Goal: Task Accomplishment & Management: Manage account settings

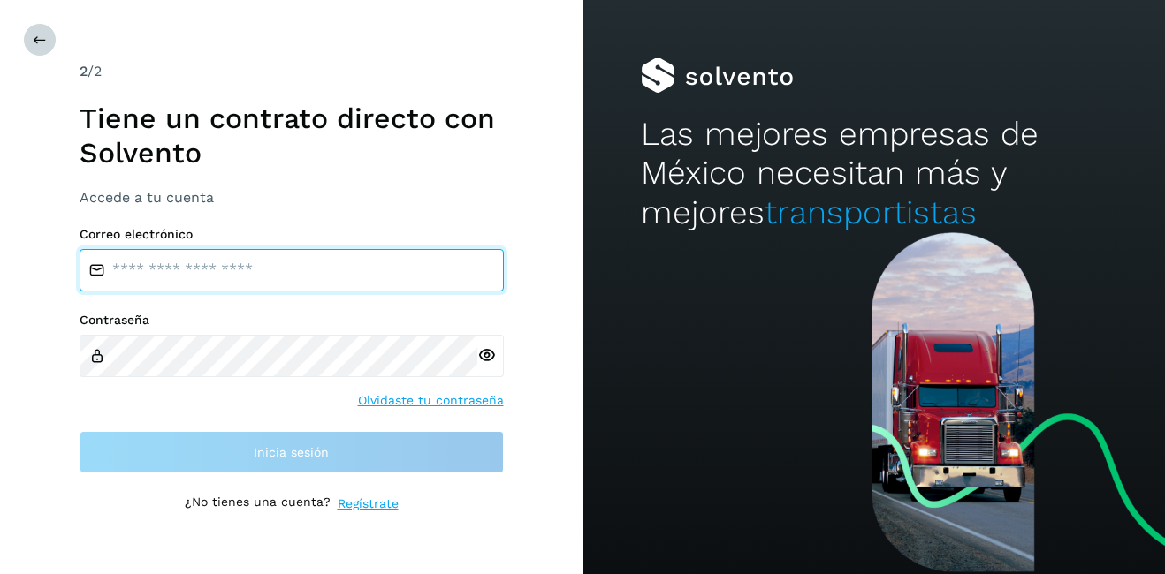
type input "**********"
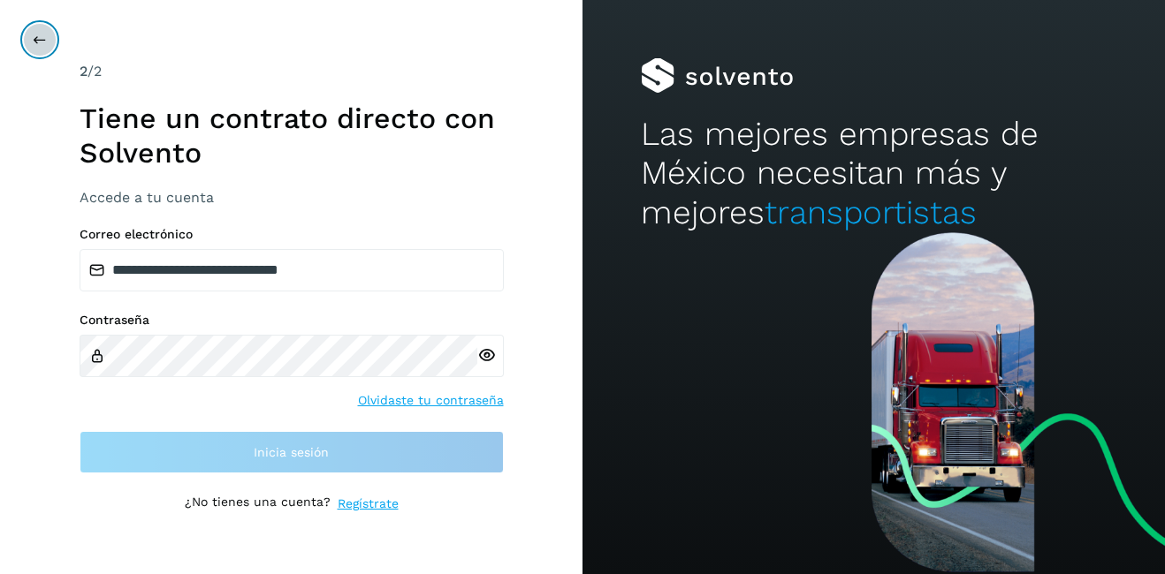
click at [44, 39] on icon at bounding box center [40, 40] width 14 height 14
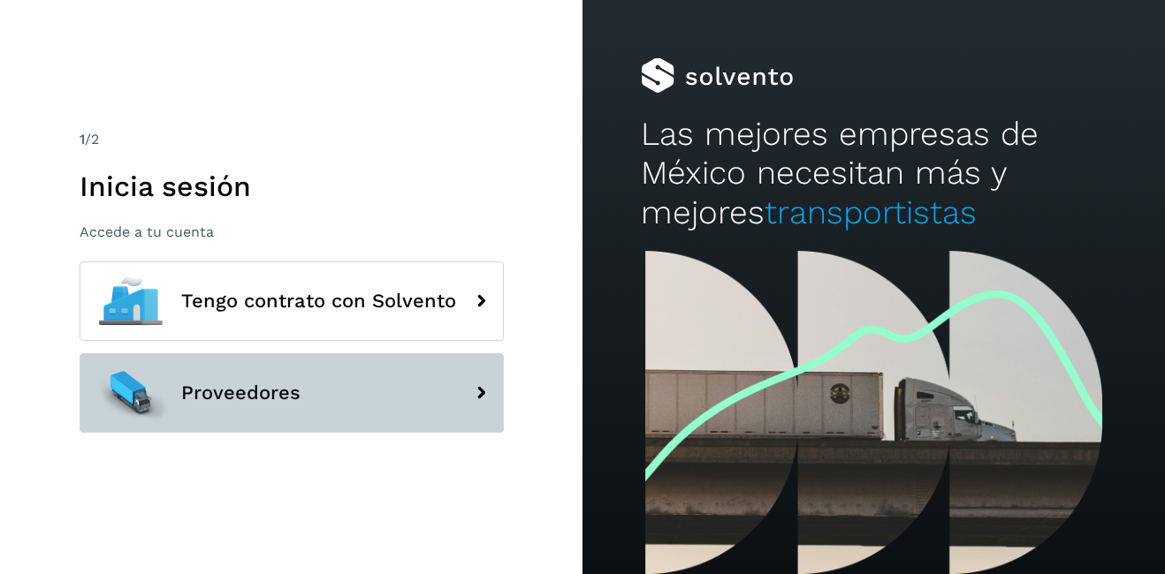
click at [264, 401] on span "Proveedores" at bounding box center [240, 393] width 119 height 21
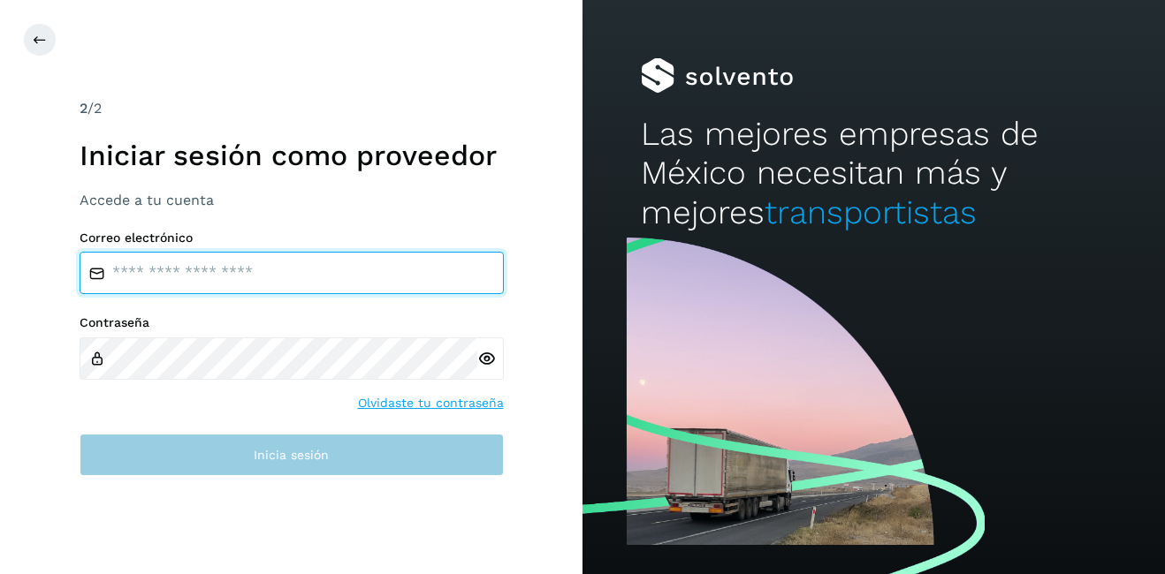
type input "**********"
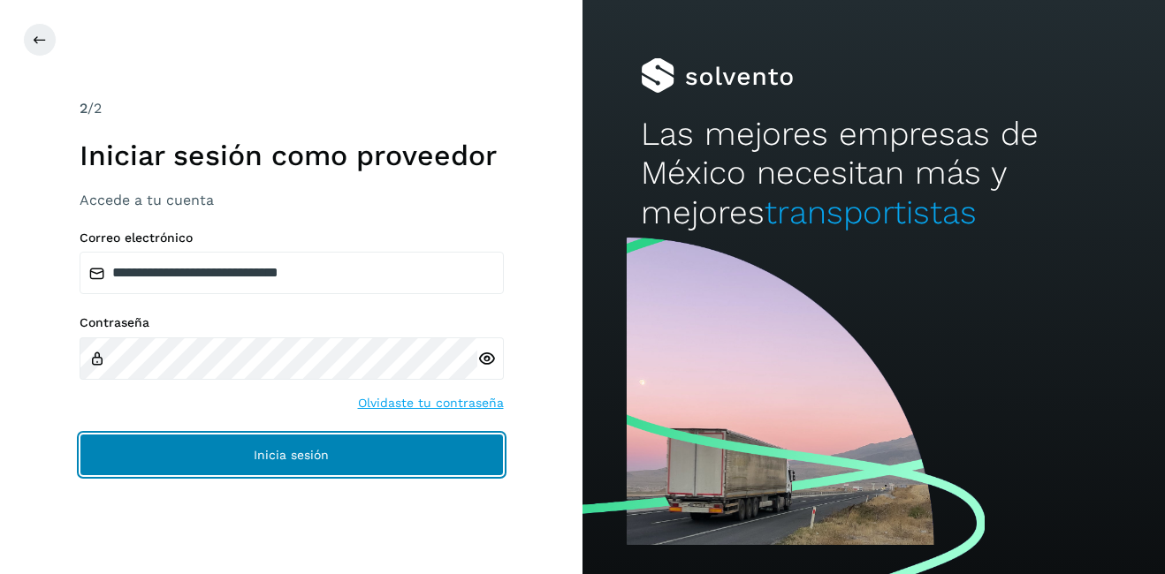
click at [262, 463] on button "Inicia sesión" at bounding box center [292, 455] width 424 height 42
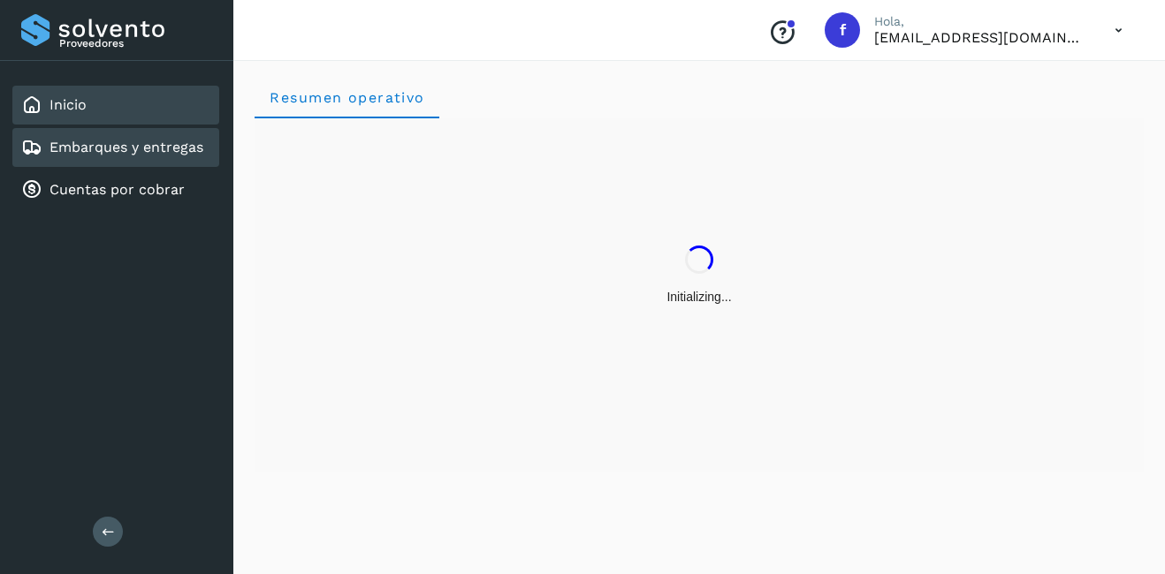
click at [111, 147] on link "Embarques y entregas" at bounding box center [126, 147] width 154 height 17
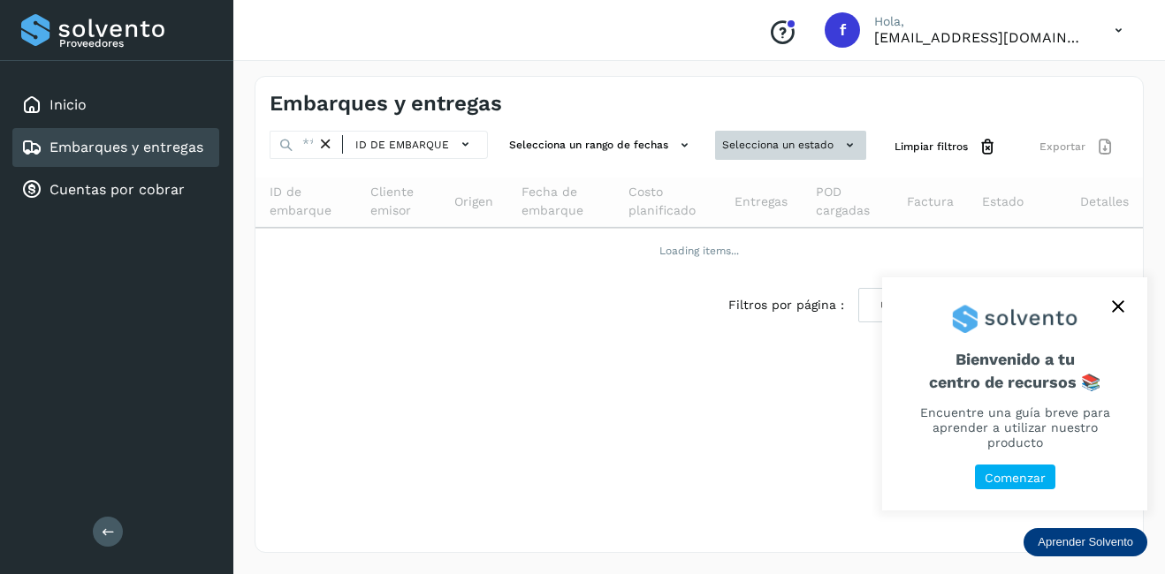
click at [807, 153] on button "Selecciona un estado" at bounding box center [790, 145] width 151 height 29
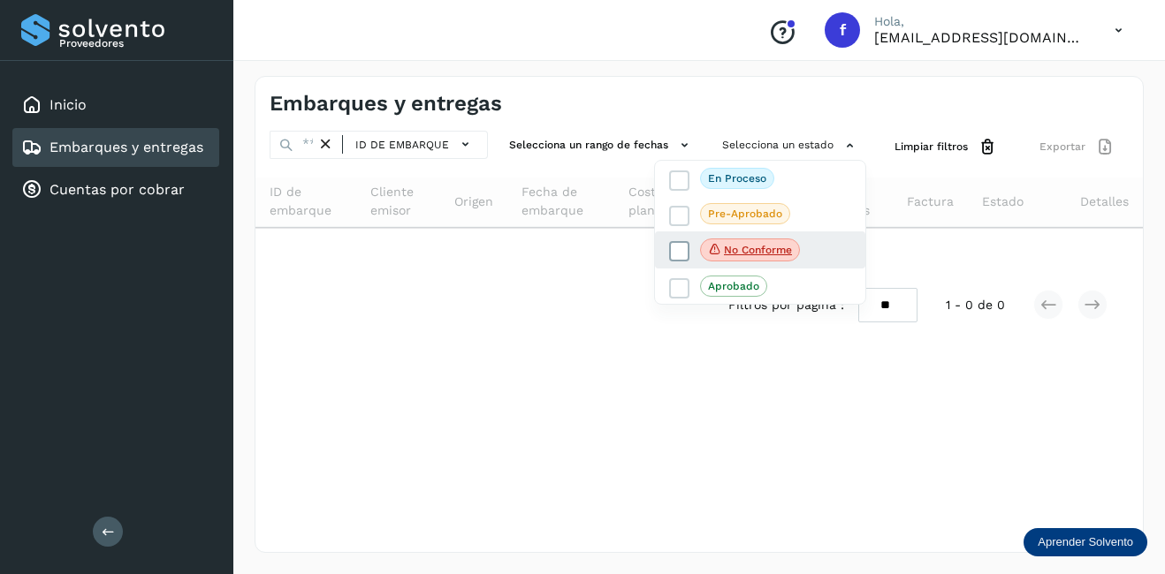
click at [711, 249] on icon at bounding box center [715, 249] width 14 height 16
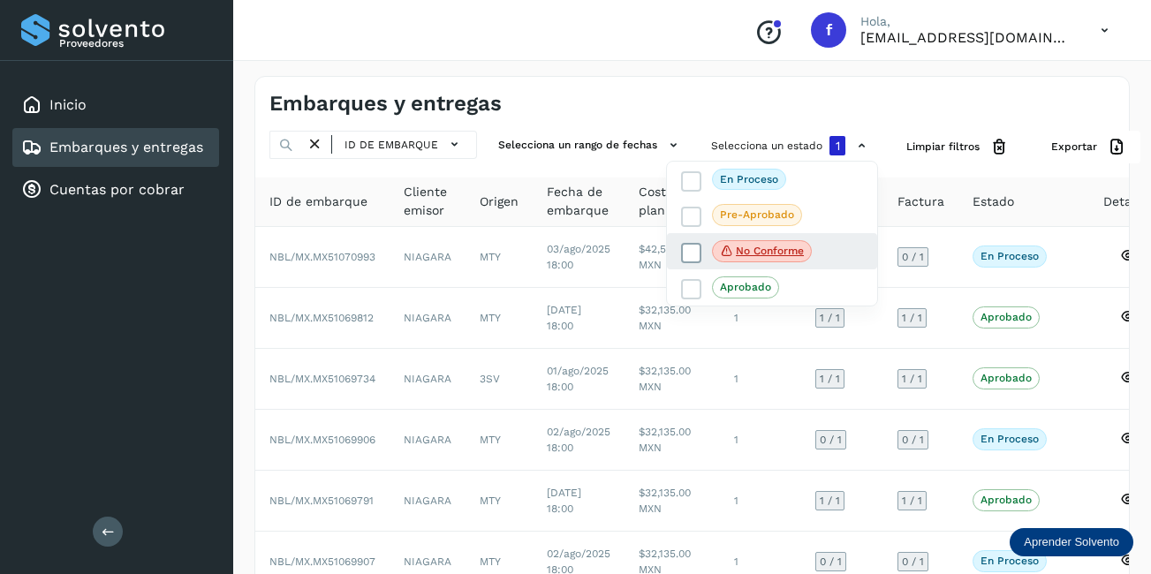
click at [779, 247] on p "No conforme" at bounding box center [770, 251] width 68 height 12
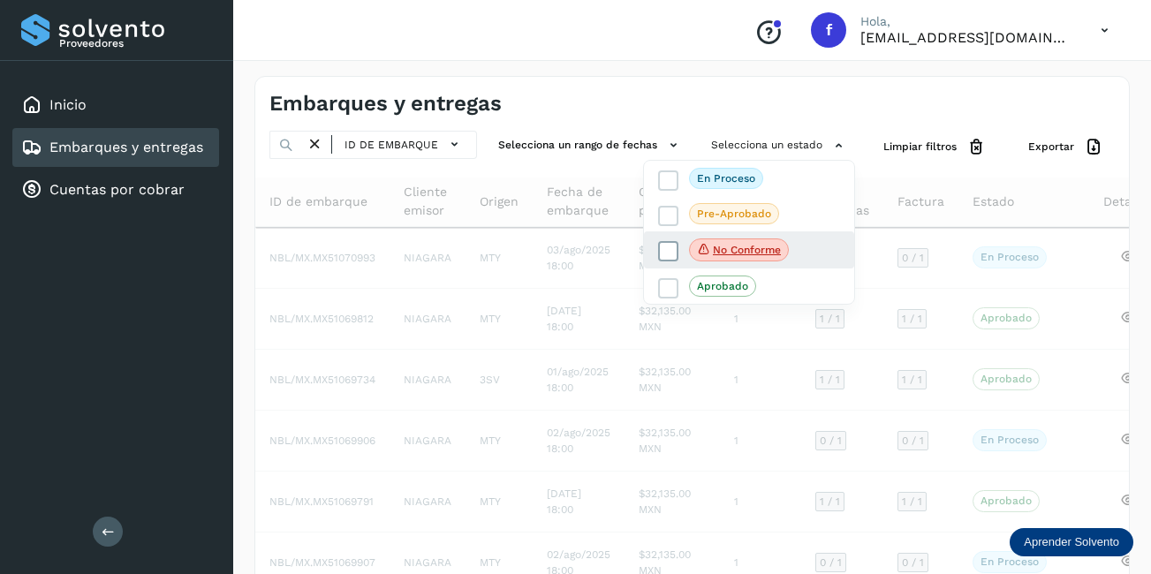
click at [779, 247] on p "No conforme" at bounding box center [747, 250] width 68 height 12
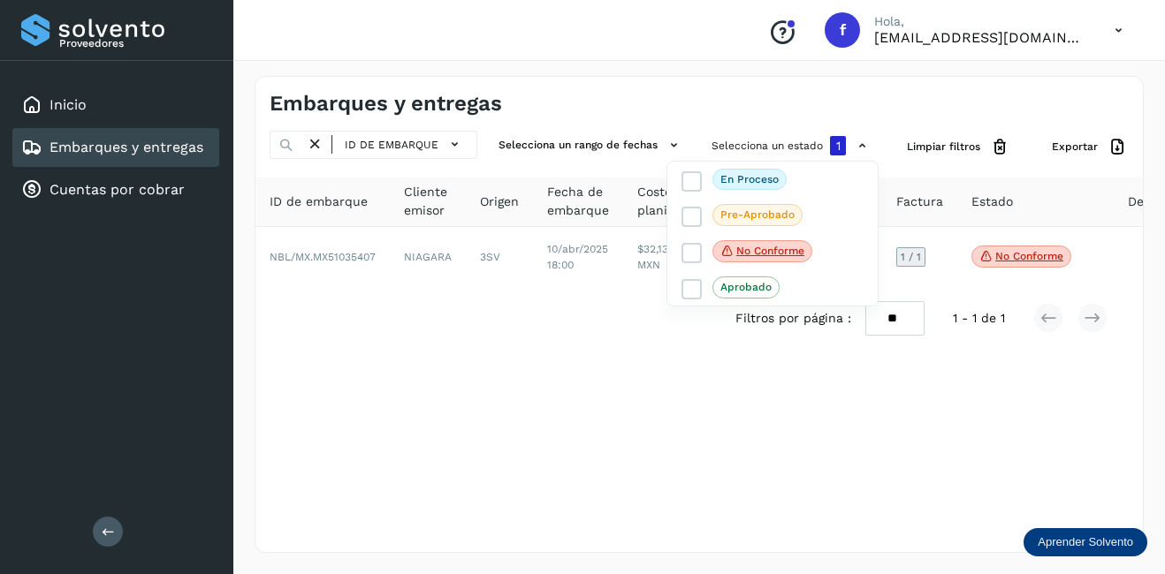
click at [531, 264] on div at bounding box center [582, 287] width 1165 height 574
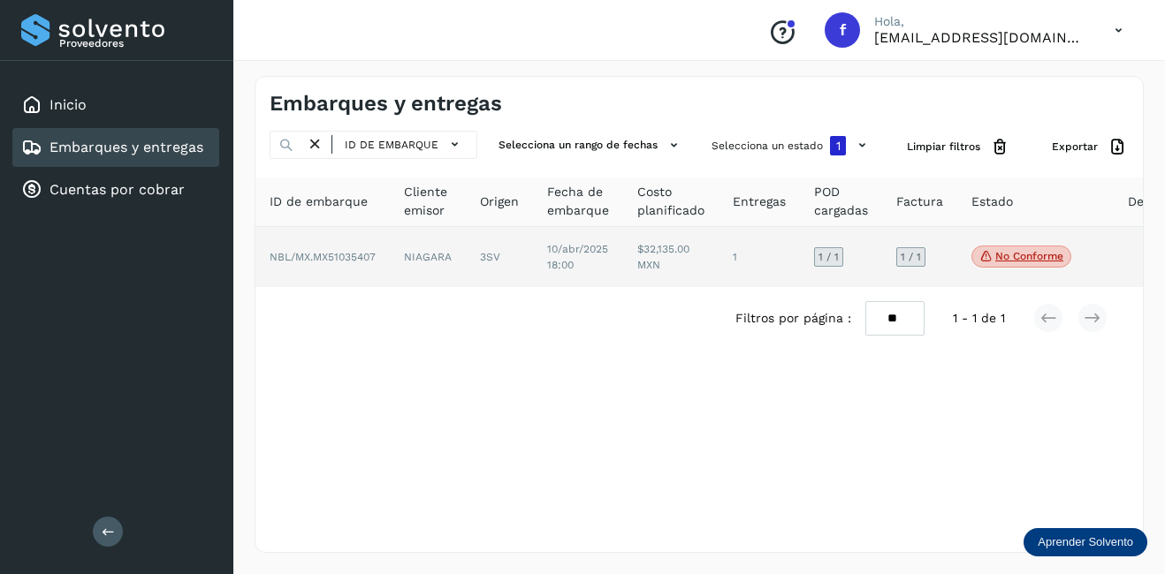
click at [718, 261] on td "$32,135.00 MXN" at bounding box center [758, 257] width 81 height 60
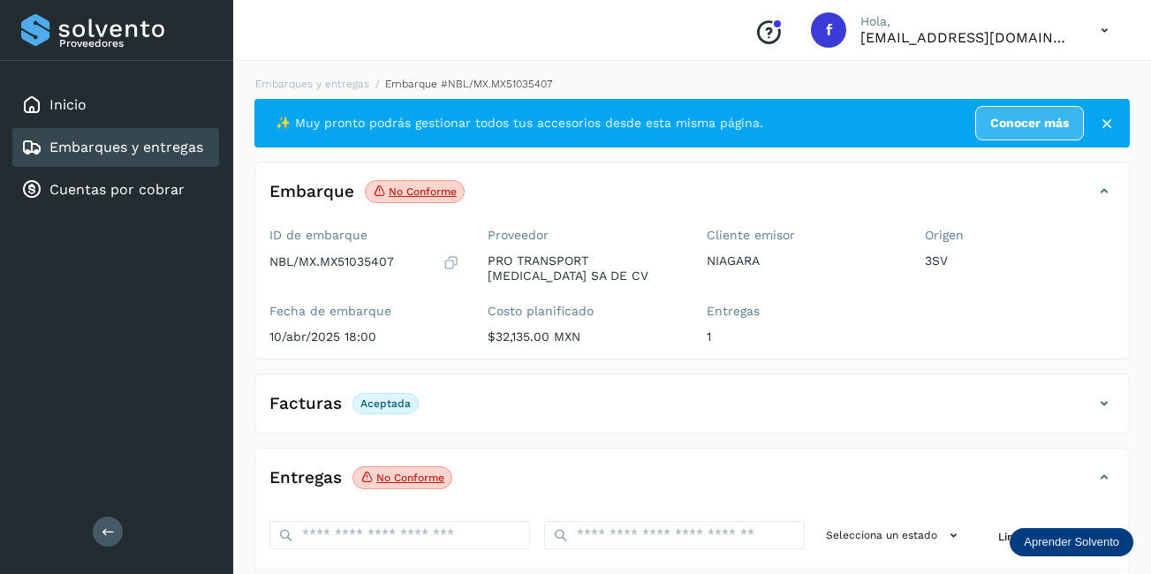
click at [147, 154] on link "Embarques y entregas" at bounding box center [126, 147] width 154 height 17
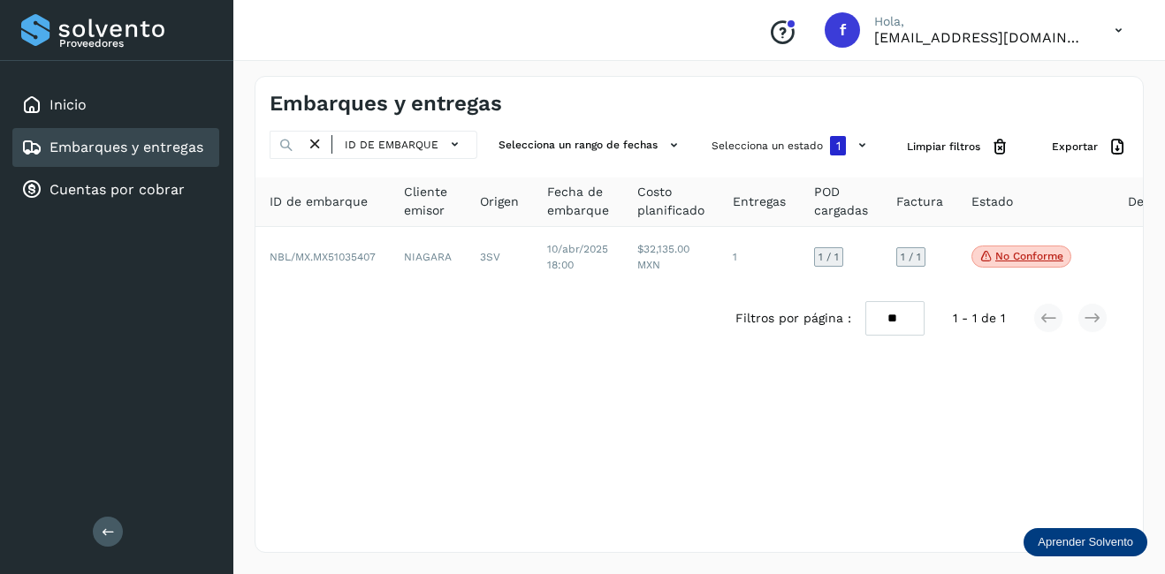
click at [147, 144] on link "Embarques y entregas" at bounding box center [126, 147] width 154 height 17
click at [178, 155] on link "Embarques y entregas" at bounding box center [126, 147] width 154 height 17
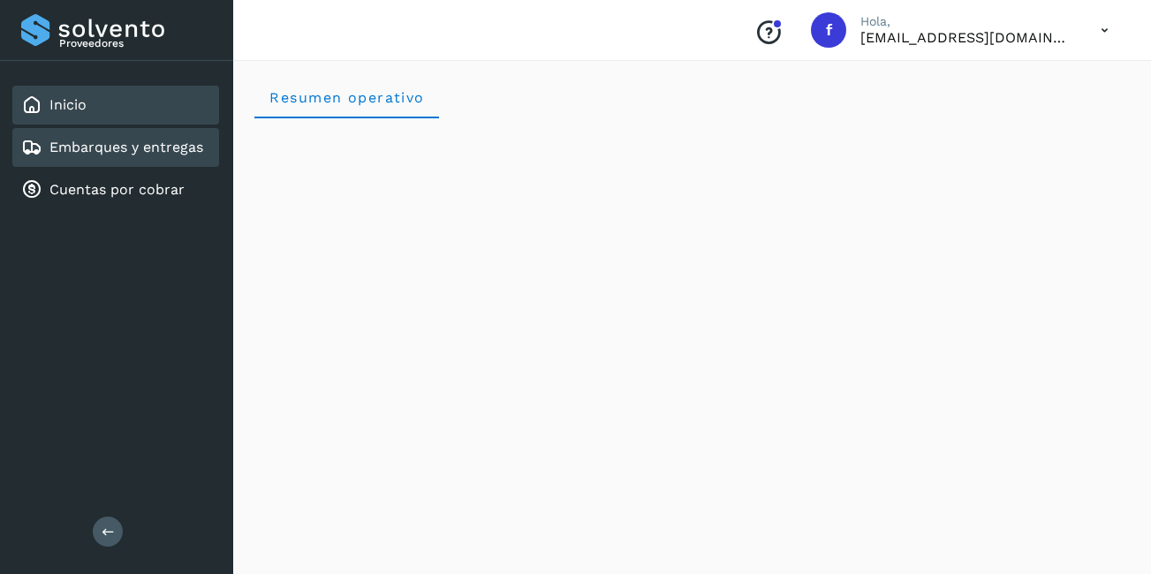
click at [61, 149] on link "Embarques y entregas" at bounding box center [126, 147] width 154 height 17
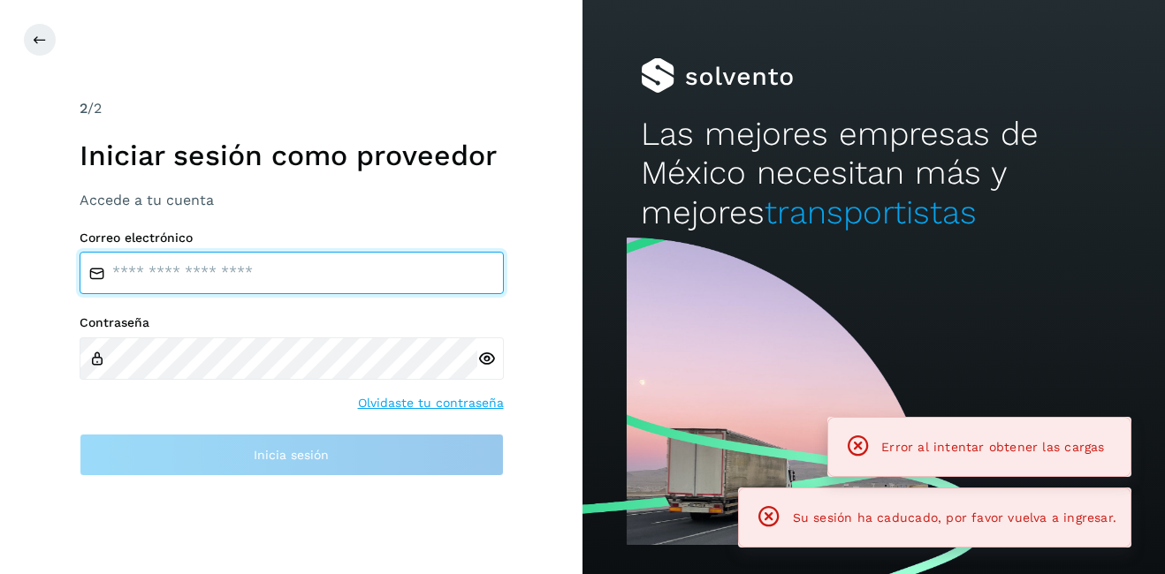
type input "**********"
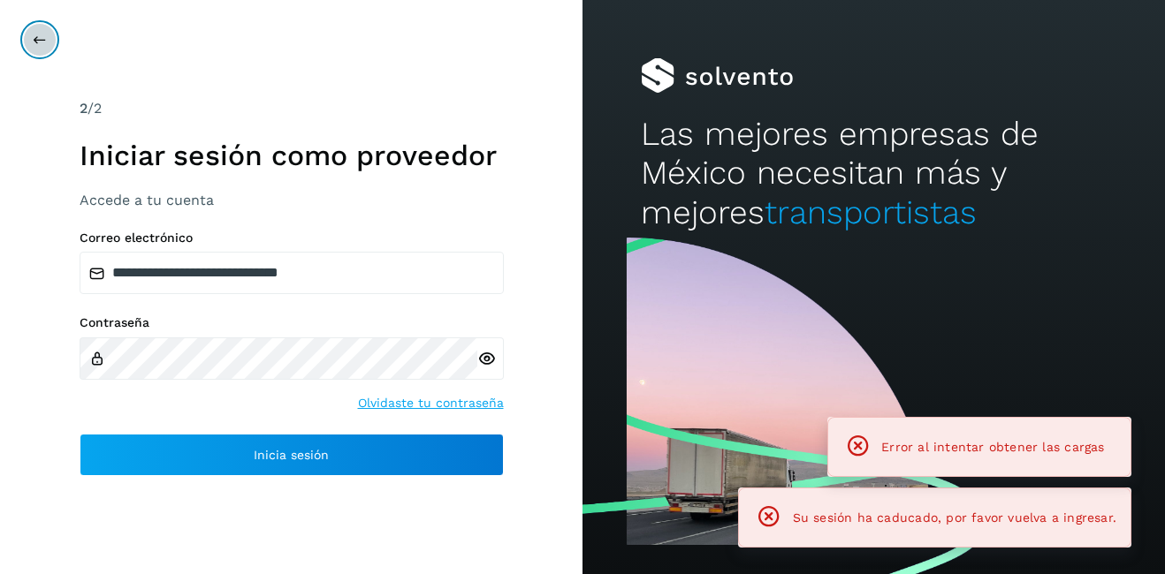
click at [37, 54] on button at bounding box center [40, 40] width 34 height 34
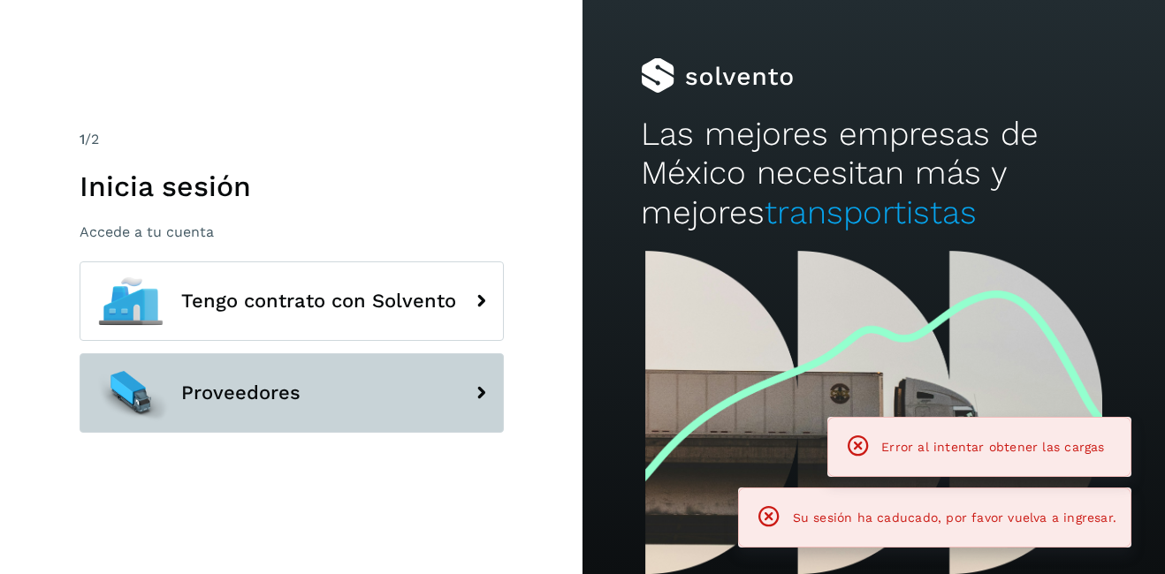
click at [275, 395] on span "Proveedores" at bounding box center [240, 393] width 119 height 21
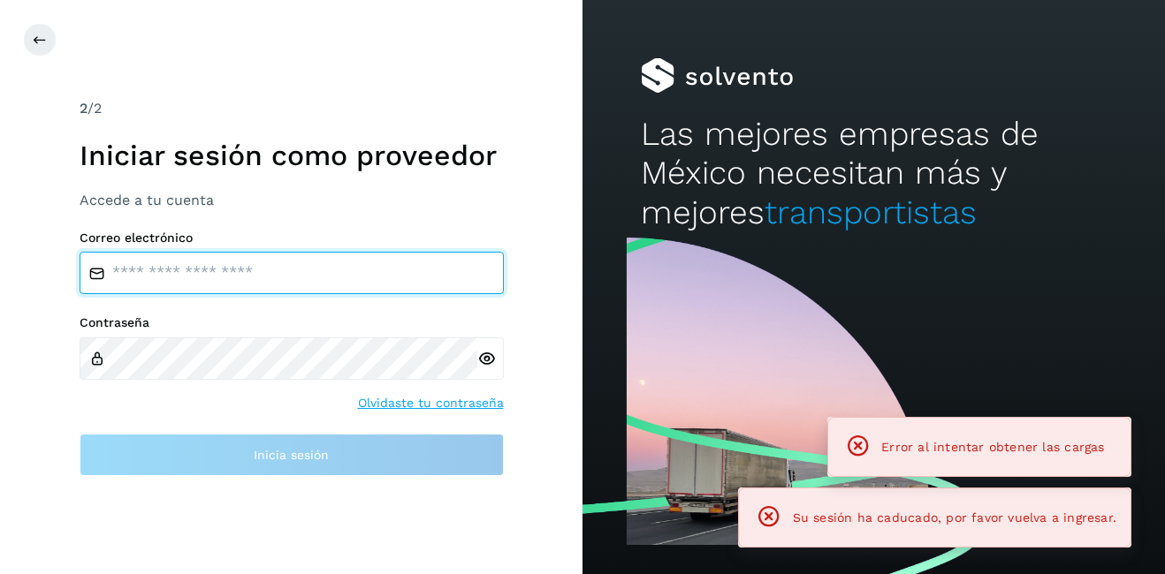
type input "**********"
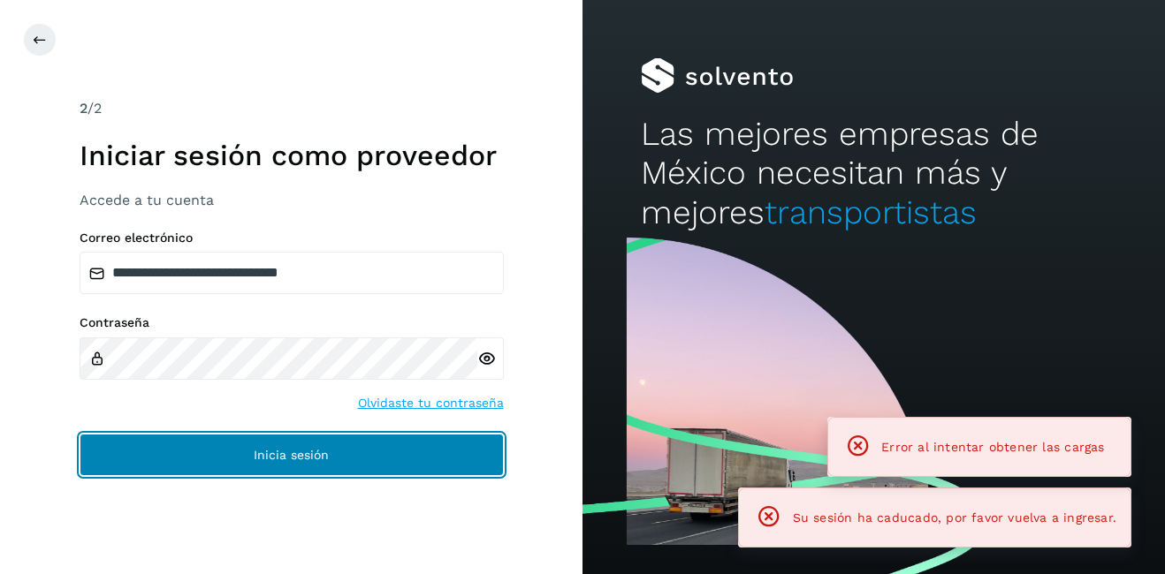
click at [314, 452] on span "Inicia sesión" at bounding box center [291, 455] width 75 height 12
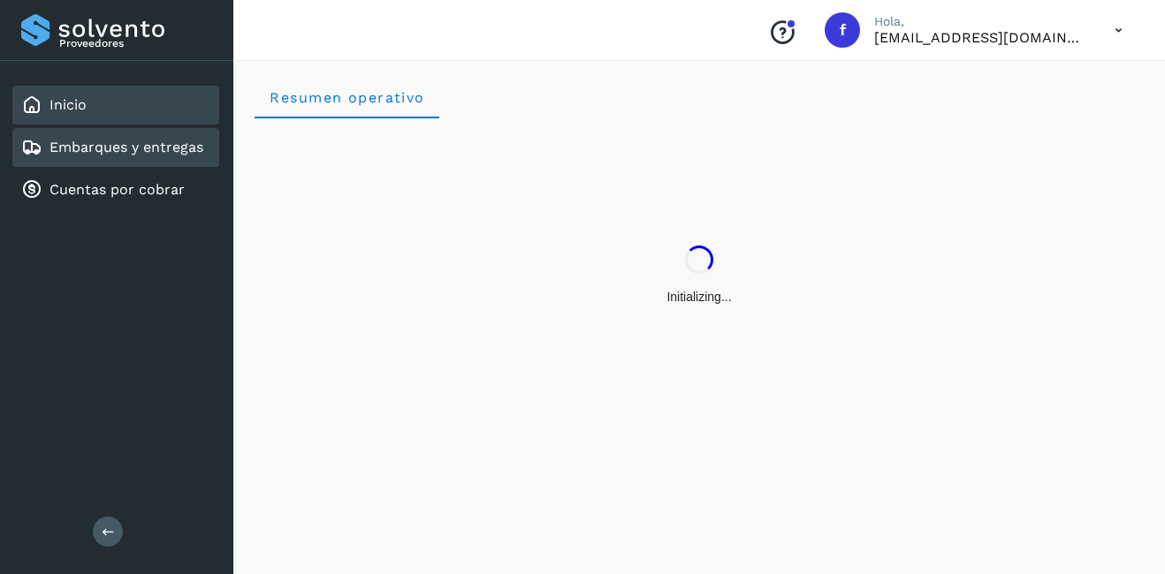
click at [64, 153] on link "Embarques y entregas" at bounding box center [126, 147] width 154 height 17
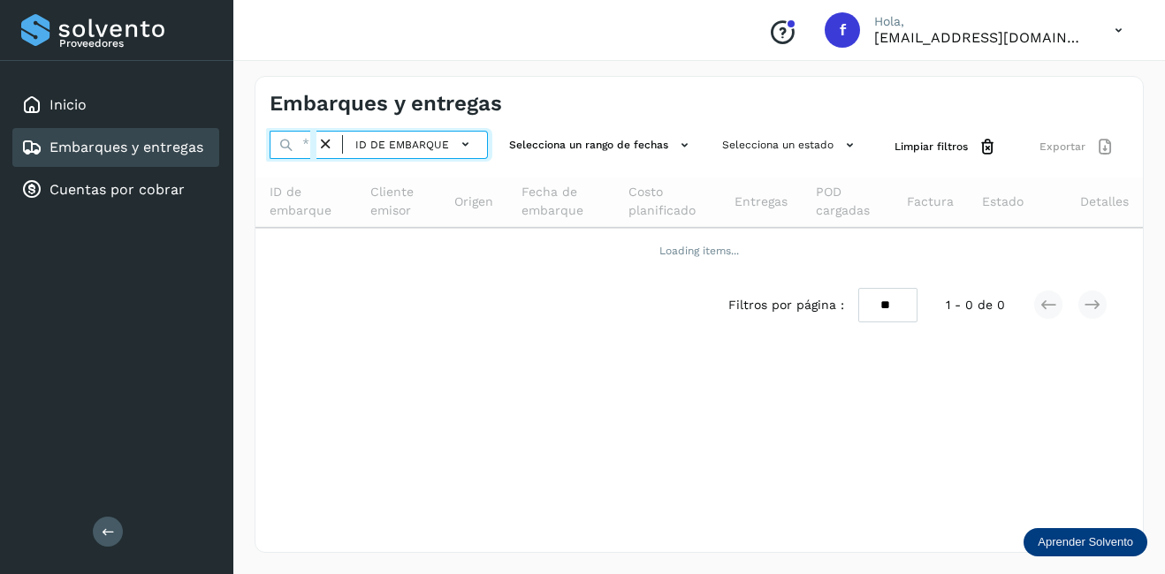
click at [305, 142] on input "text" at bounding box center [292, 145] width 47 height 28
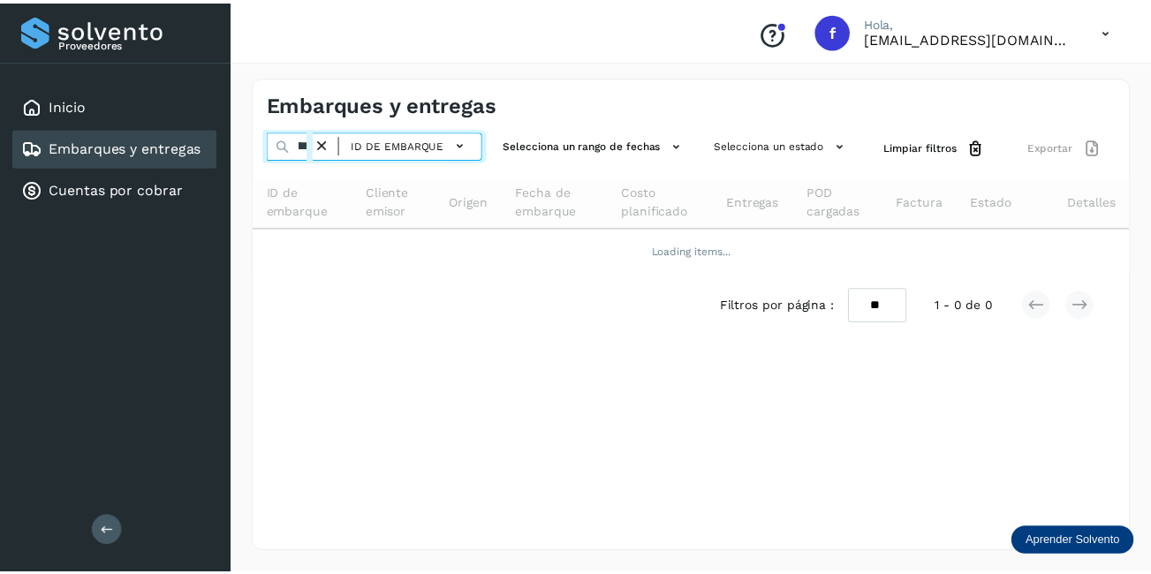
scroll to position [0, 48]
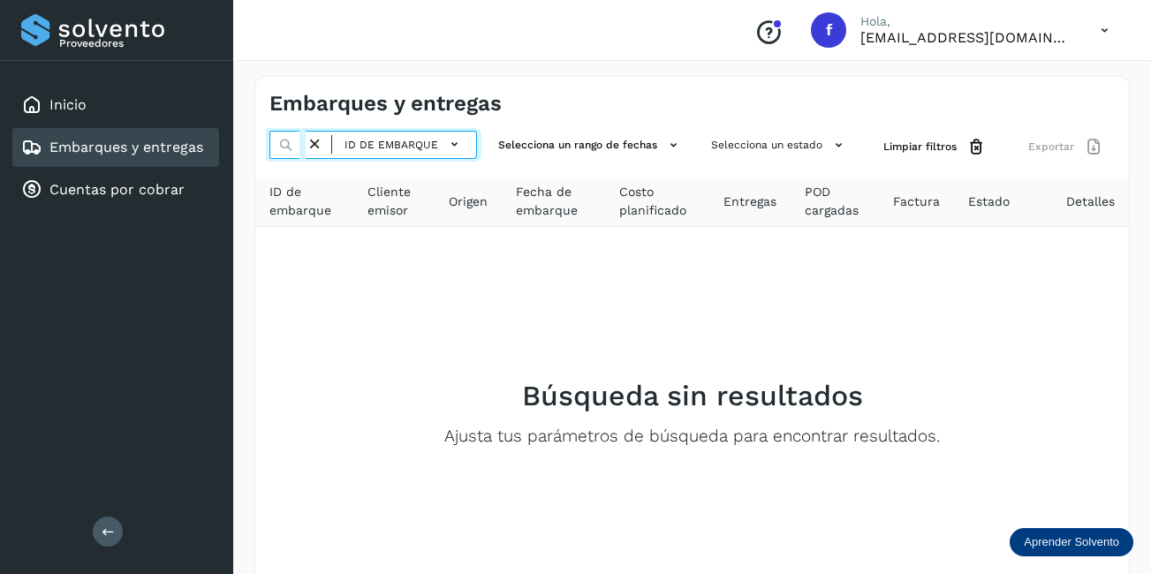
type input "********"
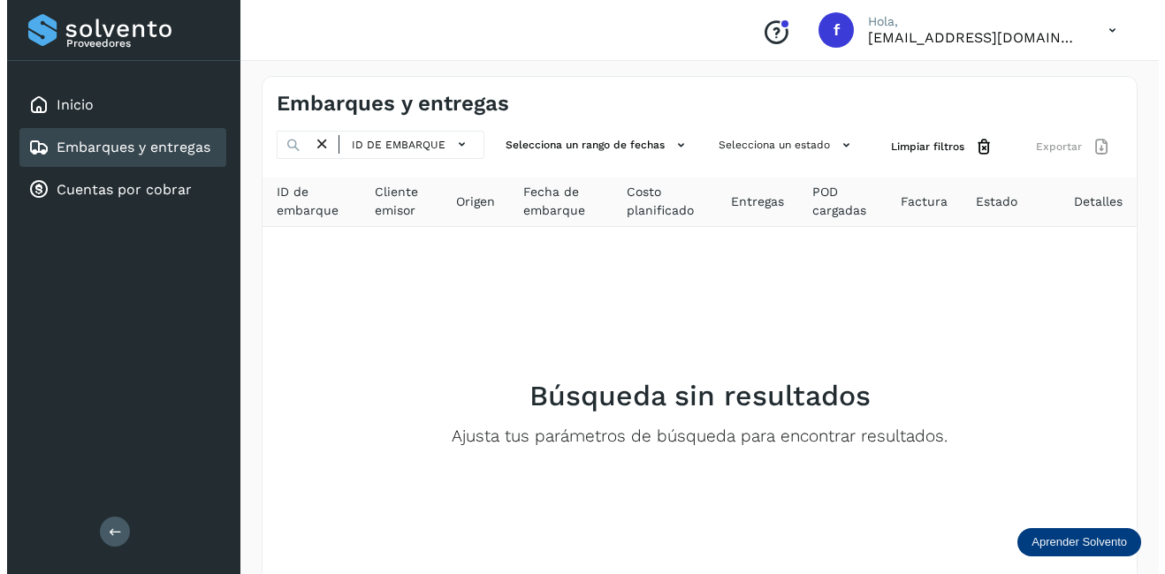
scroll to position [0, 0]
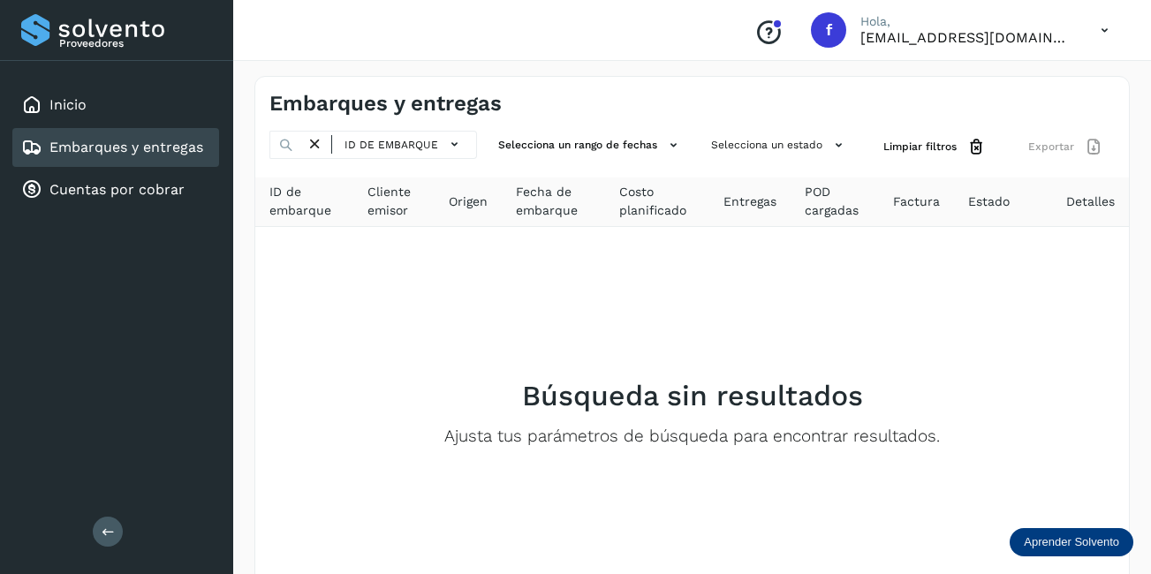
click at [313, 137] on icon at bounding box center [315, 144] width 19 height 19
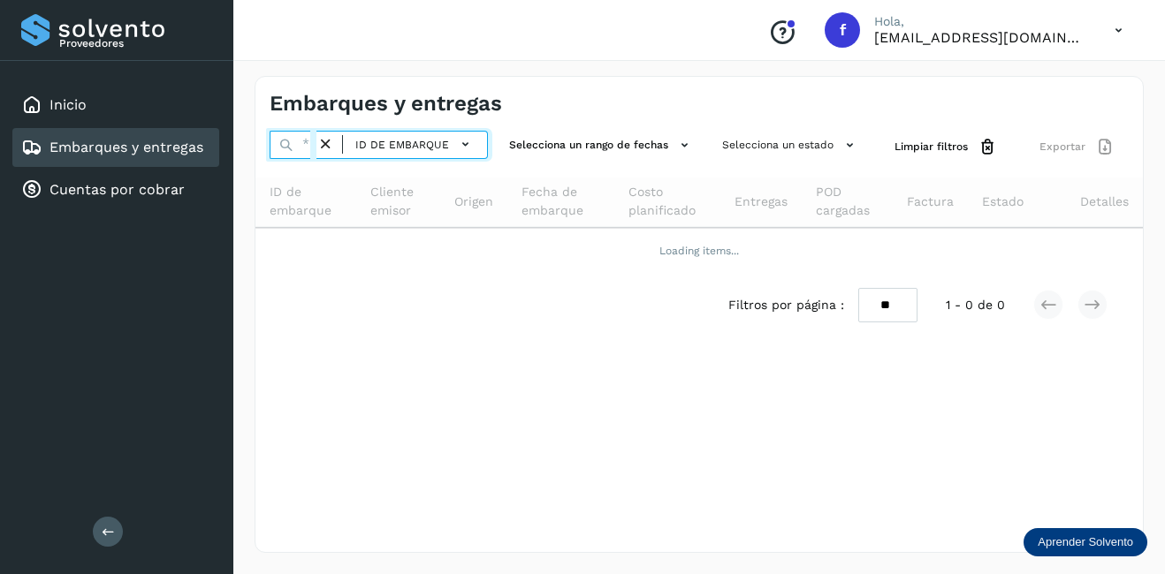
click at [310, 150] on input "text" at bounding box center [292, 145] width 47 height 28
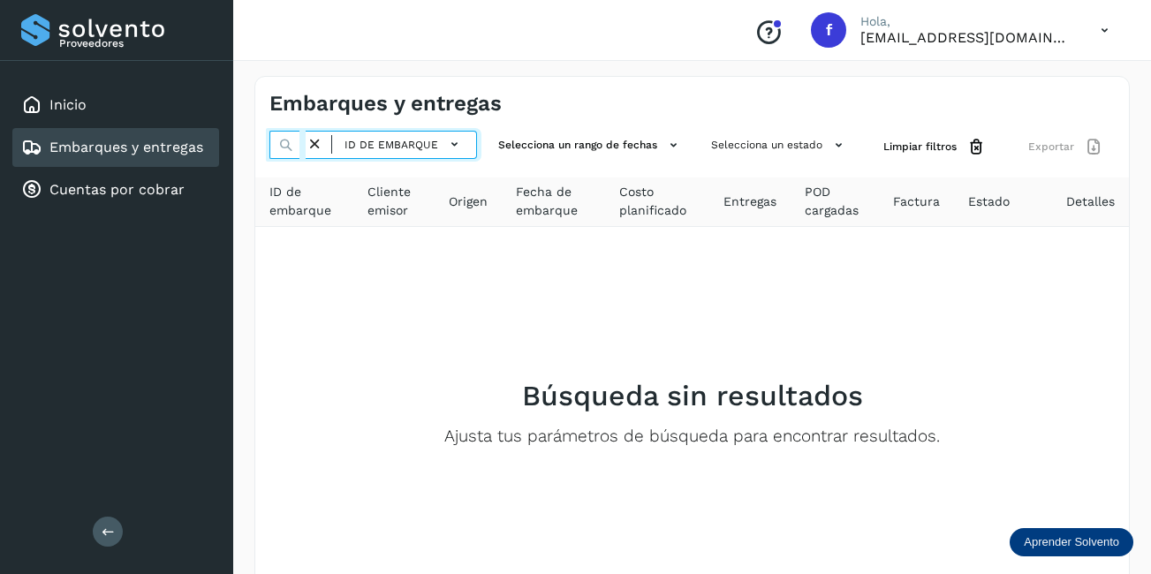
type input "*"
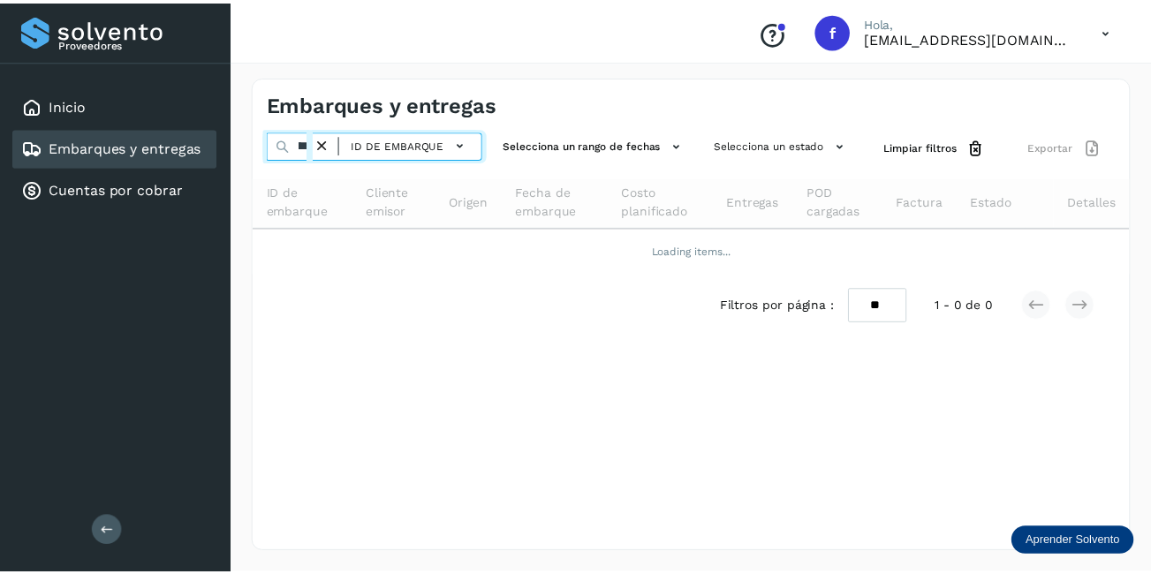
scroll to position [0, 43]
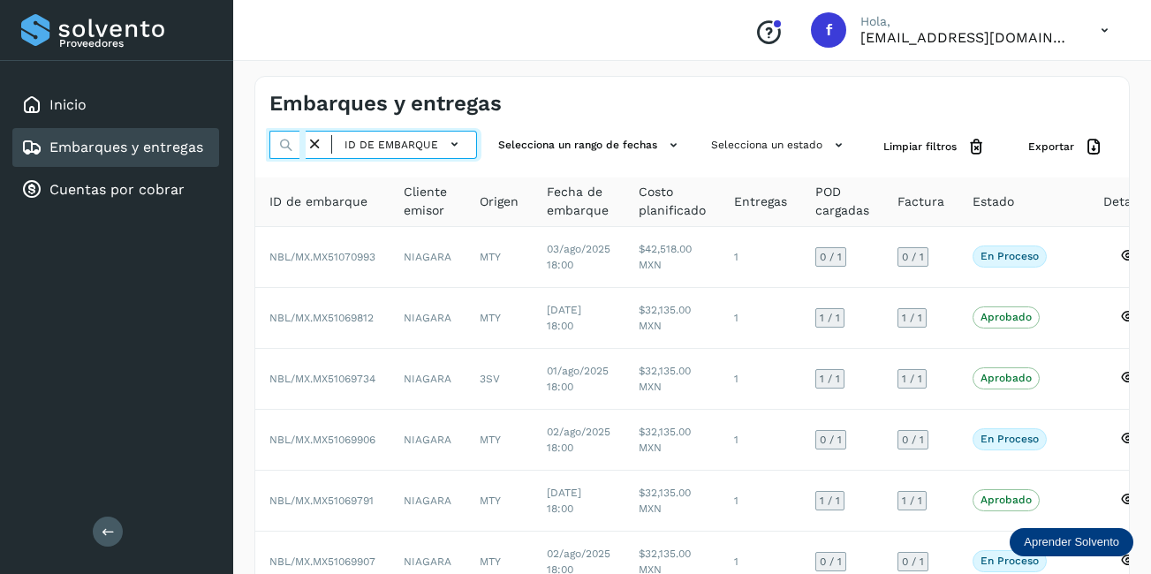
click at [305, 146] on input "********" at bounding box center [287, 145] width 36 height 28
type input "********"
click at [317, 148] on icon at bounding box center [315, 144] width 19 height 19
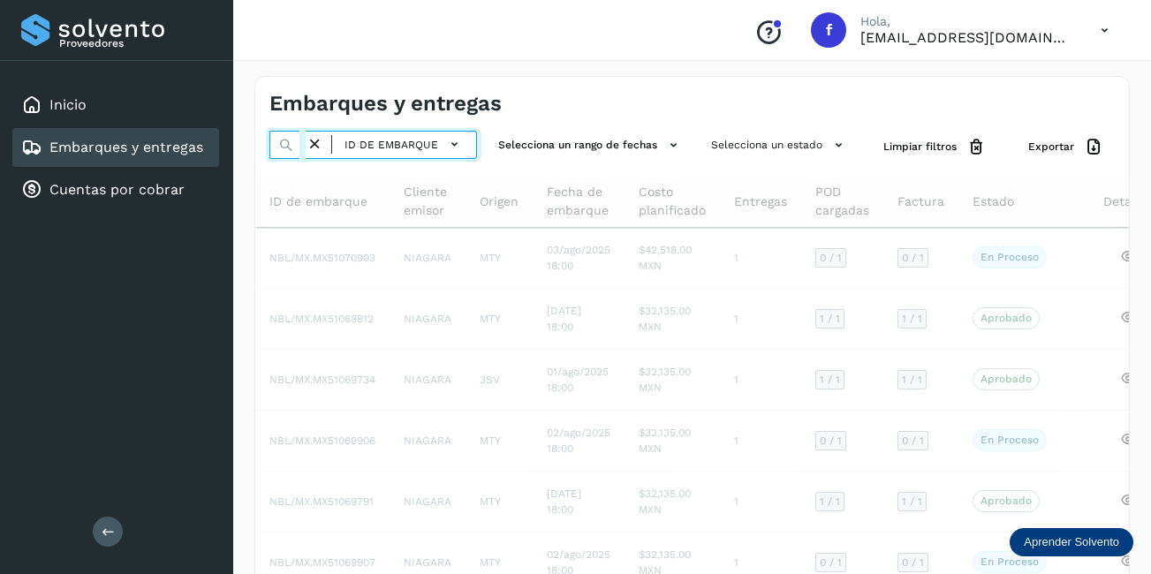
click at [303, 144] on input "text" at bounding box center [287, 145] width 36 height 28
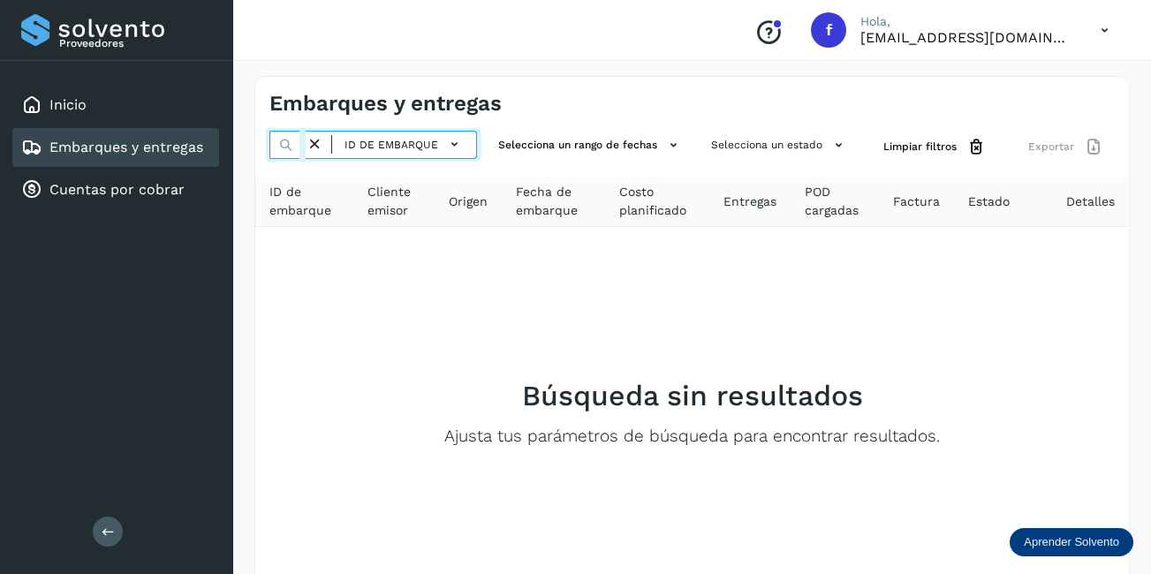
type input "********"
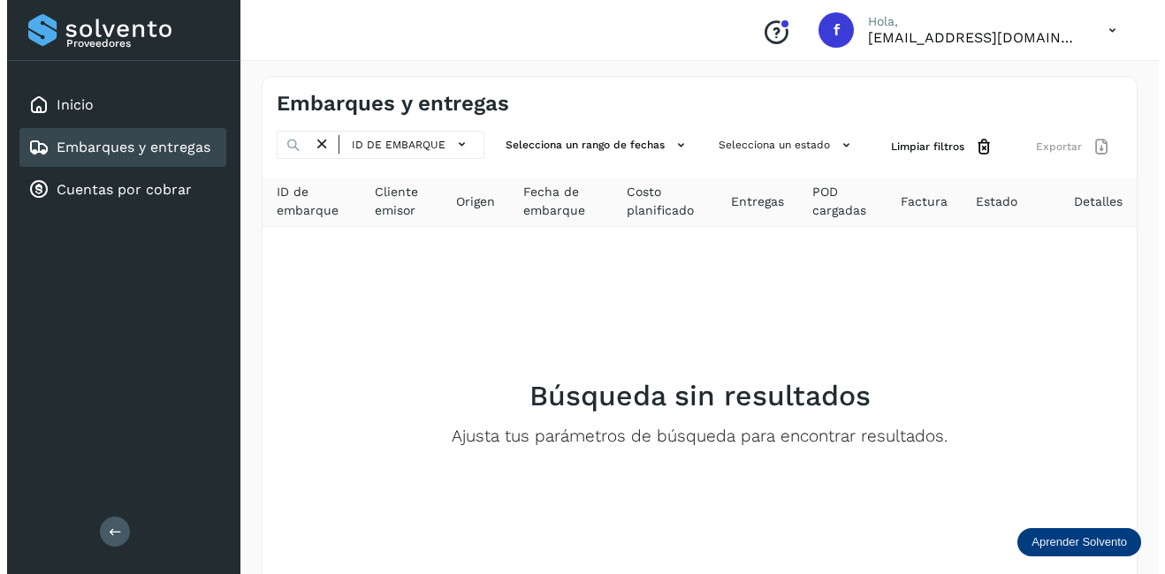
scroll to position [0, 0]
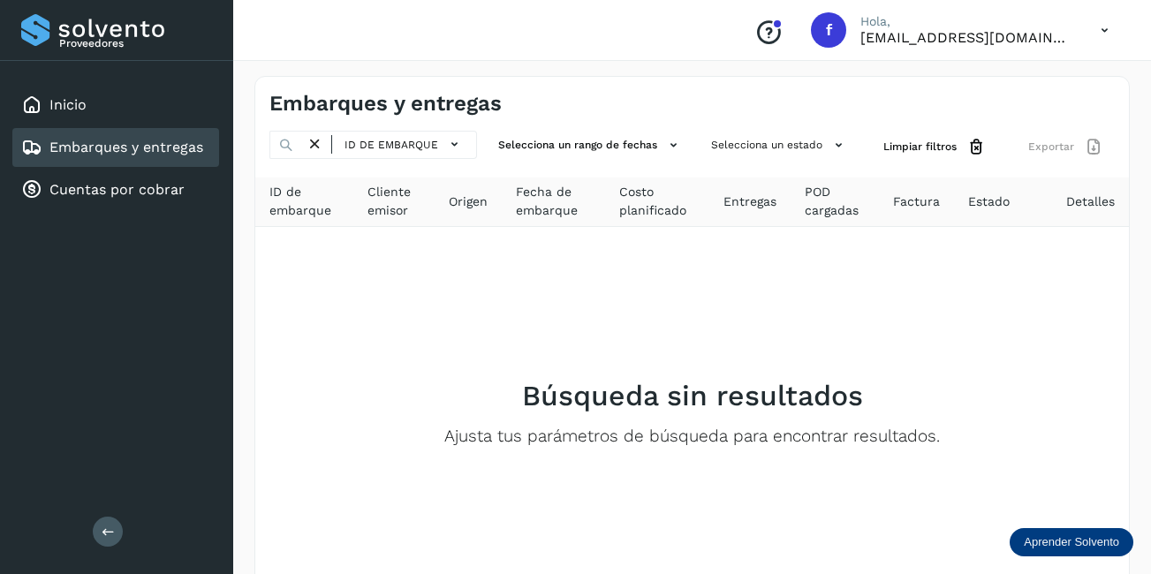
click at [313, 137] on icon at bounding box center [315, 144] width 19 height 19
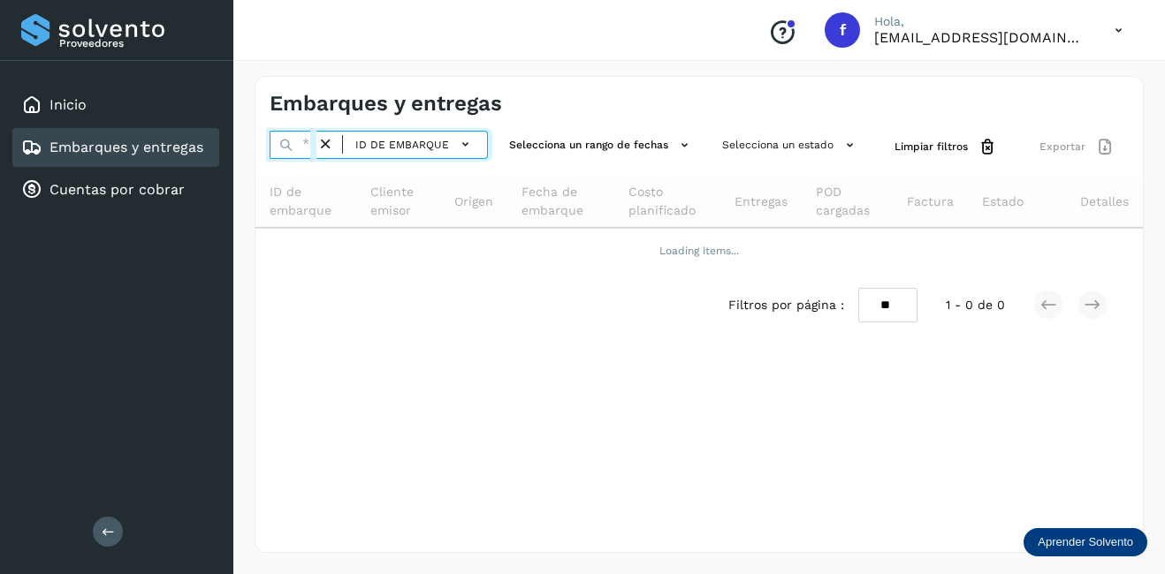
click at [302, 147] on input "text" at bounding box center [292, 145] width 47 height 28
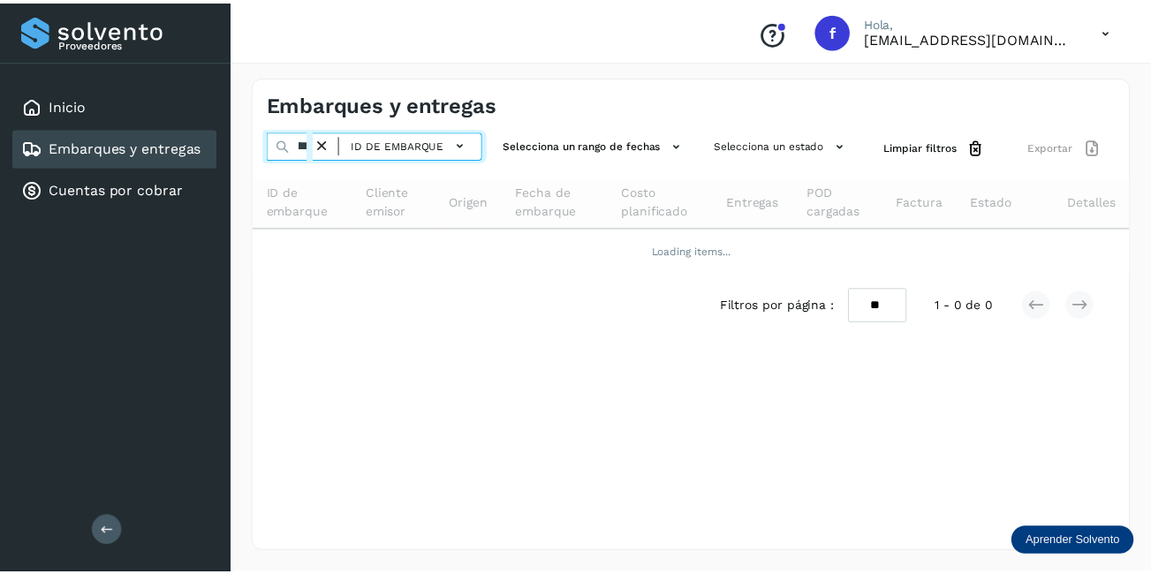
scroll to position [0, 43]
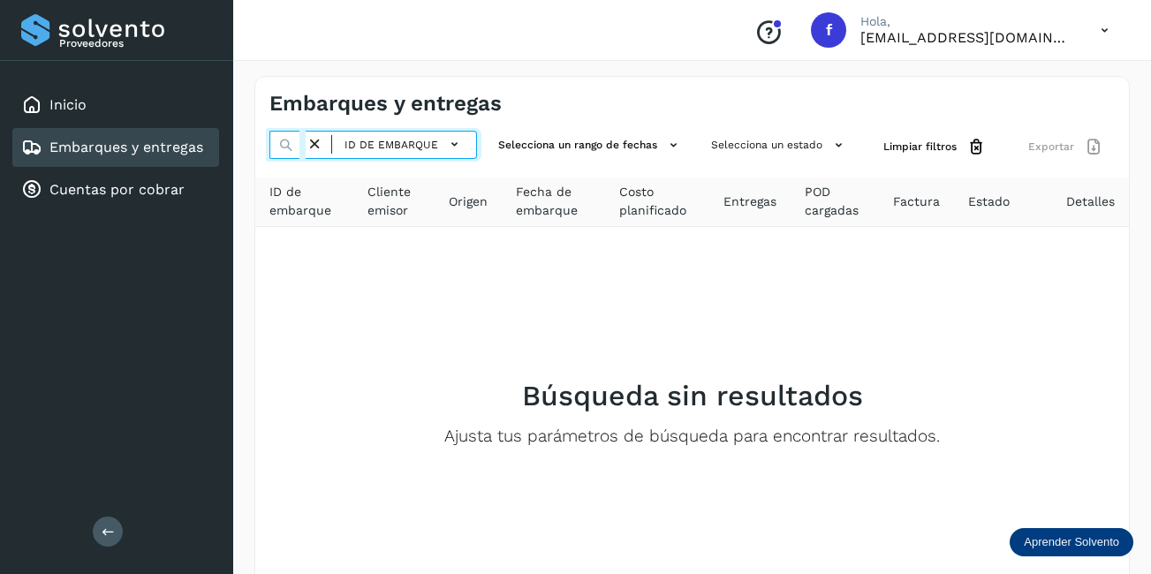
type input "********"
click at [315, 149] on icon at bounding box center [315, 144] width 19 height 19
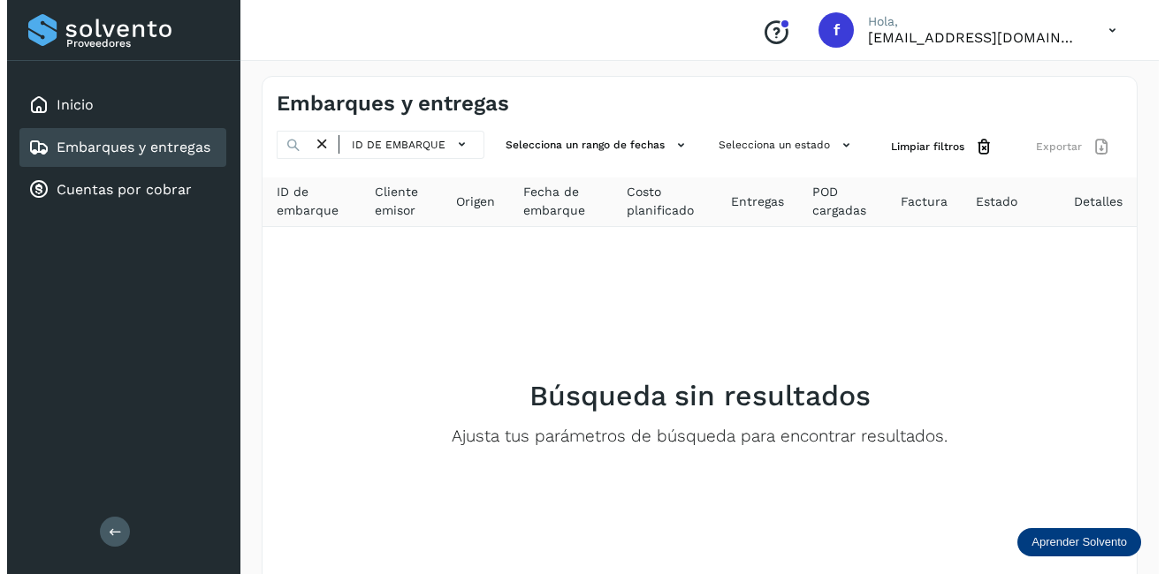
scroll to position [0, 0]
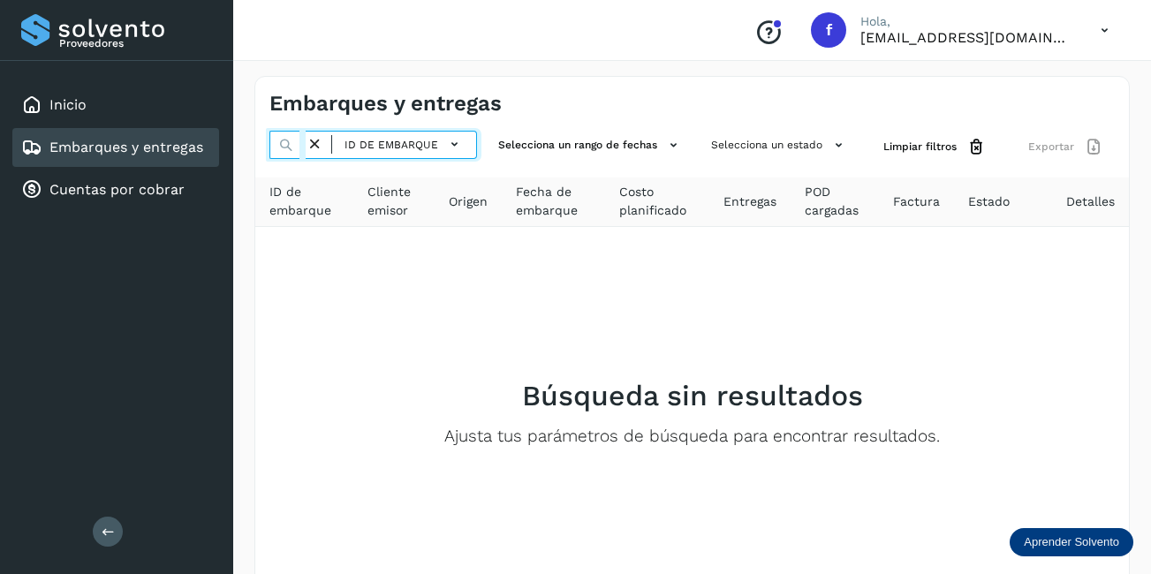
click at [306, 143] on input "text" at bounding box center [287, 145] width 36 height 28
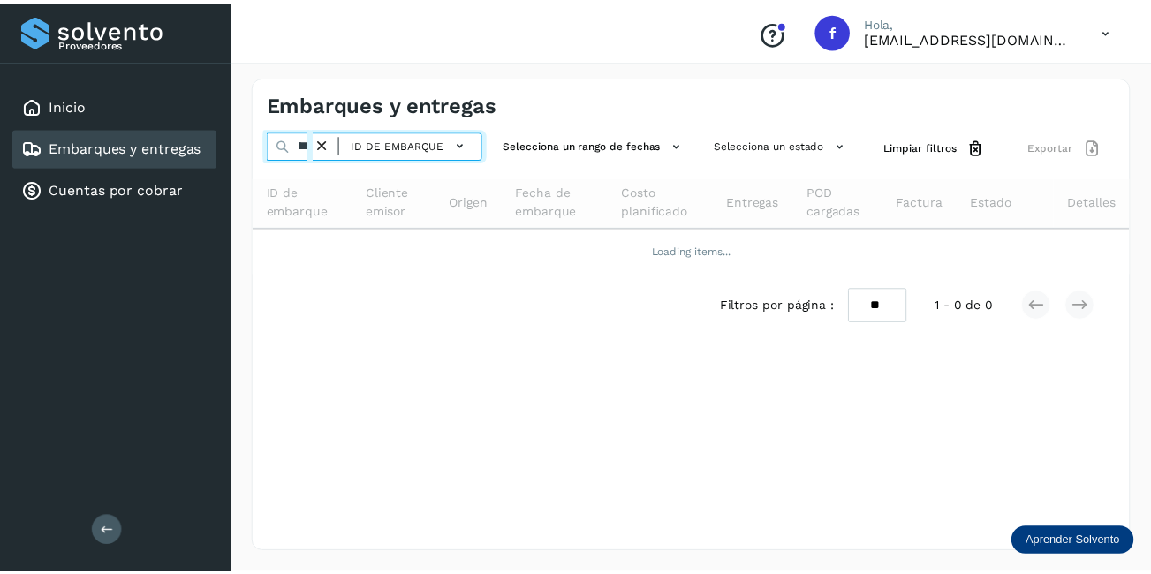
scroll to position [0, 47]
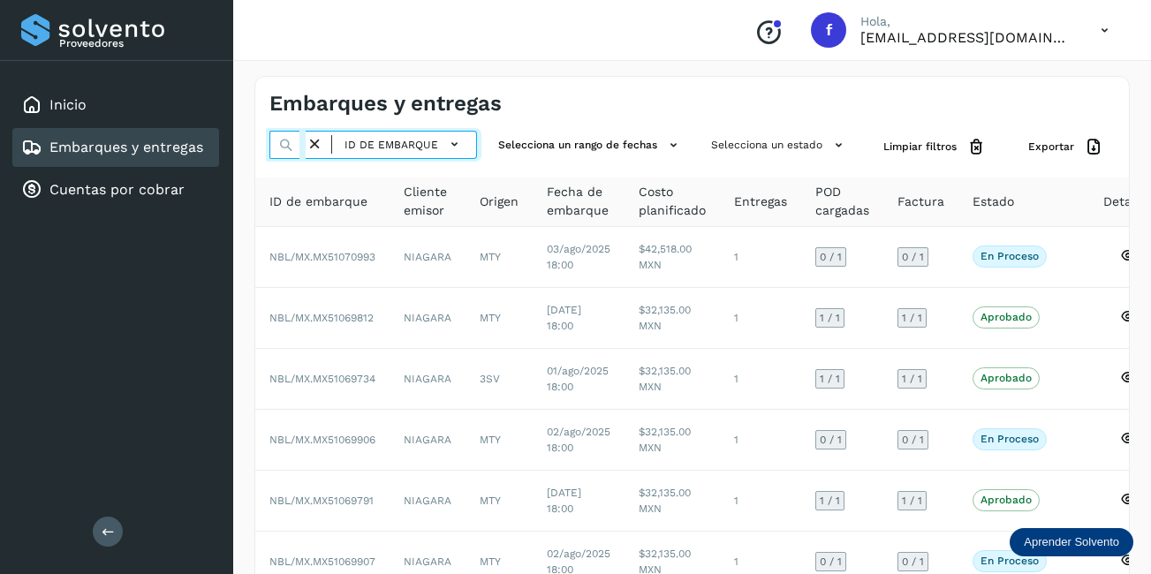
type input "********"
click at [313, 145] on icon at bounding box center [315, 144] width 19 height 19
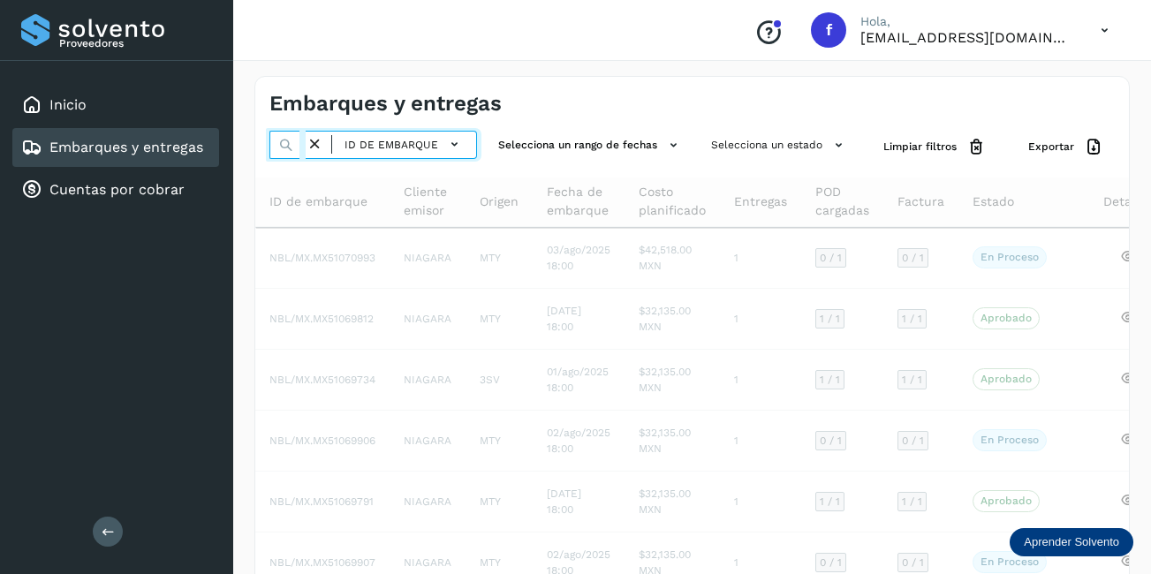
click at [302, 146] on input "text" at bounding box center [287, 145] width 36 height 28
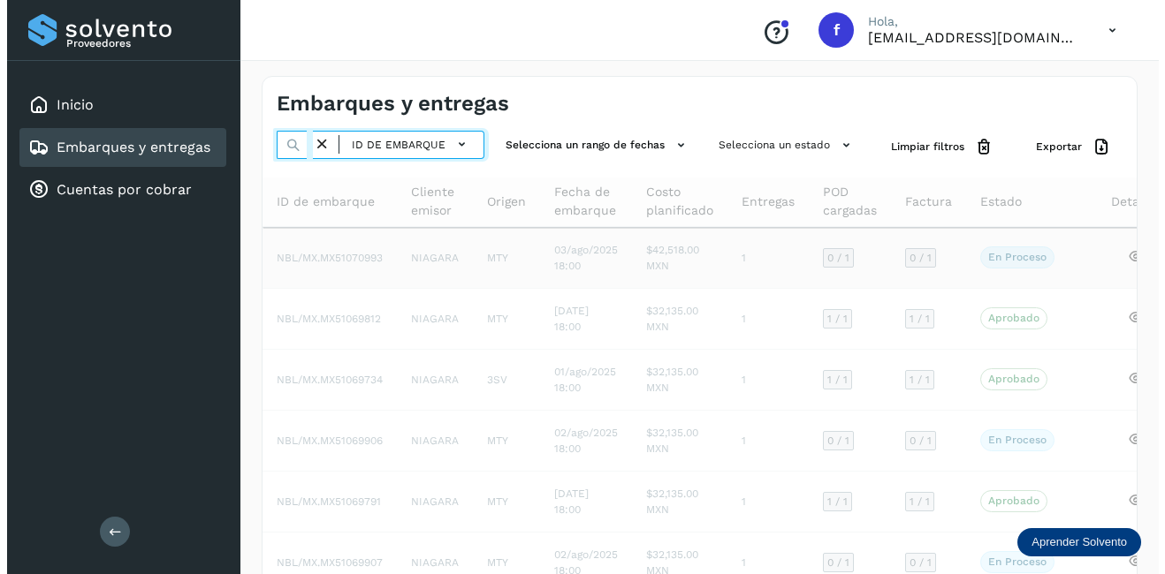
scroll to position [0, 47]
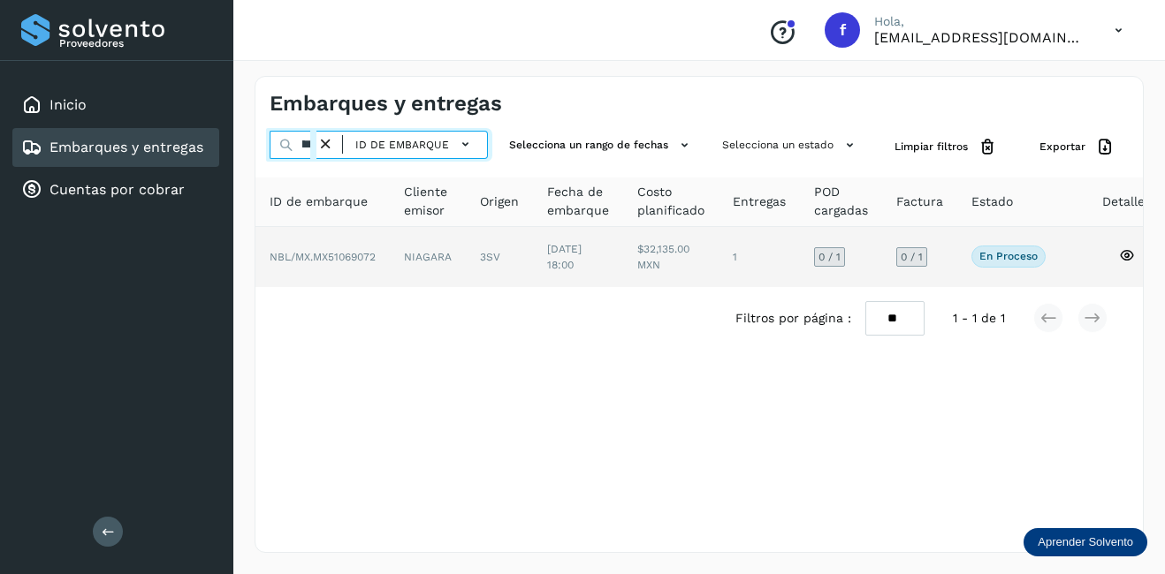
type input "********"
click at [466, 272] on td "NIAGARA" at bounding box center [499, 257] width 67 height 60
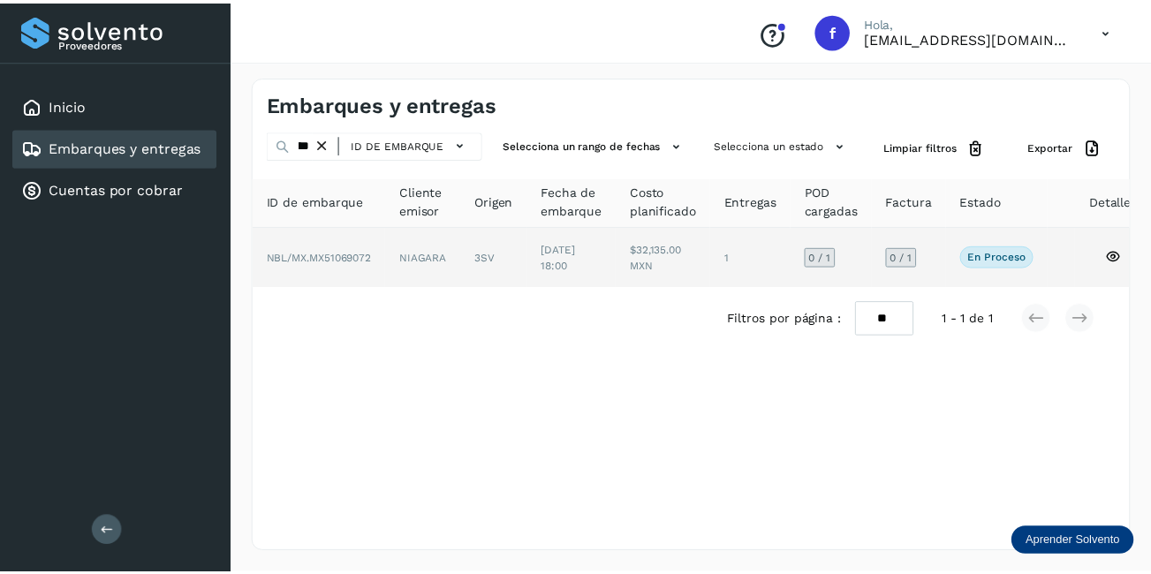
scroll to position [0, 0]
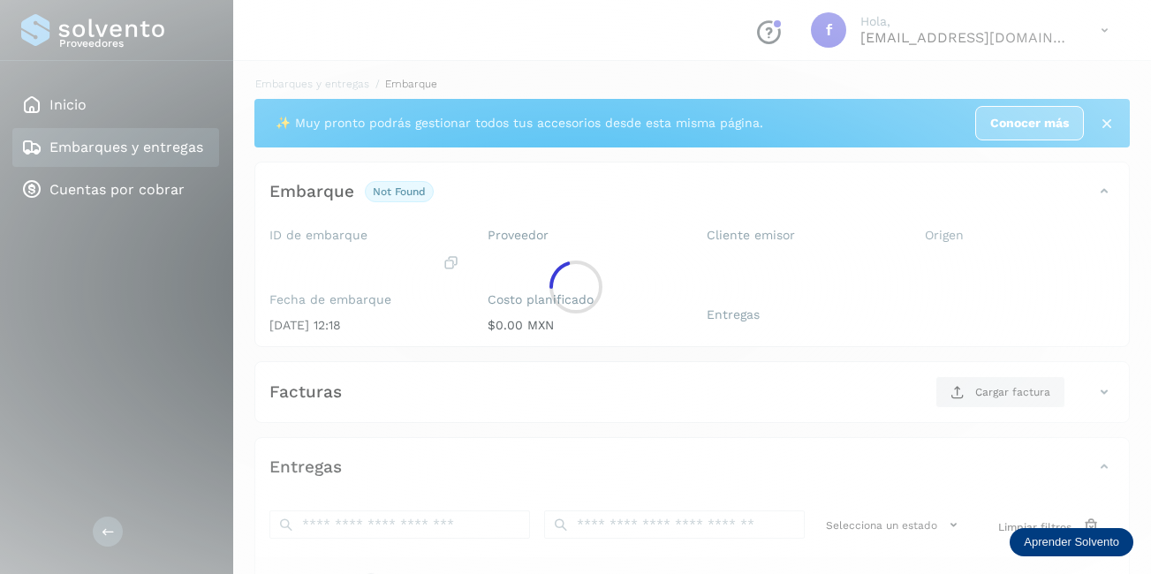
click at [384, 263] on div at bounding box center [575, 287] width 1151 height 574
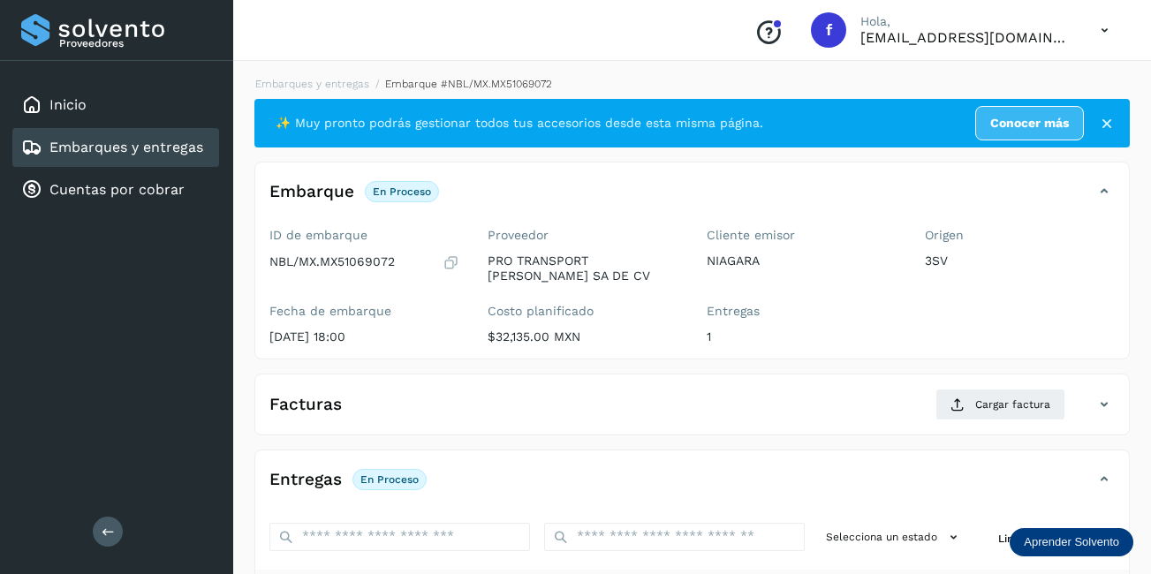
scroll to position [177, 0]
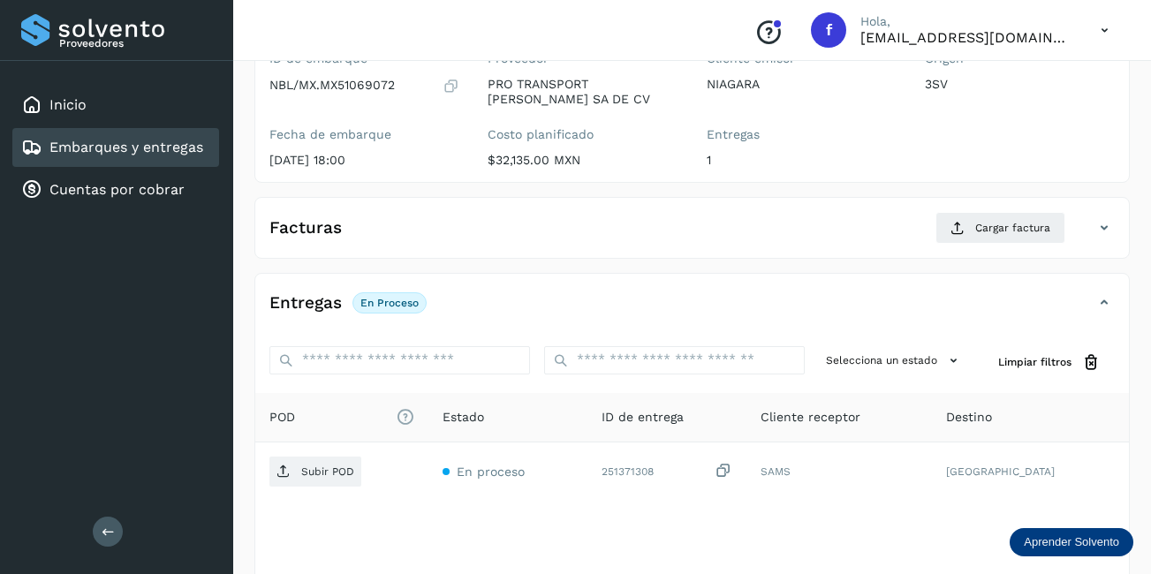
click at [989, 207] on div "Facturas Cargar factura Aún no has subido ninguna factura" at bounding box center [692, 228] width 876 height 62
click at [1009, 227] on span "Cargar factura" at bounding box center [1012, 228] width 75 height 16
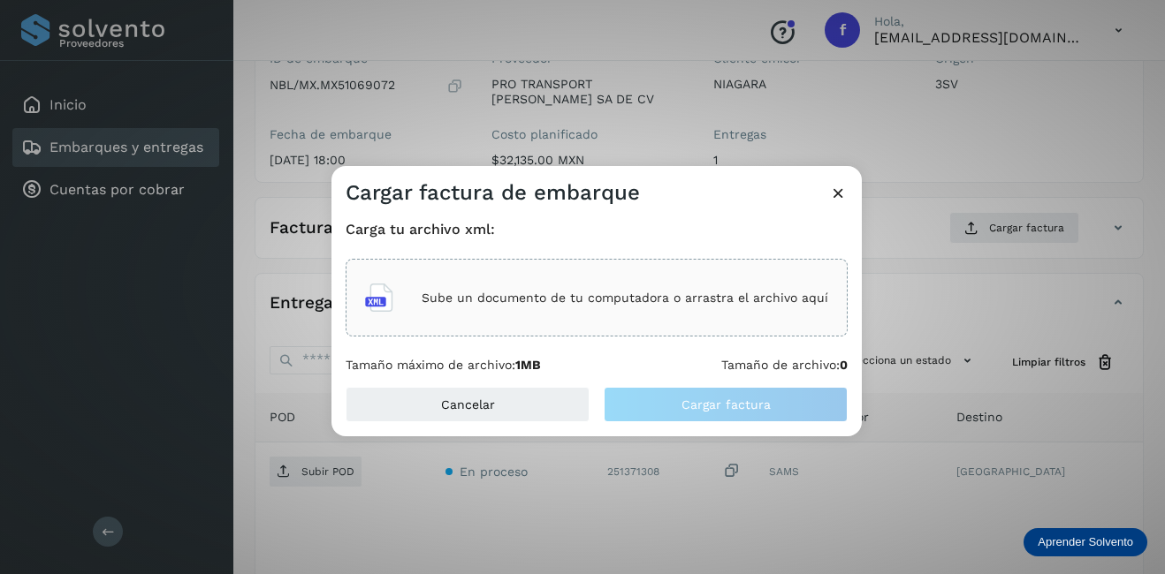
click at [537, 281] on div "Sube un documento de tu computadora o arrastra el archivo aquí" at bounding box center [596, 298] width 463 height 48
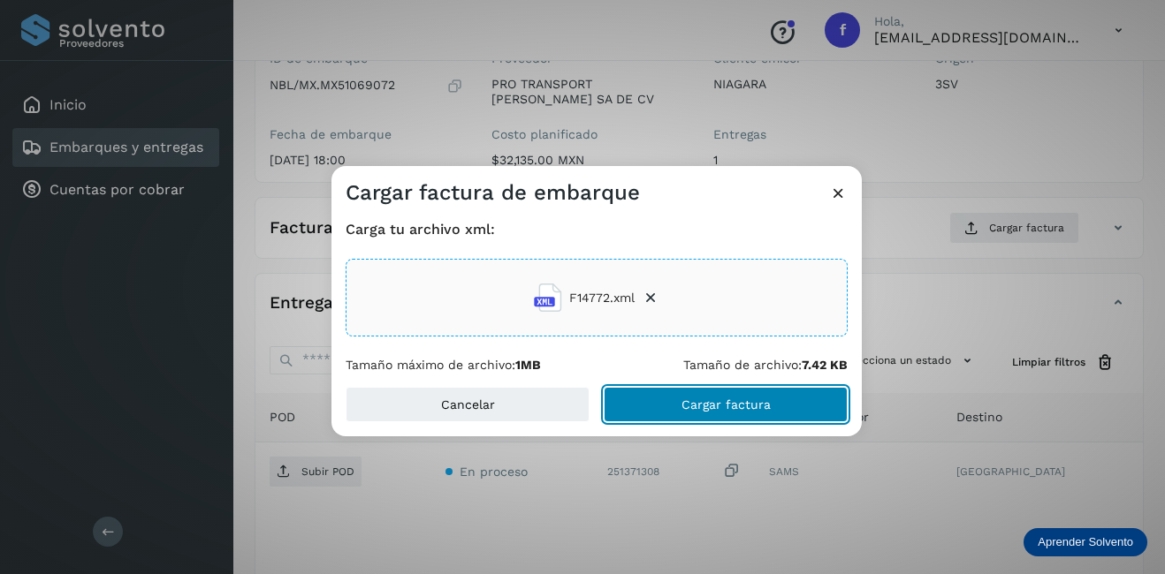
click at [710, 407] on span "Cargar factura" at bounding box center [725, 404] width 89 height 12
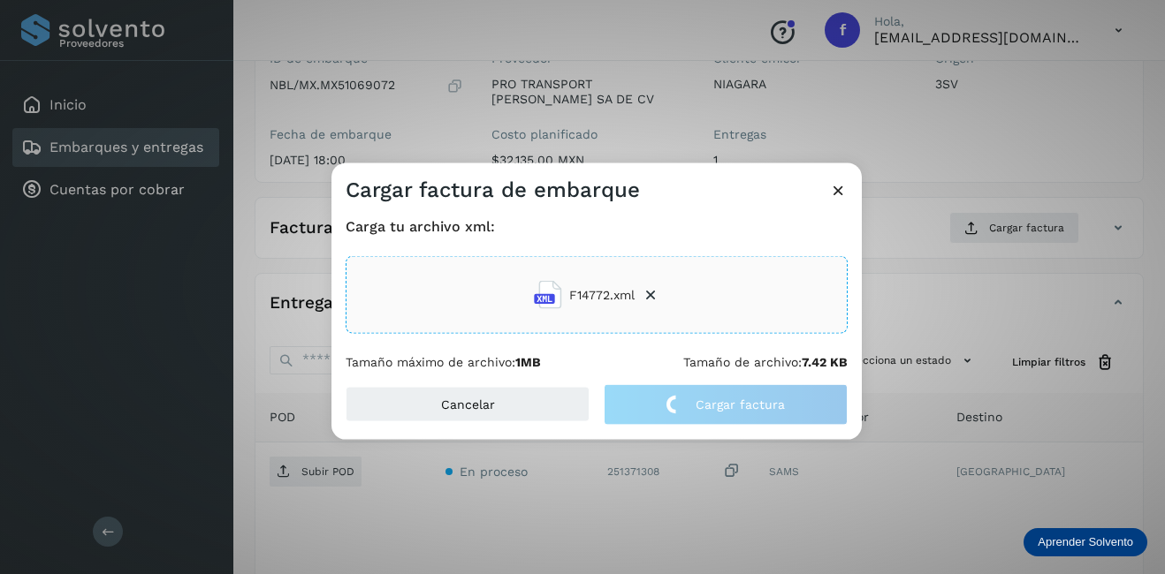
click at [910, 285] on div "Cargar factura de embarque Carga tu archivo xml: F14772.xml Tamaño máximo de ar…" at bounding box center [582, 287] width 1165 height 574
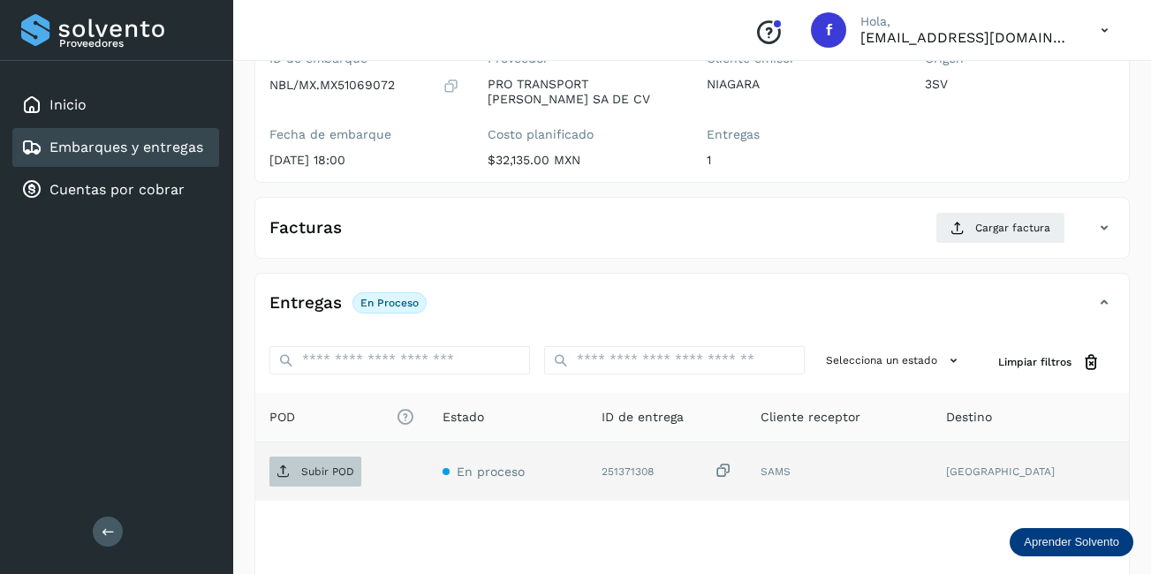
click at [333, 472] on p "Subir POD" at bounding box center [327, 472] width 53 height 12
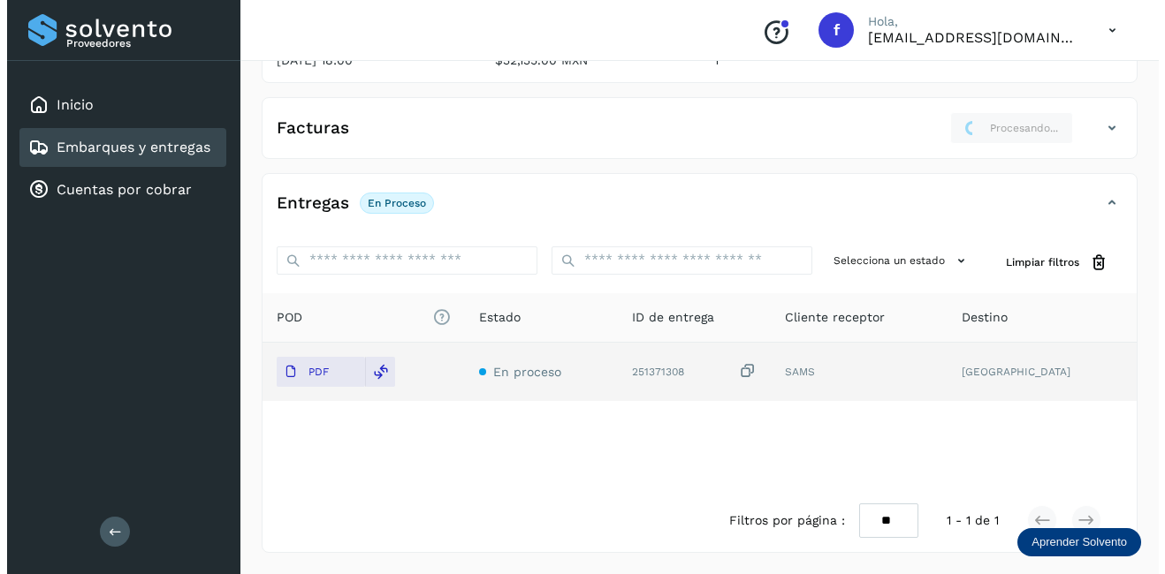
scroll to position [0, 0]
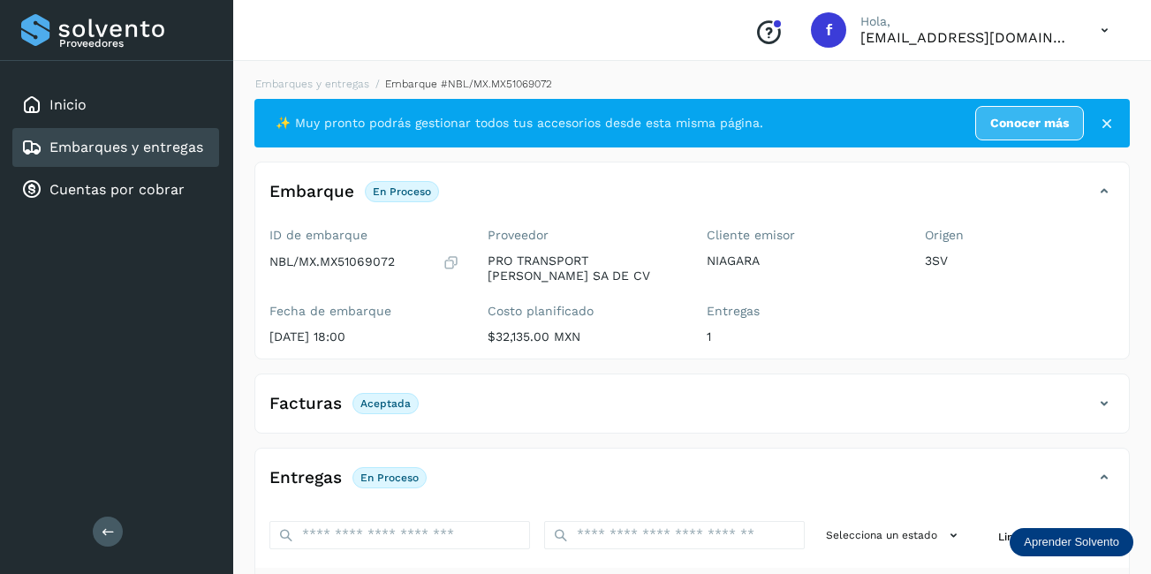
click at [194, 157] on div "Embarques y entregas" at bounding box center [112, 147] width 182 height 21
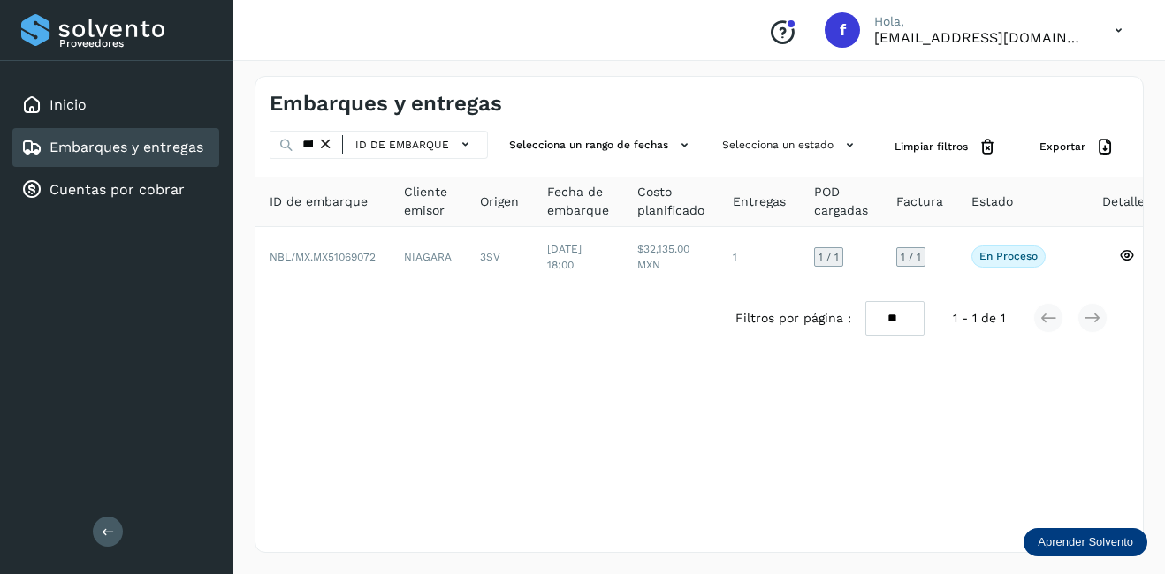
click at [323, 148] on icon at bounding box center [325, 144] width 19 height 19
click at [315, 145] on input "text" at bounding box center [292, 145] width 47 height 28
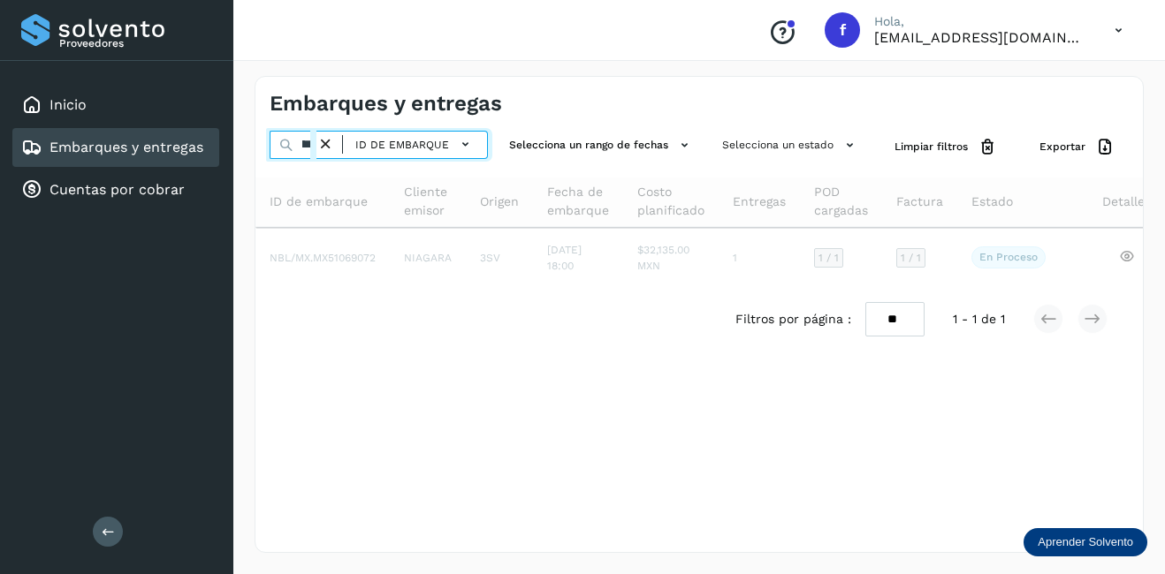
scroll to position [0, 47]
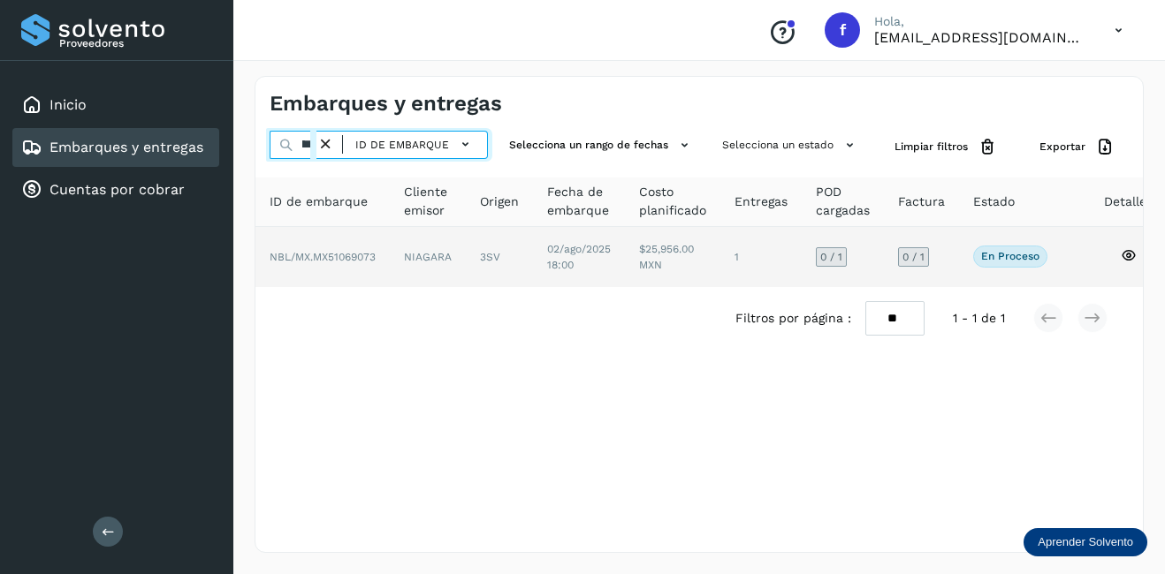
type input "********"
click at [369, 256] on span "NBL/MX.MX51069073" at bounding box center [322, 257] width 106 height 12
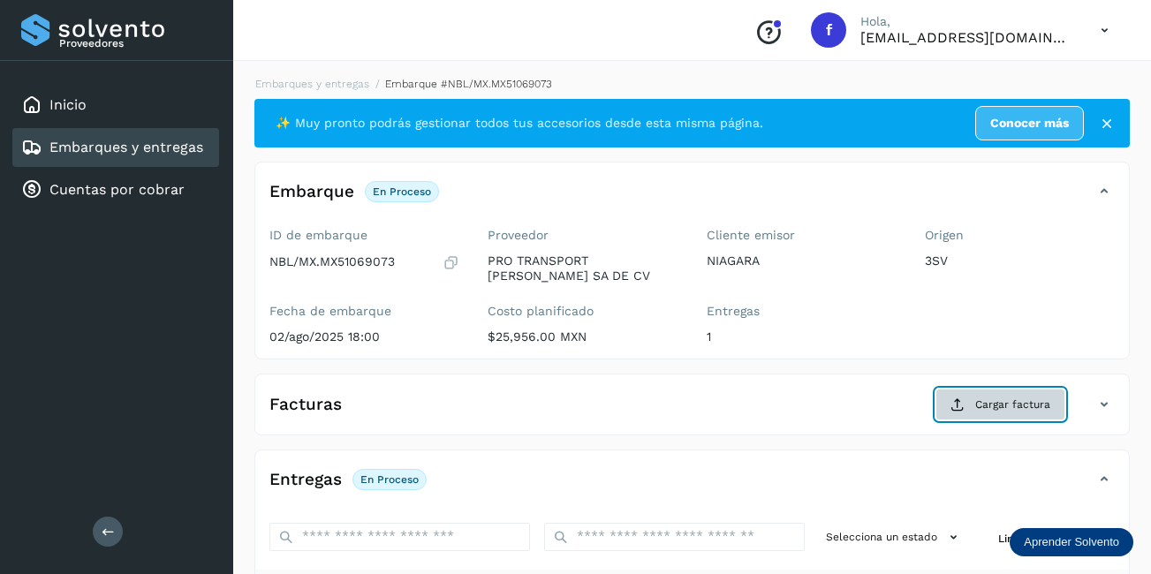
click at [990, 401] on span "Cargar factura" at bounding box center [1012, 405] width 75 height 16
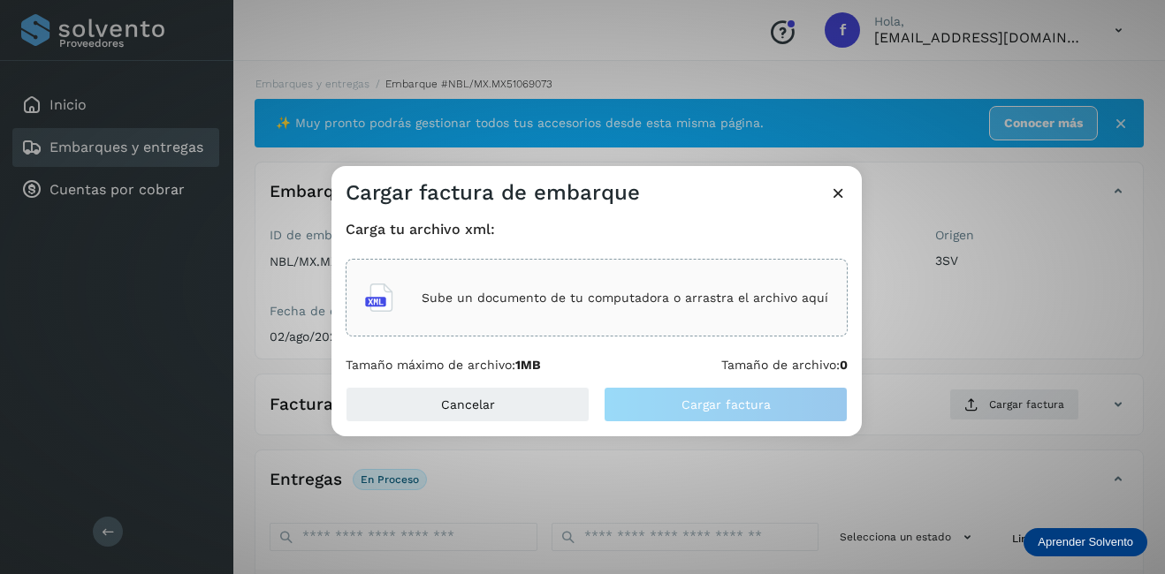
click at [452, 287] on div "Sube un documento de tu computadora o arrastra el archivo aquí" at bounding box center [596, 298] width 463 height 48
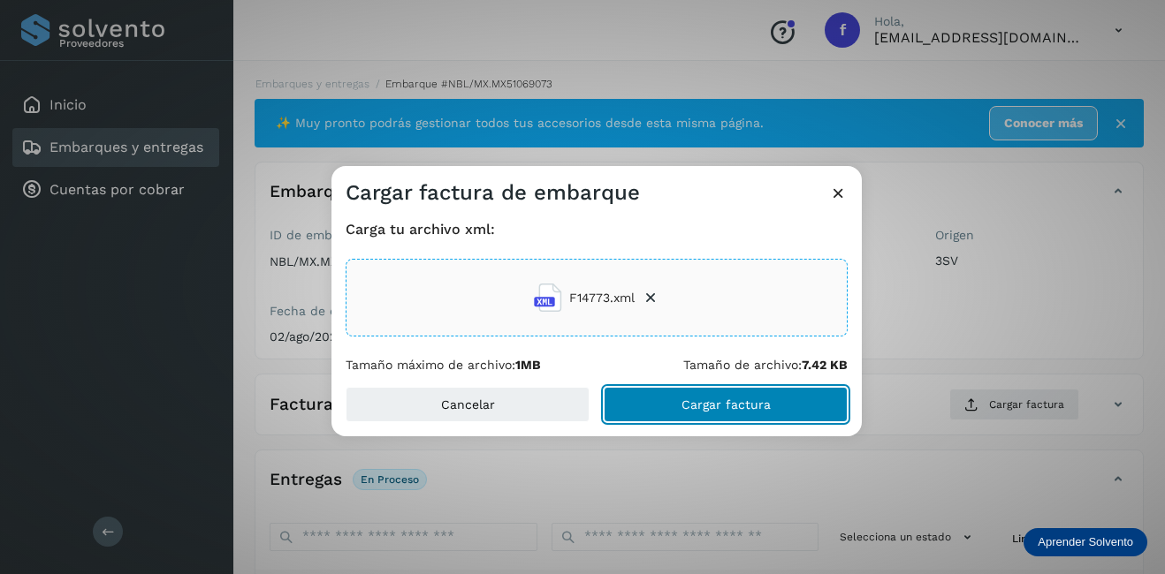
click at [657, 406] on button "Cargar factura" at bounding box center [725, 404] width 244 height 35
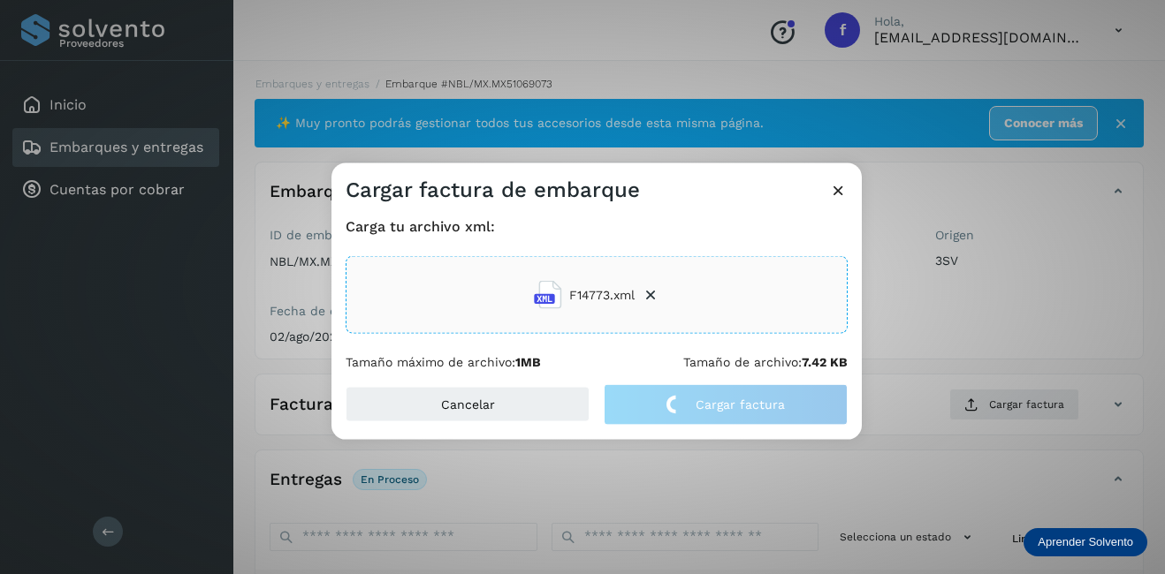
click at [875, 340] on div "Cargar factura de embarque Carga tu archivo xml: F14773.xml Tamaño máximo de ar…" at bounding box center [582, 287] width 1165 height 574
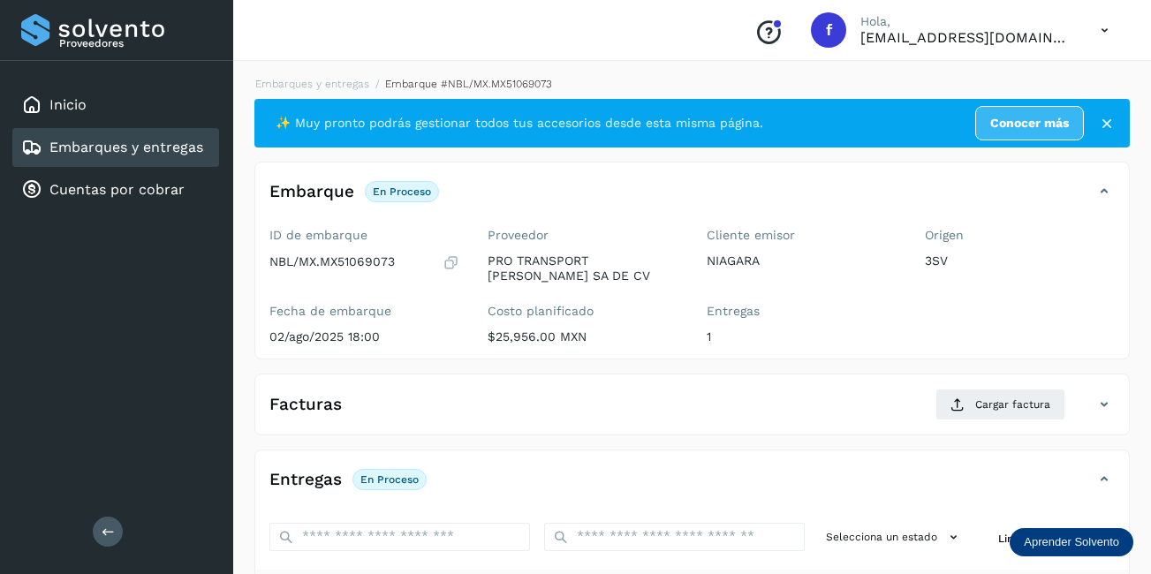
scroll to position [277, 0]
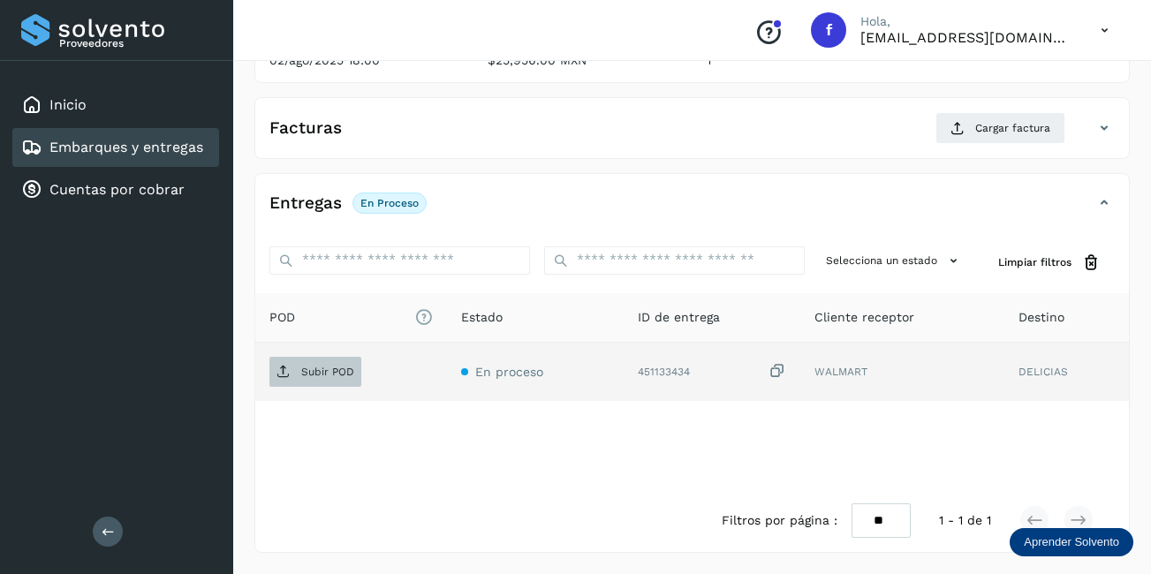
click at [338, 371] on p "Subir POD" at bounding box center [327, 372] width 53 height 12
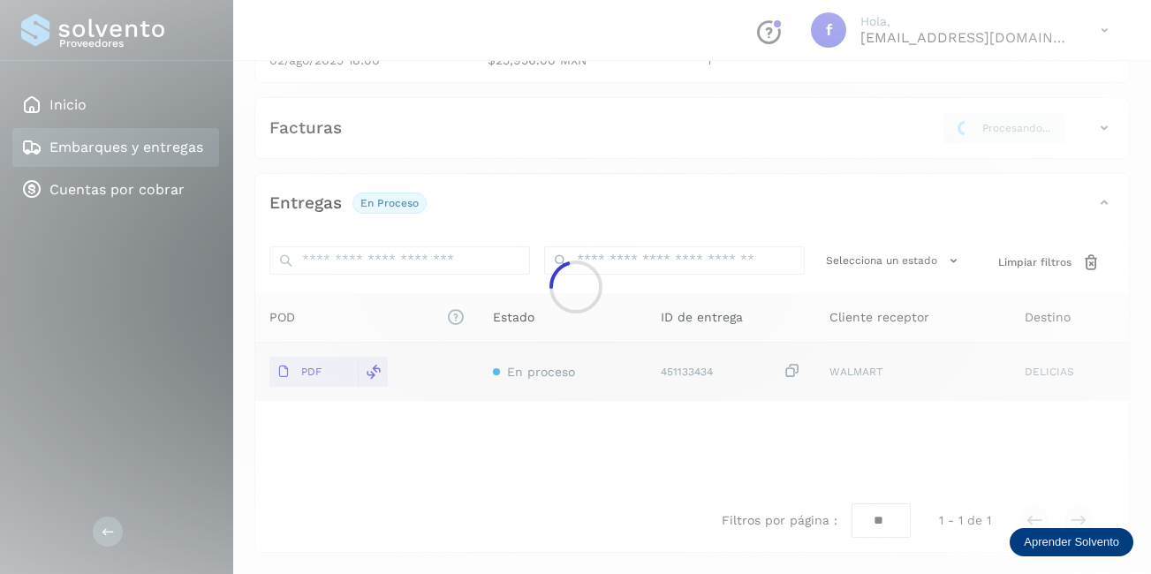
scroll to position [275, 0]
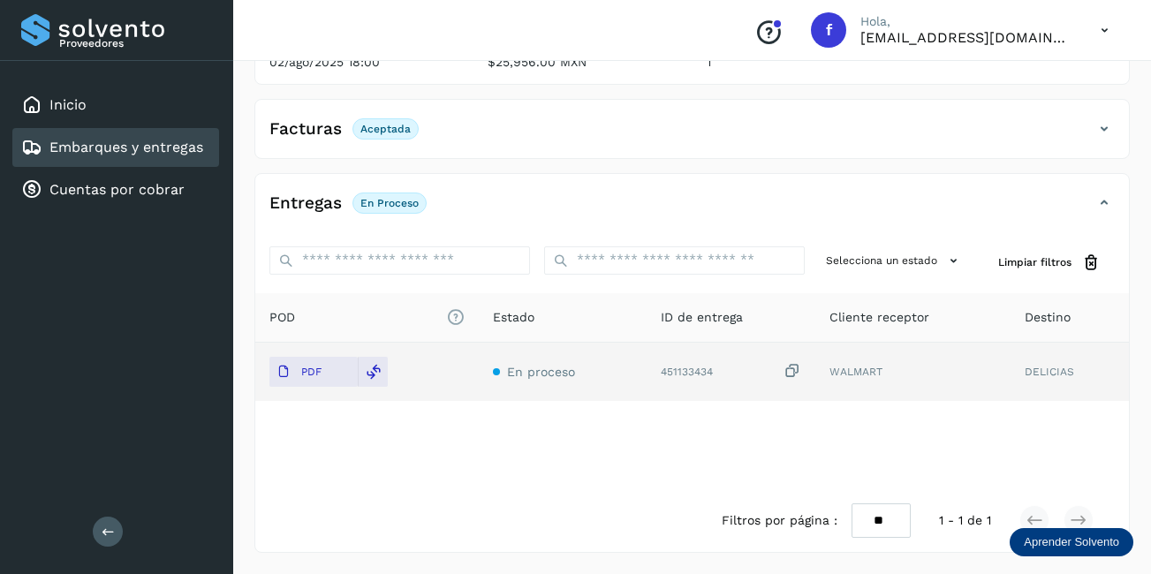
click at [140, 149] on link "Embarques y entregas" at bounding box center [126, 147] width 154 height 17
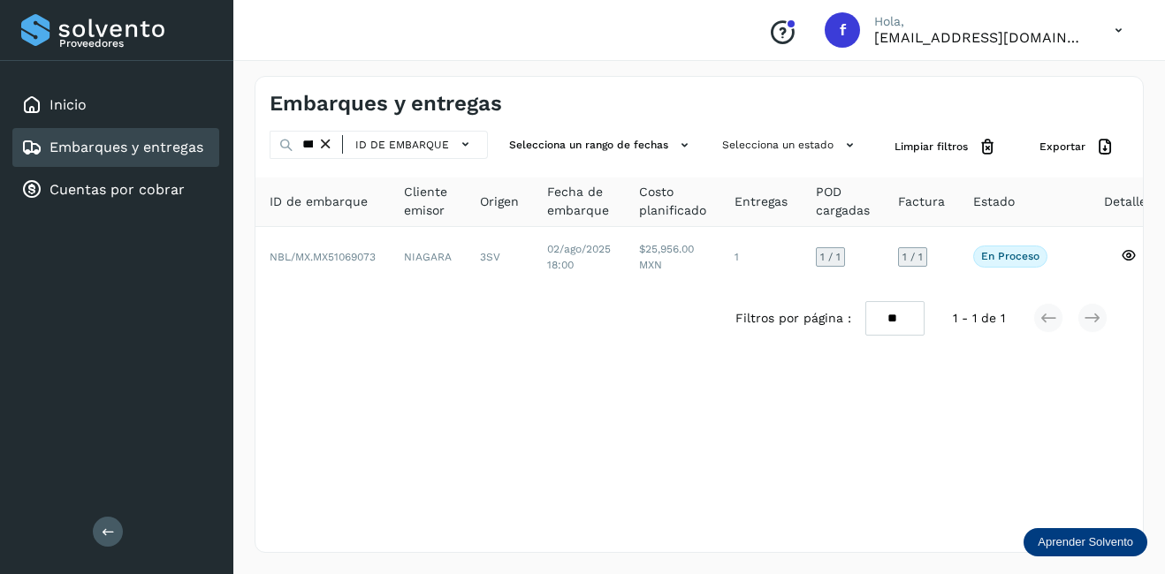
click at [331, 147] on icon at bounding box center [325, 144] width 19 height 19
click at [302, 143] on input "text" at bounding box center [292, 145] width 47 height 28
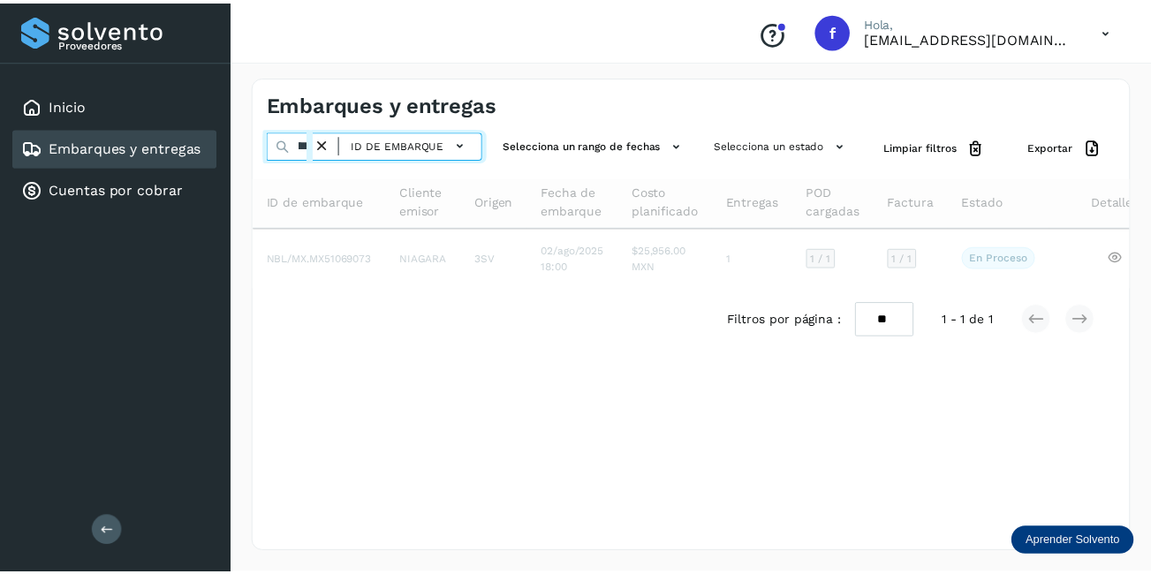
scroll to position [0, 49]
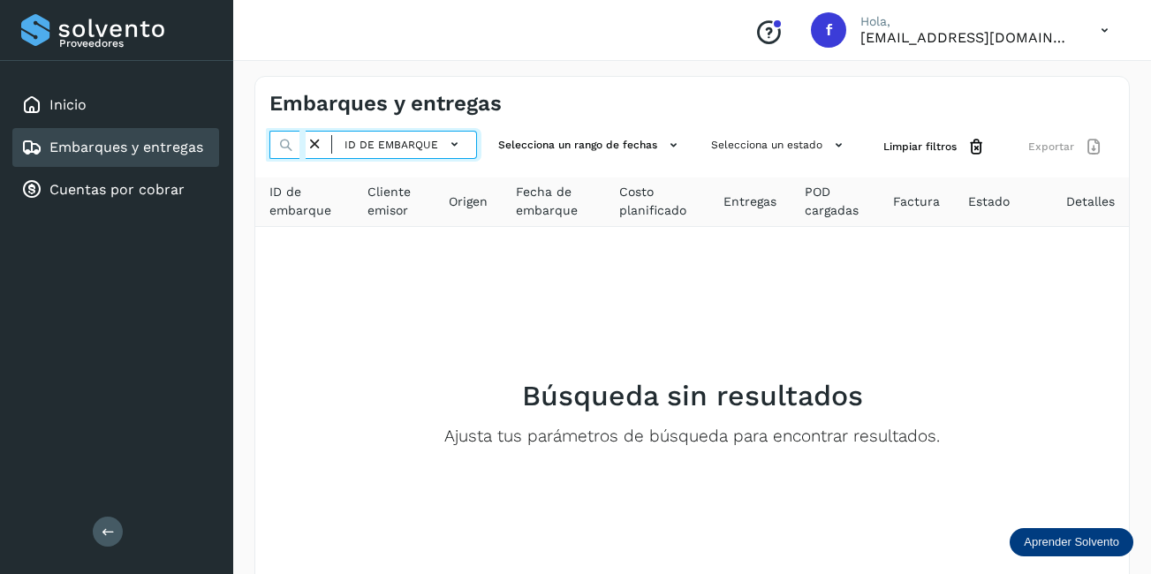
type input "********"
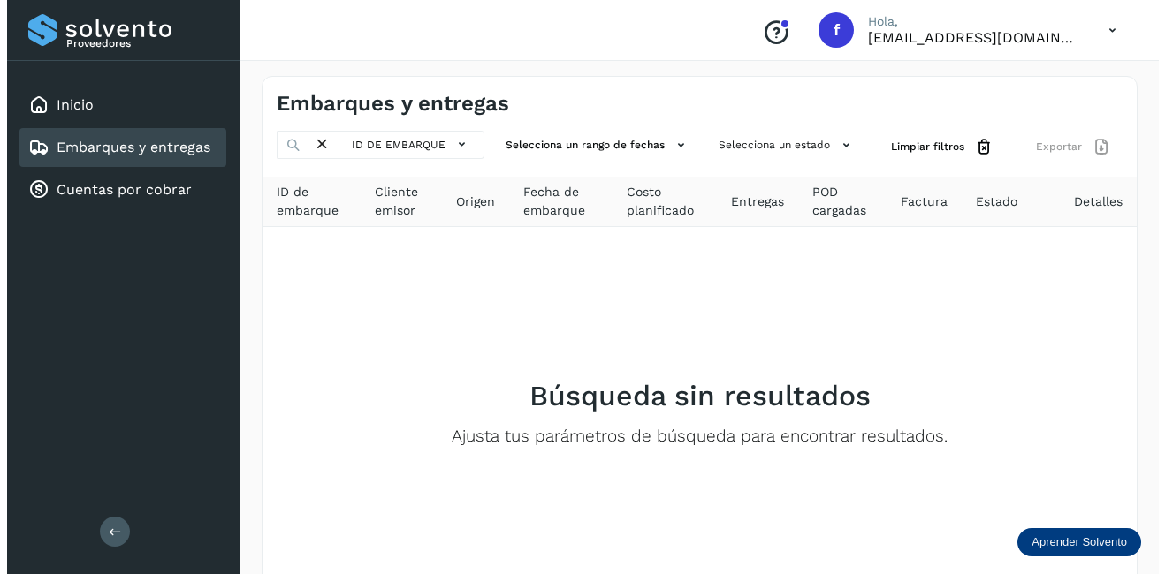
scroll to position [0, 0]
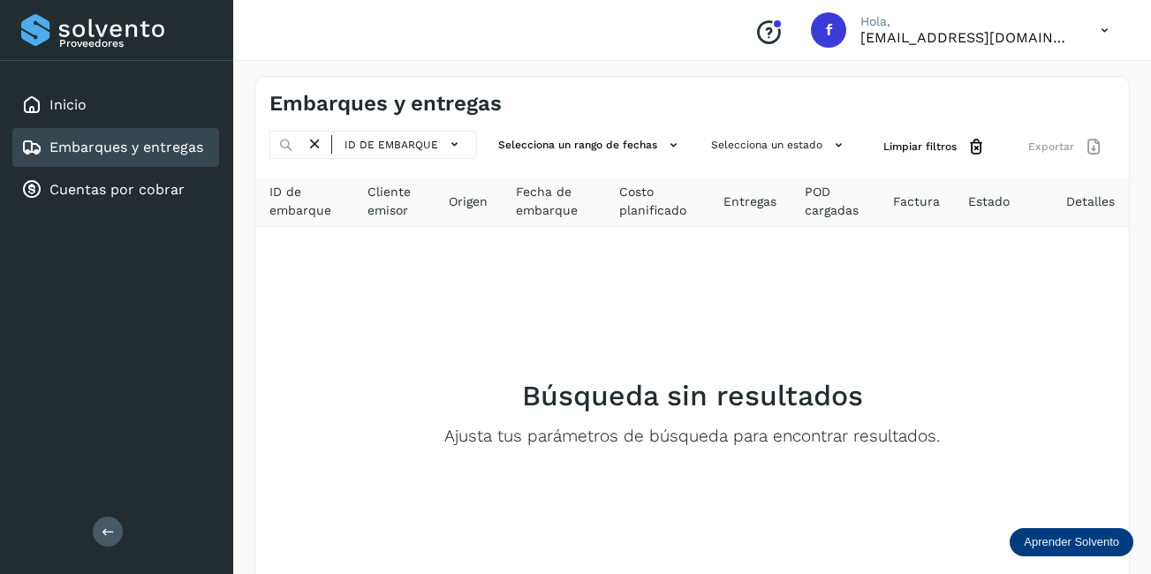
click at [317, 140] on icon at bounding box center [315, 144] width 19 height 19
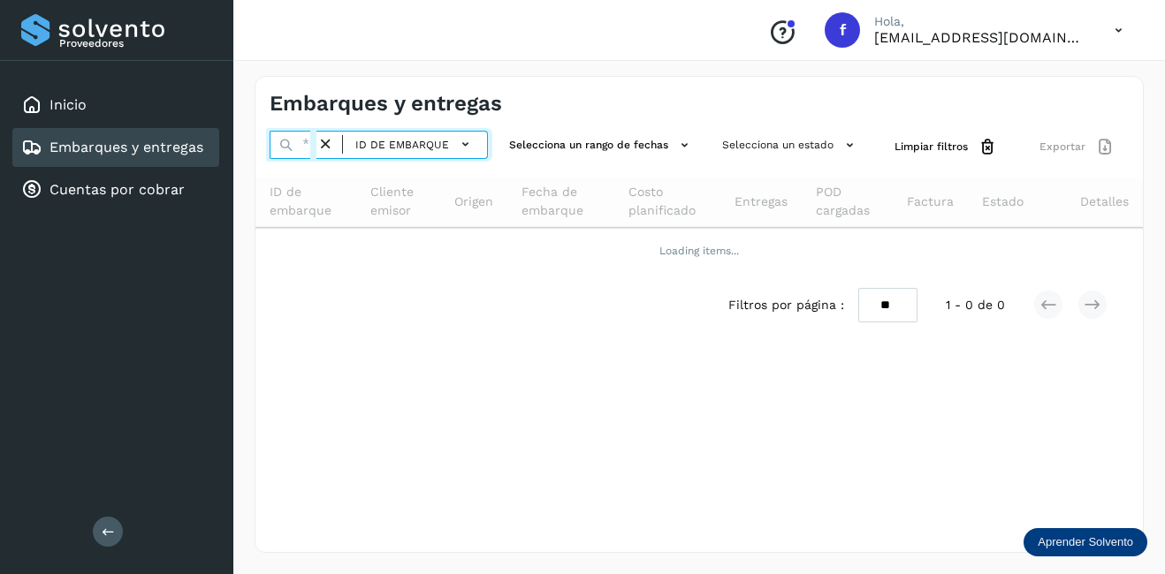
click at [308, 144] on input "text" at bounding box center [292, 145] width 47 height 28
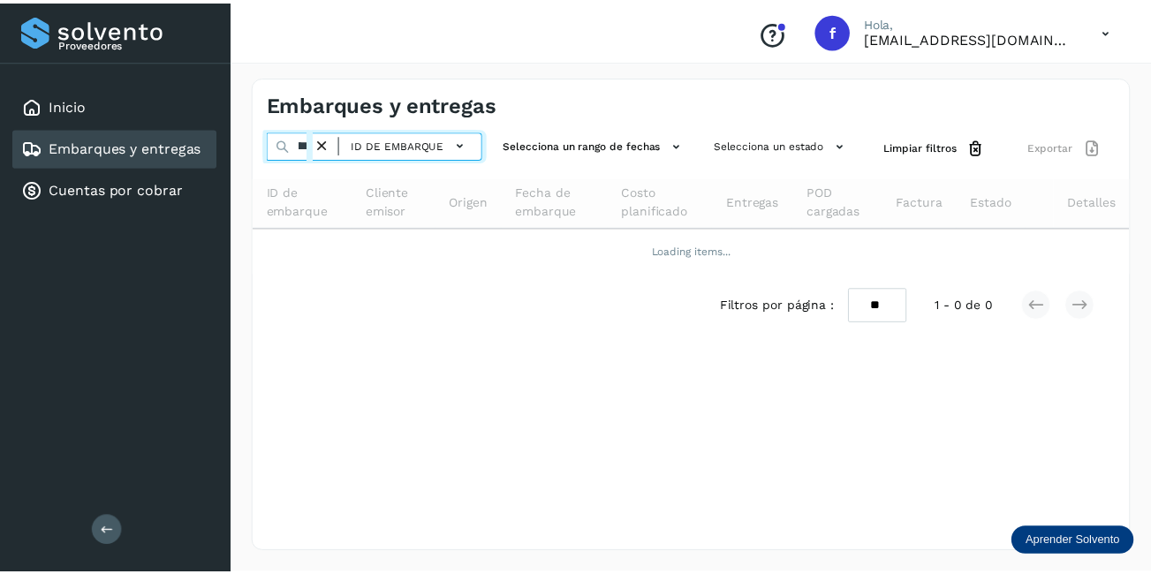
scroll to position [0, 49]
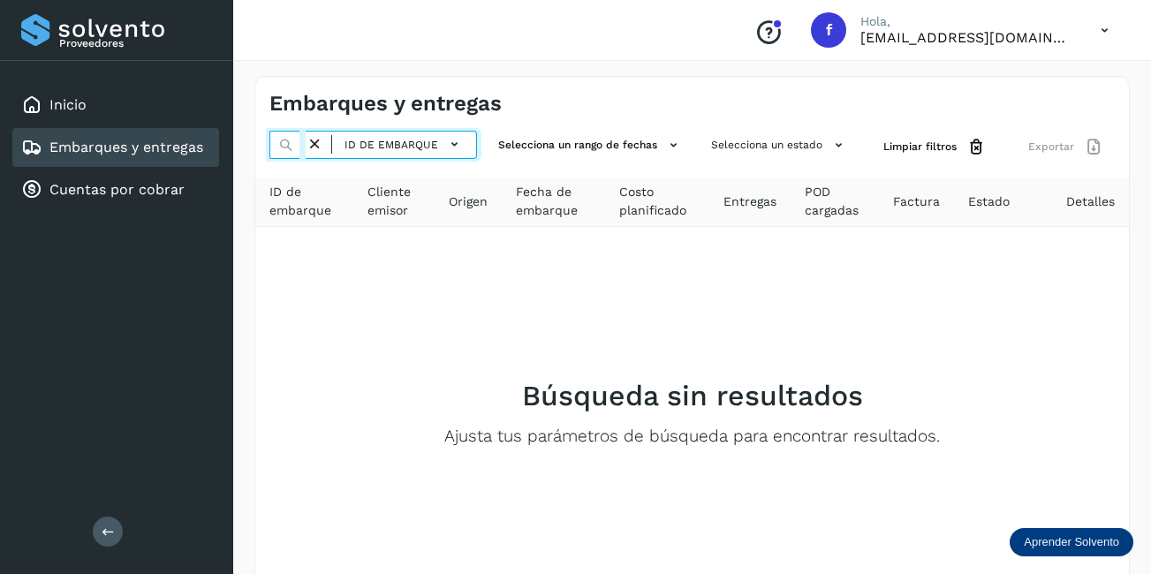
type input "********"
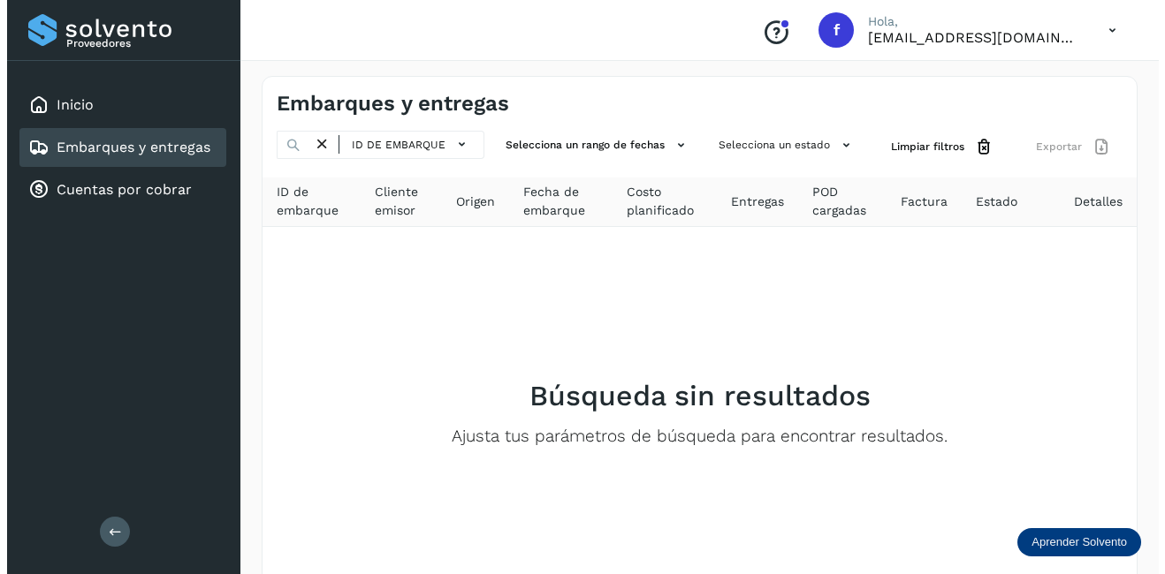
scroll to position [0, 0]
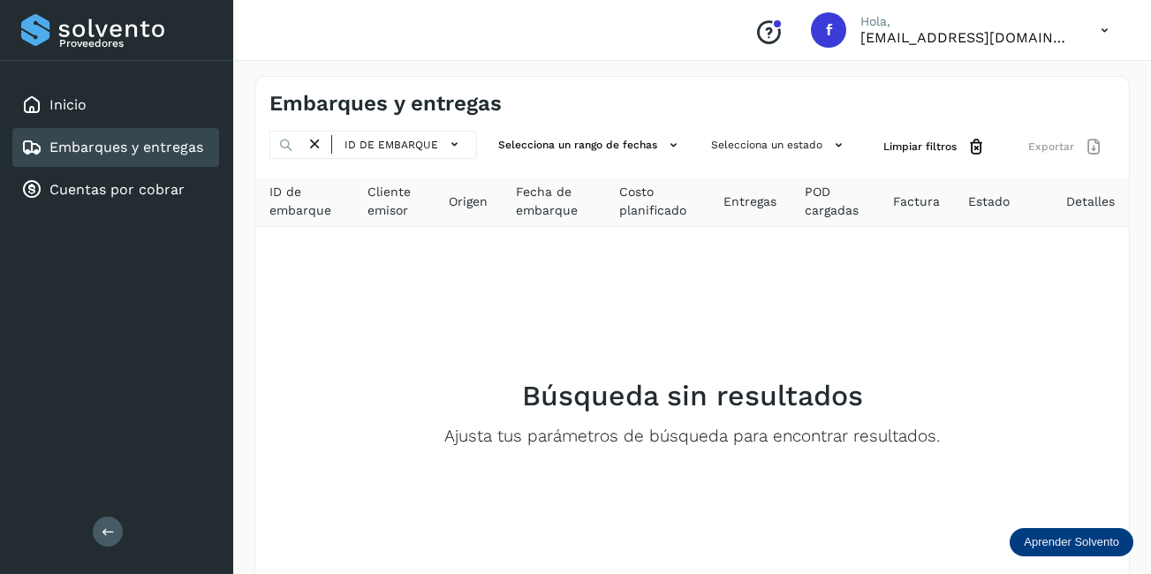
click at [315, 142] on icon at bounding box center [315, 144] width 19 height 19
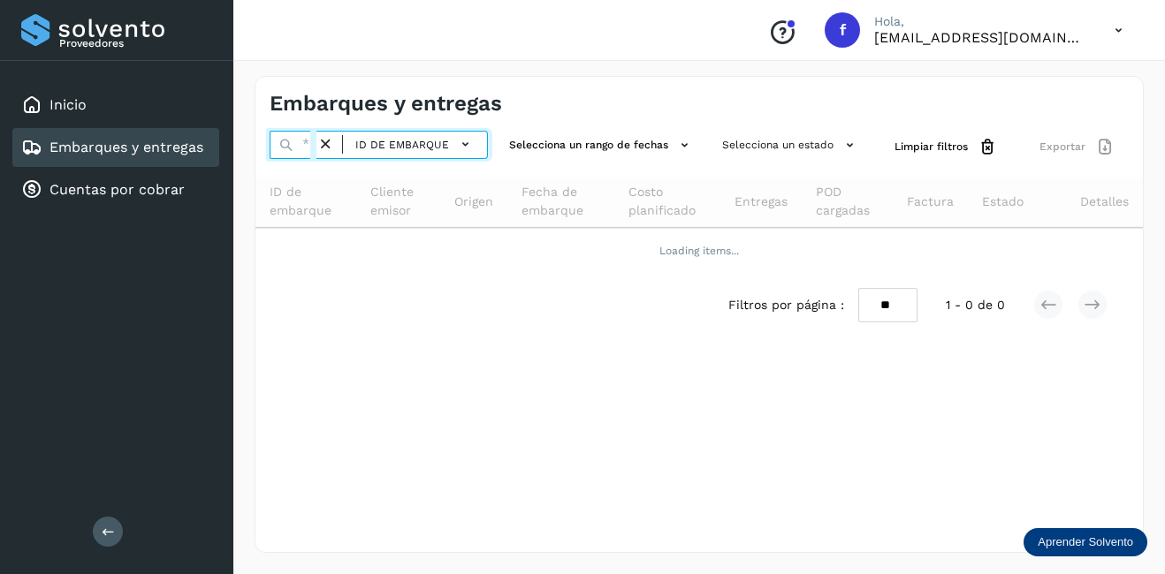
click at [315, 150] on input "text" at bounding box center [292, 145] width 47 height 28
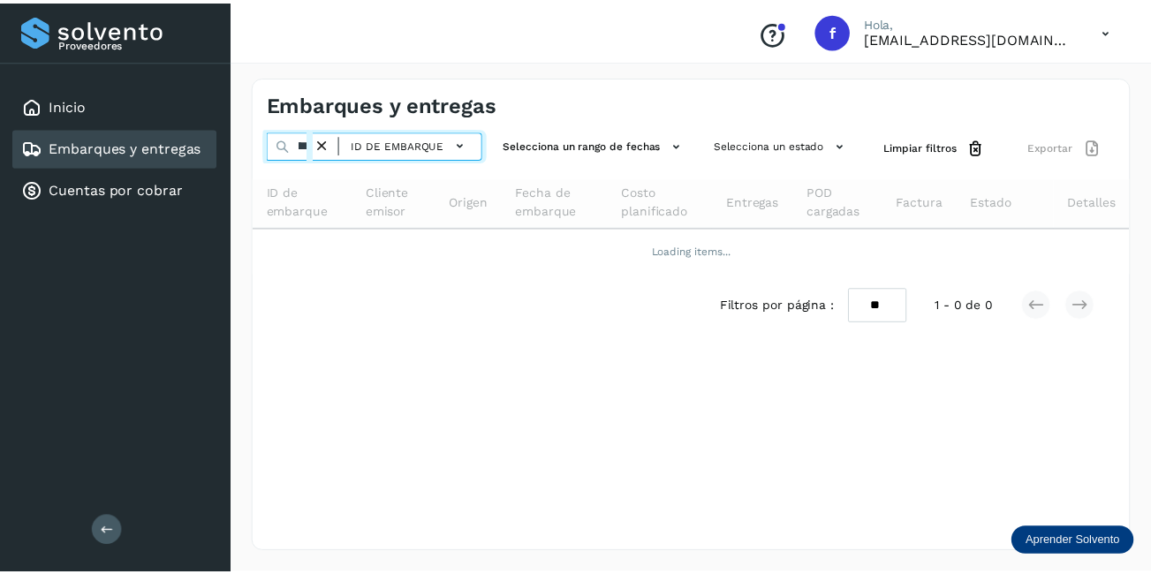
scroll to position [0, 48]
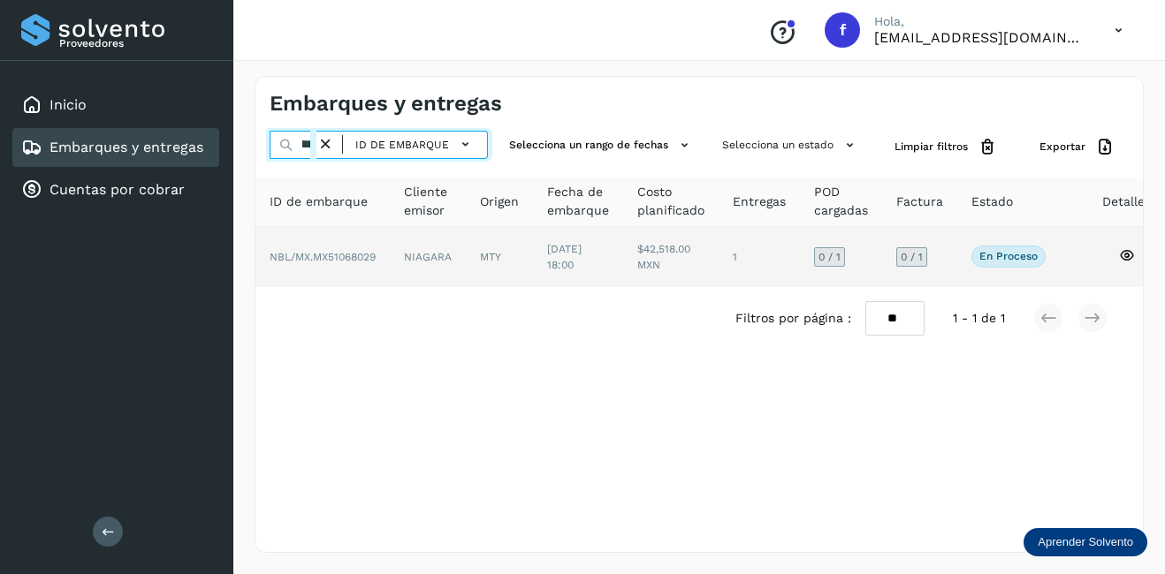
type input "********"
click at [390, 254] on td "NBL/MX.MX51068029" at bounding box center [428, 257] width 76 height 60
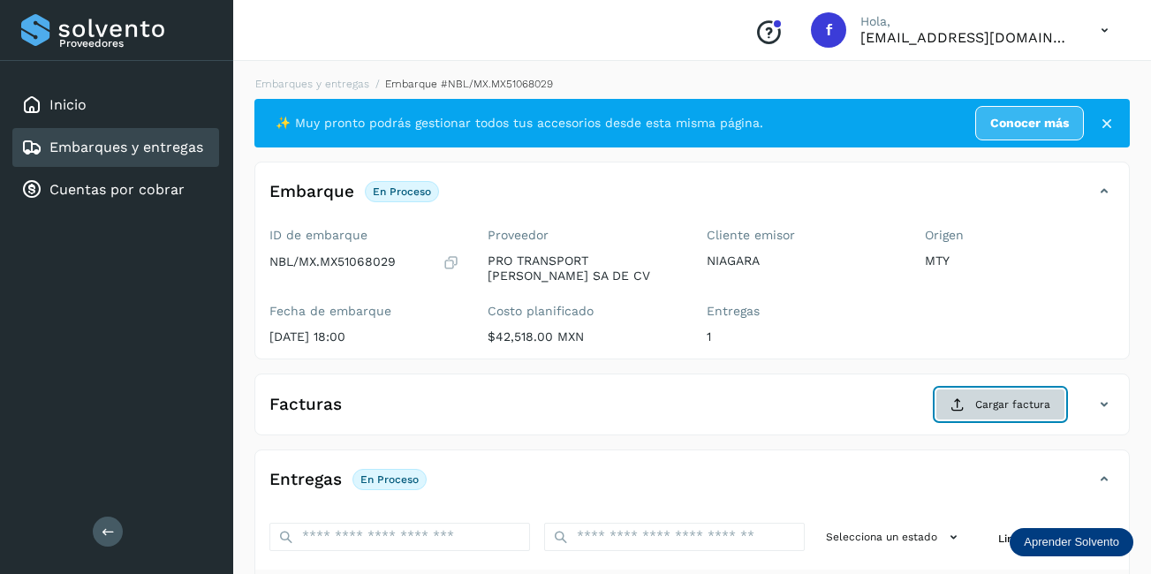
click at [986, 400] on span "Cargar factura" at bounding box center [1012, 405] width 75 height 16
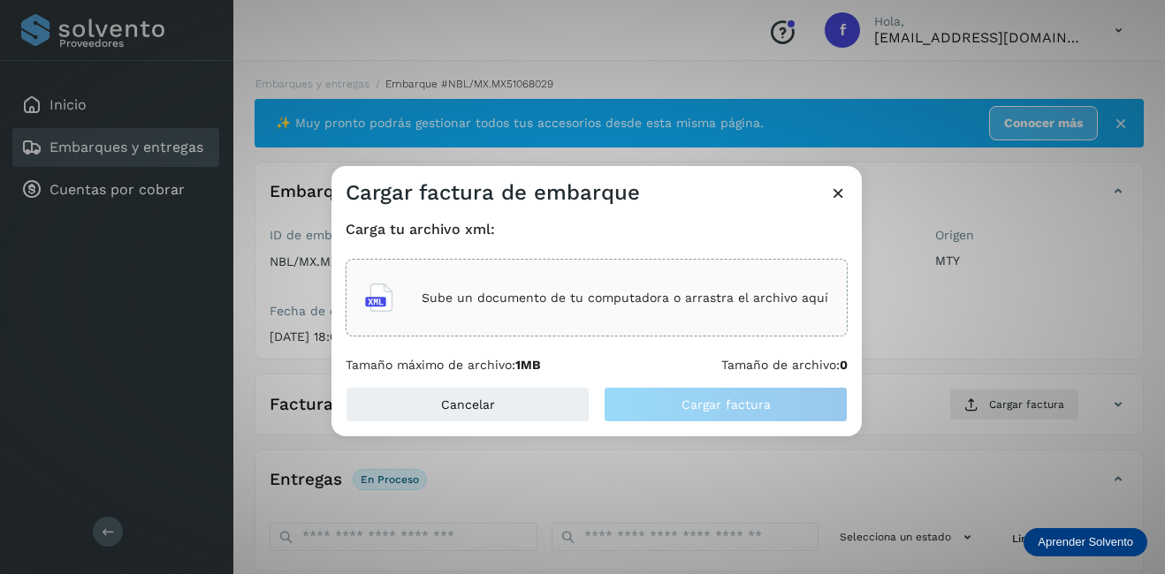
click at [447, 303] on p "Sube un documento de tu computadora o arrastra el archivo aquí" at bounding box center [624, 298] width 406 height 15
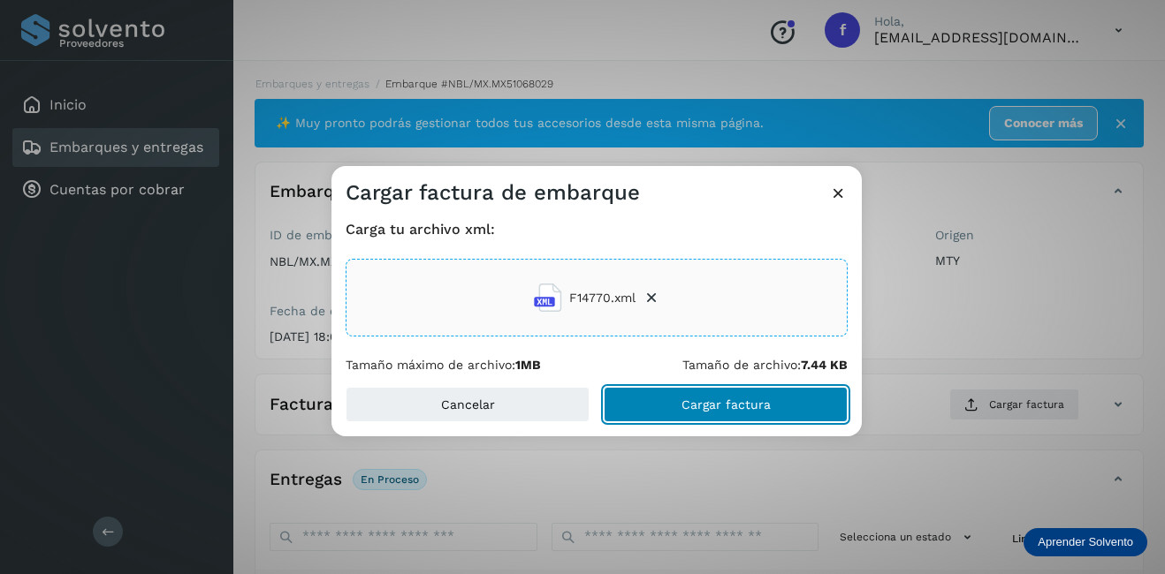
click at [694, 405] on span "Cargar factura" at bounding box center [725, 404] width 89 height 12
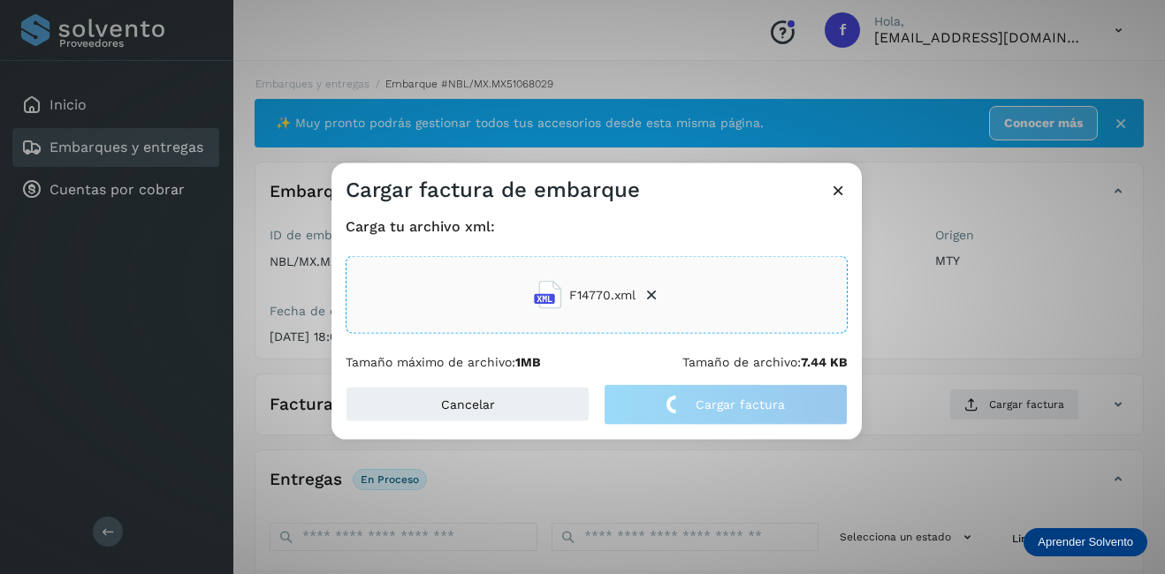
click at [963, 309] on div "Cargar factura de embarque Carga tu archivo xml: F14770.xml Tamaño máximo de ar…" at bounding box center [582, 287] width 1165 height 574
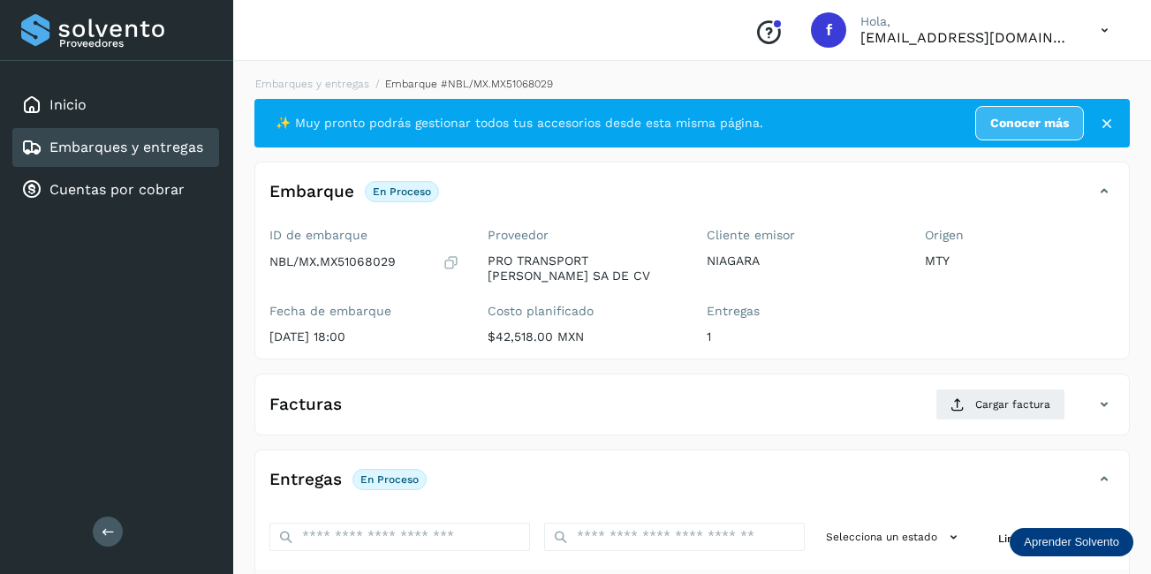
scroll to position [265, 0]
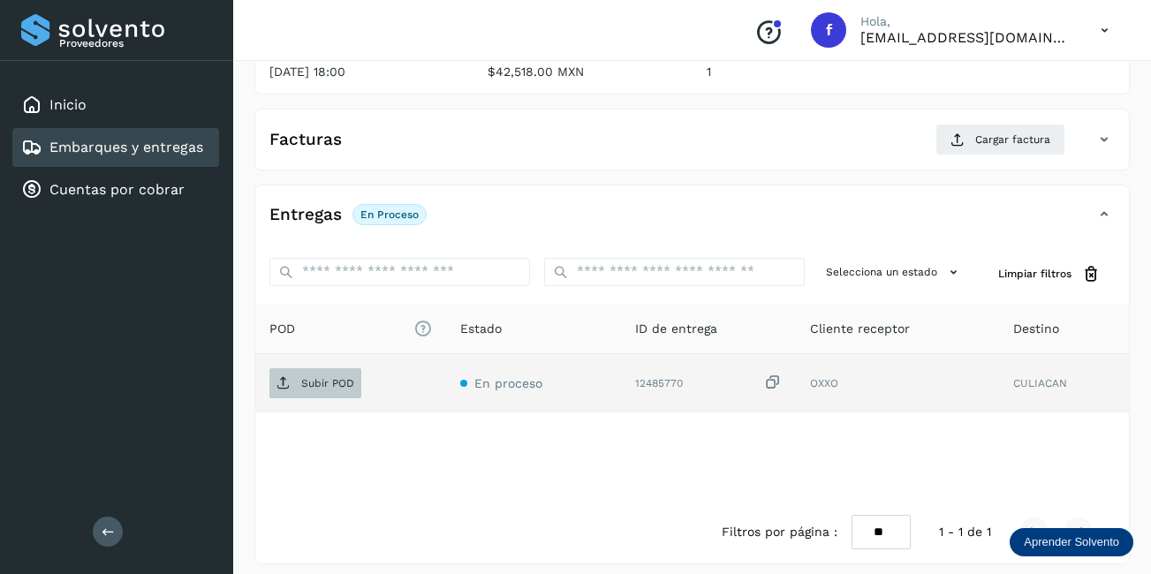
click at [338, 382] on p "Subir POD" at bounding box center [327, 383] width 53 height 12
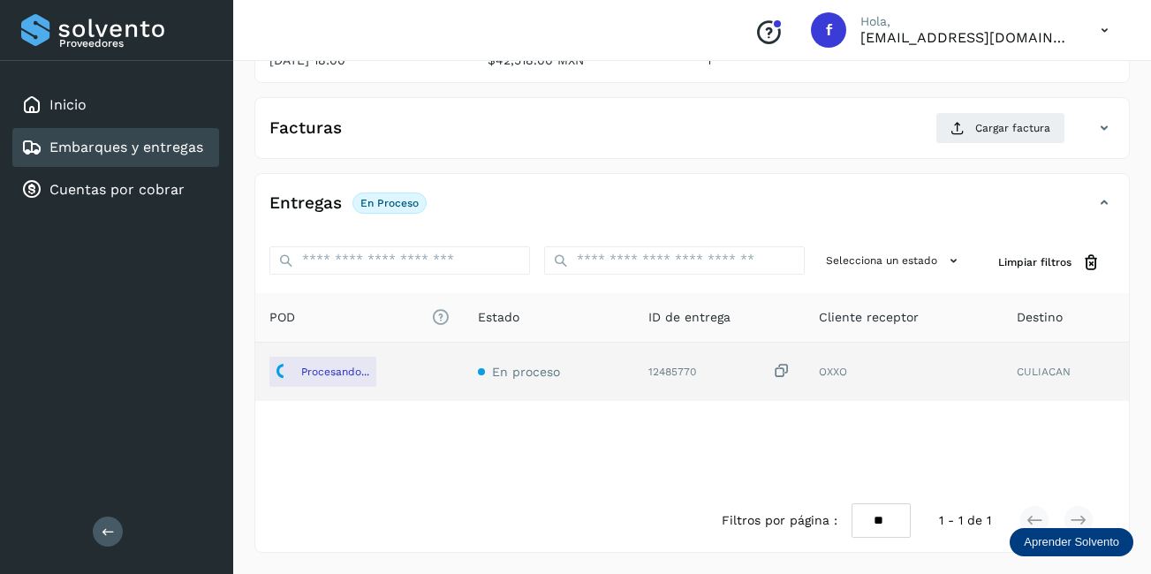
scroll to position [100, 0]
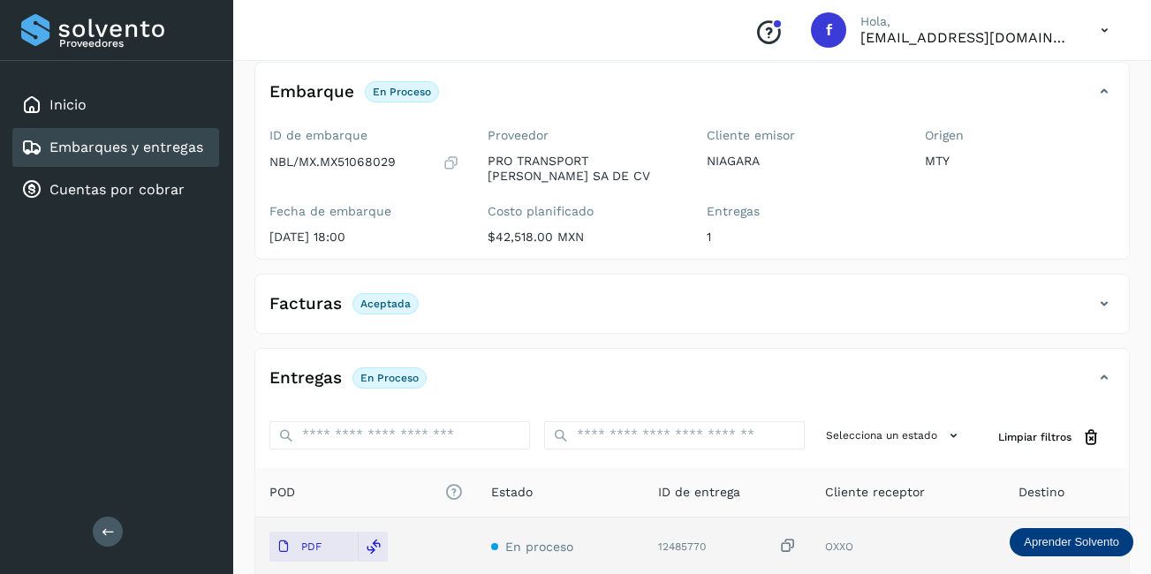
click at [153, 145] on link "Embarques y entregas" at bounding box center [126, 147] width 154 height 17
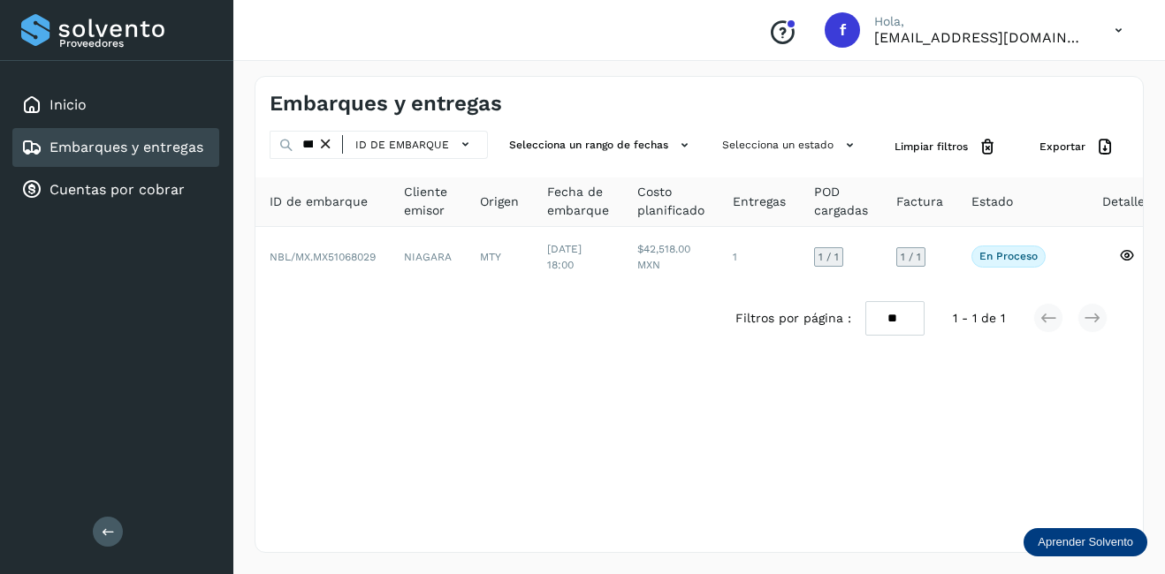
click at [329, 144] on icon at bounding box center [325, 144] width 19 height 19
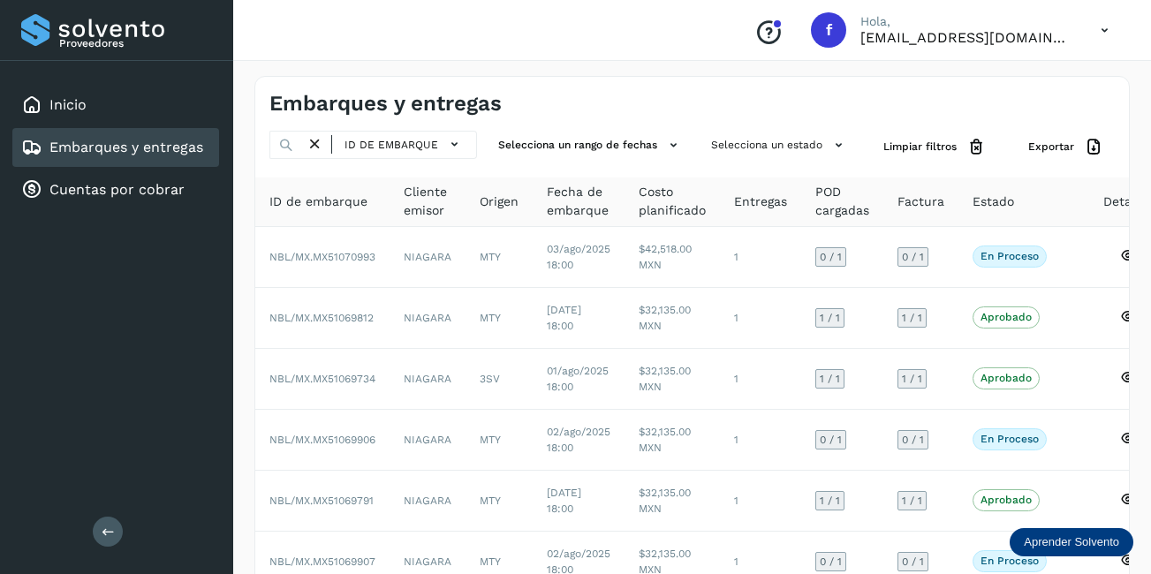
click at [312, 147] on icon at bounding box center [315, 144] width 19 height 19
click at [307, 145] on icon at bounding box center [315, 144] width 19 height 19
click at [300, 142] on input "text" at bounding box center [287, 145] width 36 height 28
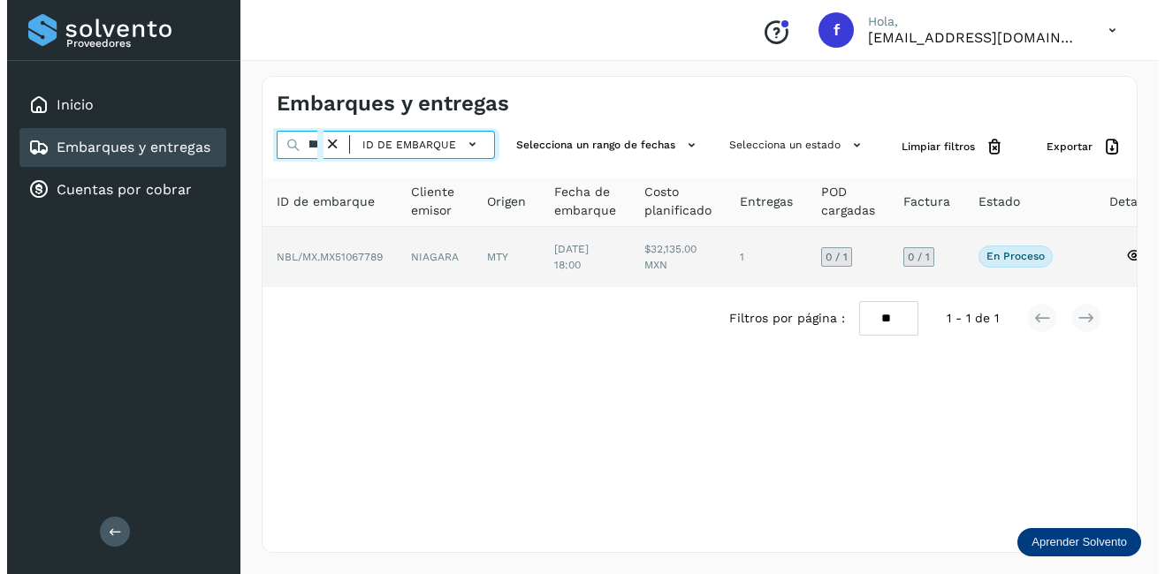
scroll to position [0, 47]
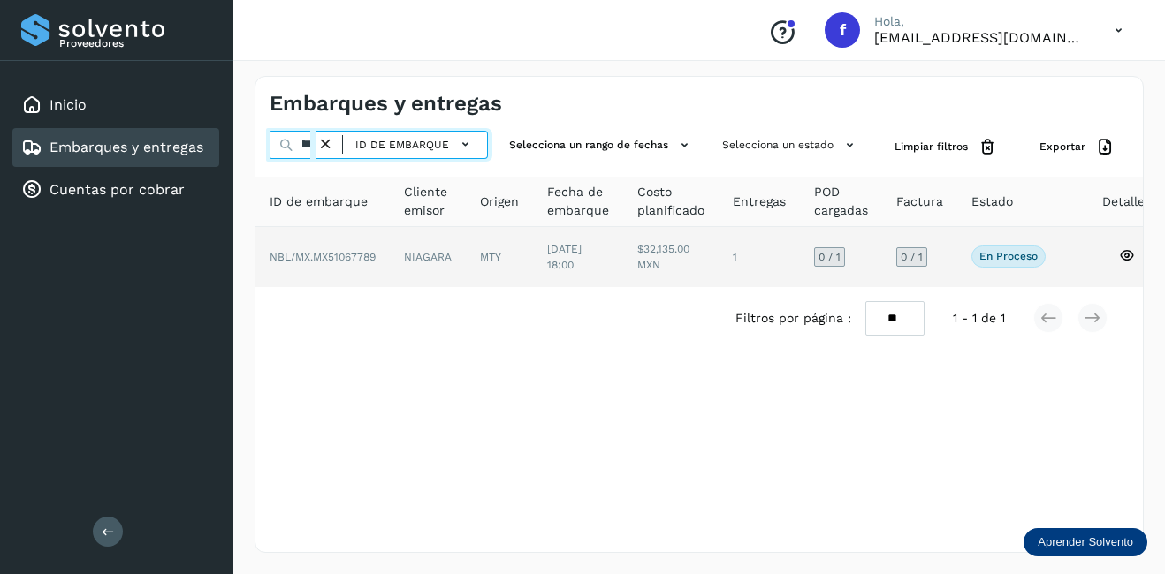
type input "********"
click at [466, 260] on td "NIAGARA" at bounding box center [499, 257] width 67 height 60
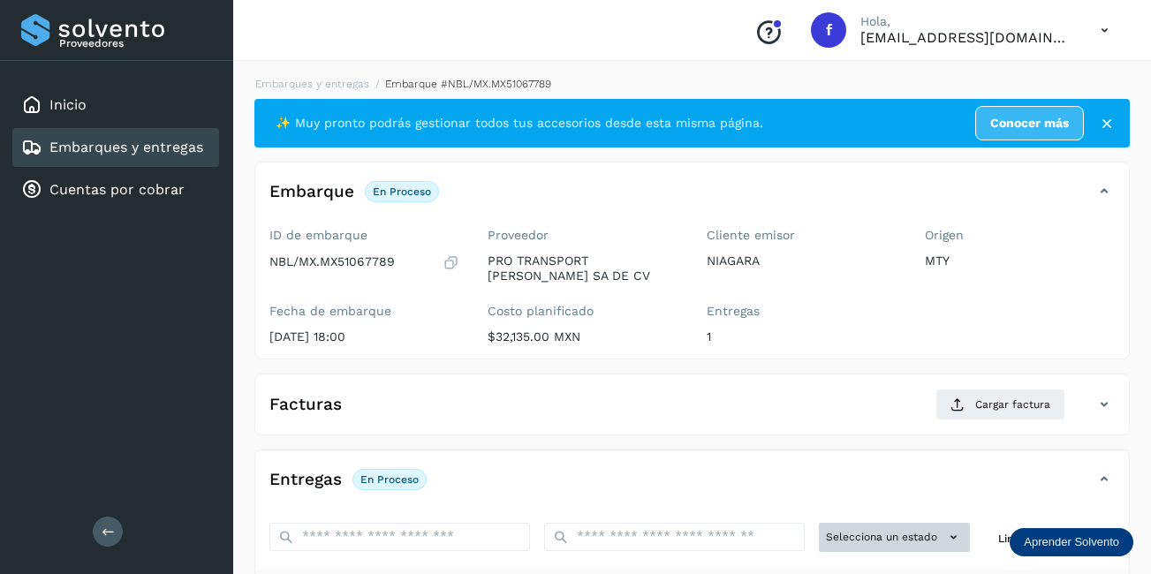
scroll to position [177, 0]
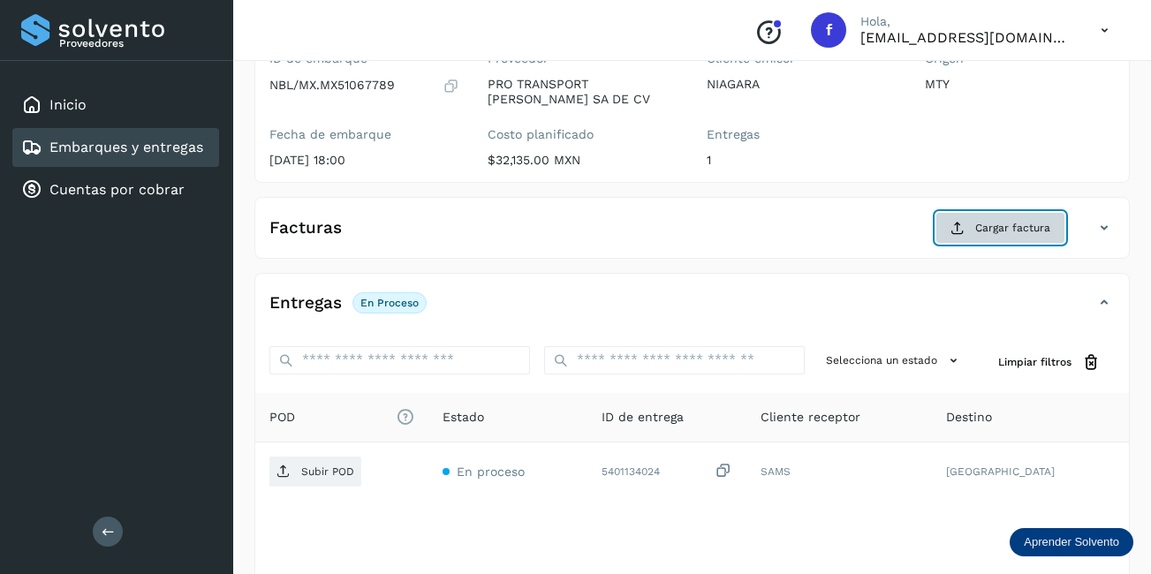
click at [965, 231] on button "Cargar factura" at bounding box center [1001, 228] width 130 height 32
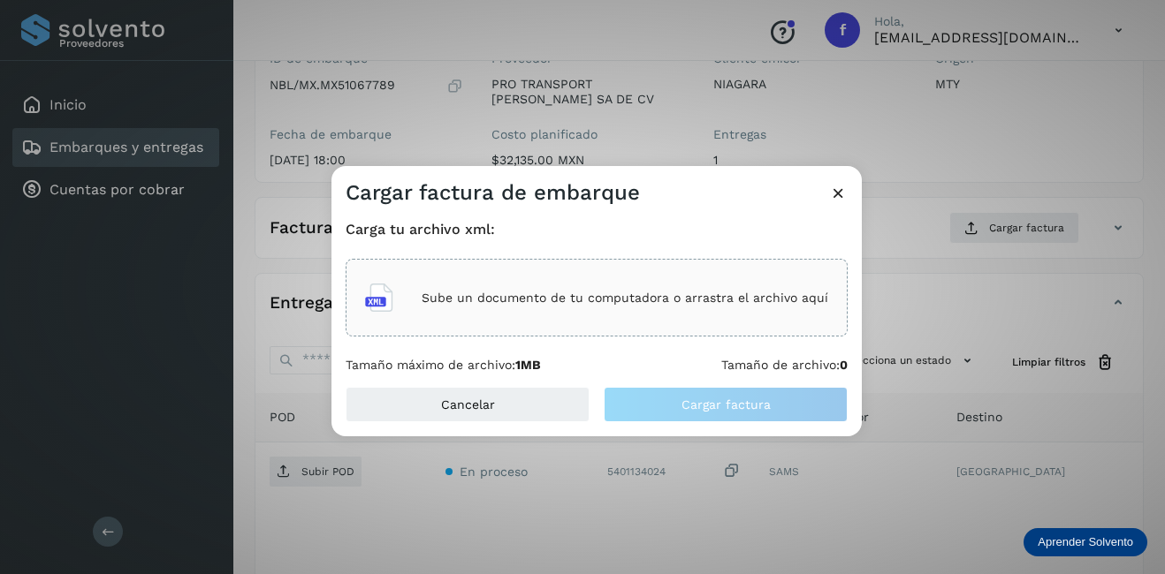
click at [624, 285] on div "Sube un documento de tu computadora o arrastra el archivo aquí" at bounding box center [596, 298] width 463 height 48
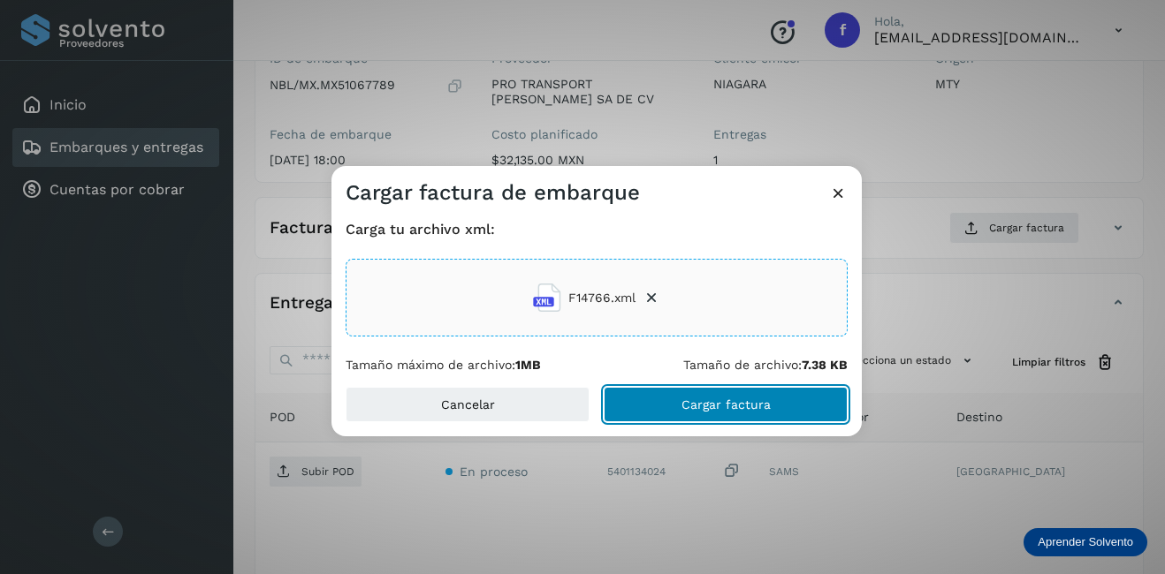
click at [720, 392] on button "Cargar factura" at bounding box center [725, 404] width 244 height 35
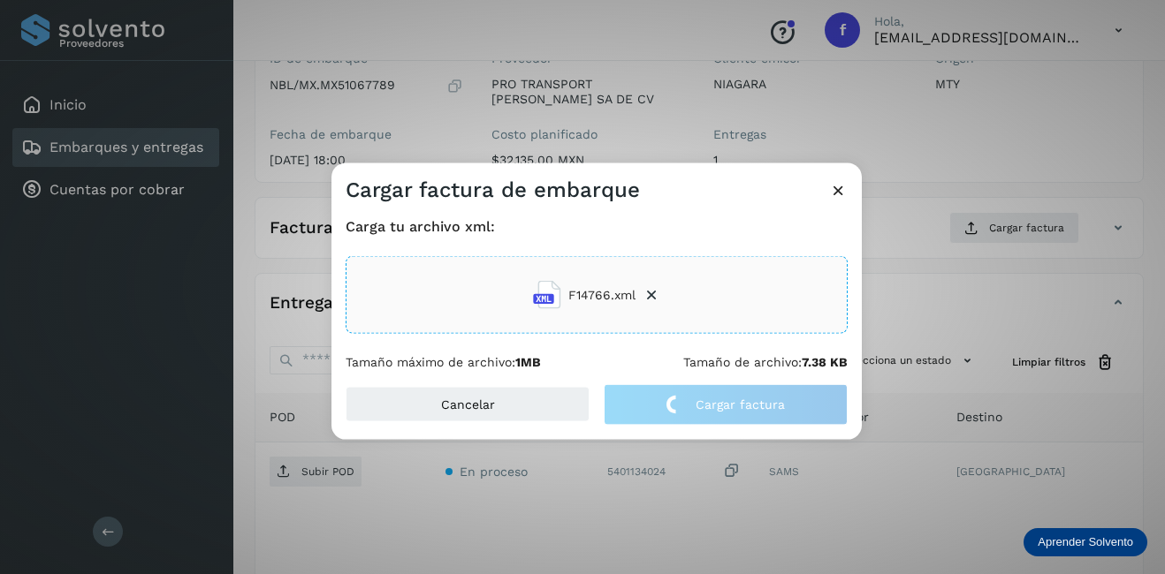
drag, startPoint x: 927, startPoint y: 308, endPoint x: 561, endPoint y: 351, distance: 368.2
click at [917, 307] on div "Cargar factura de embarque Carga tu archivo xml: F14766.xml Tamaño máximo de ar…" at bounding box center [582, 287] width 1165 height 574
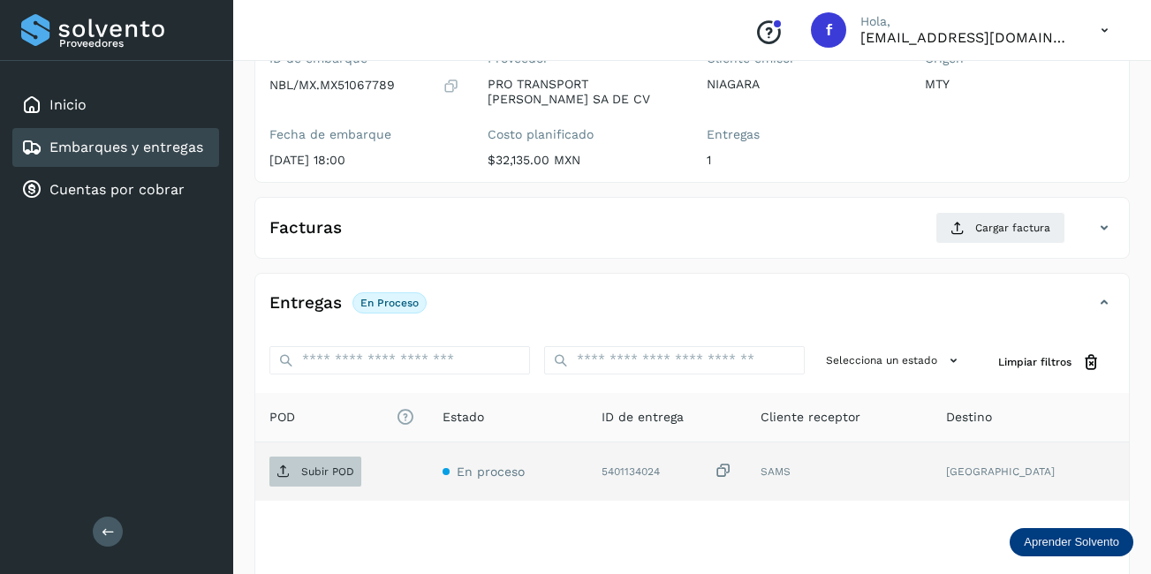
click at [330, 474] on p "Subir POD" at bounding box center [327, 472] width 53 height 12
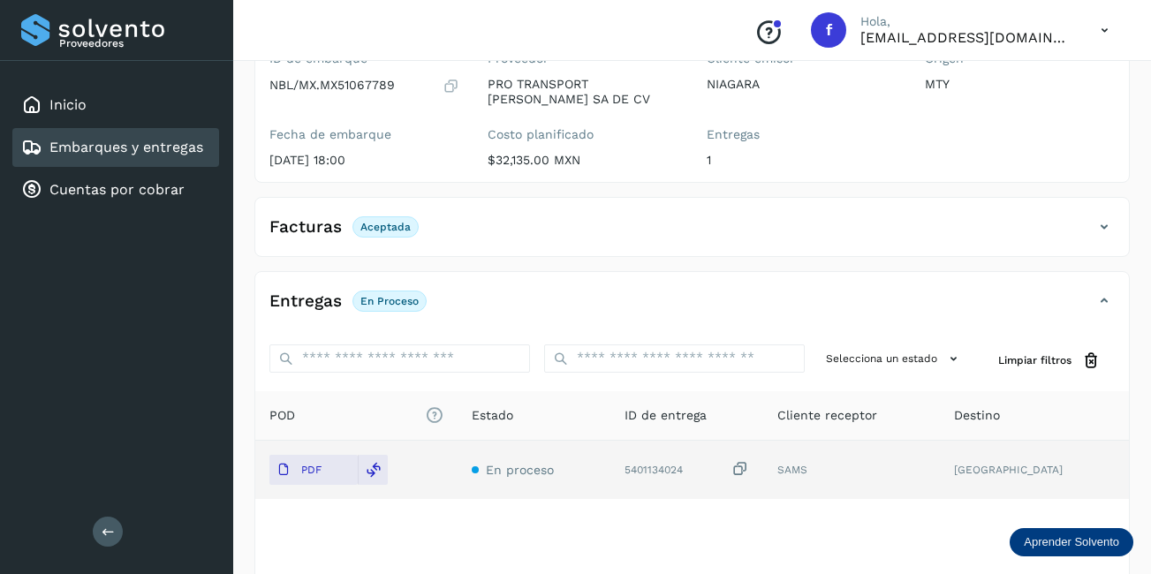
click at [127, 154] on link "Embarques y entregas" at bounding box center [126, 147] width 154 height 17
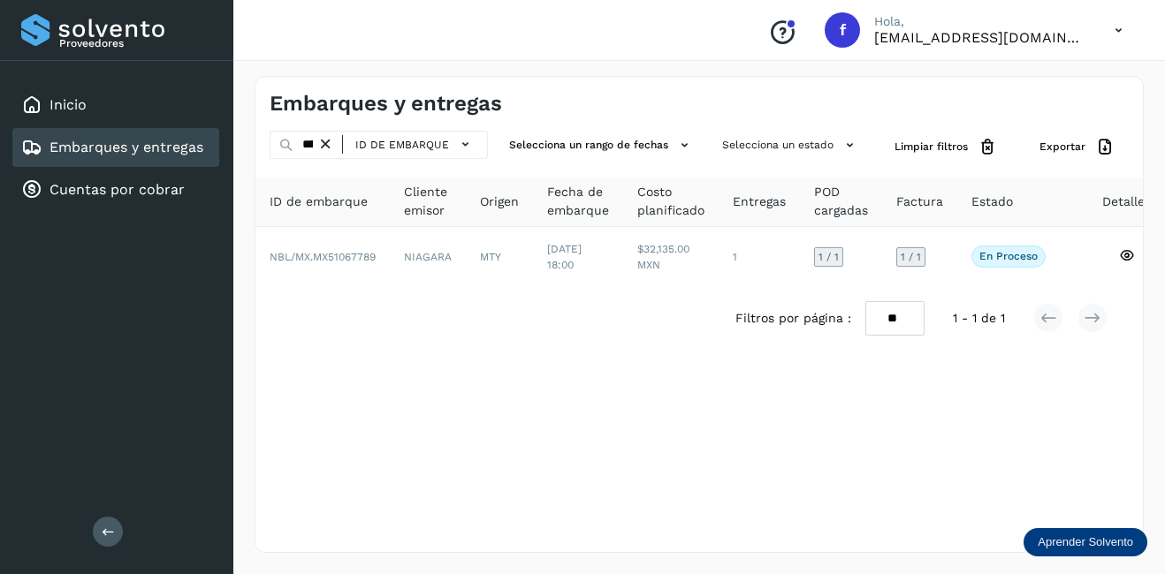
click at [323, 146] on icon at bounding box center [325, 144] width 19 height 19
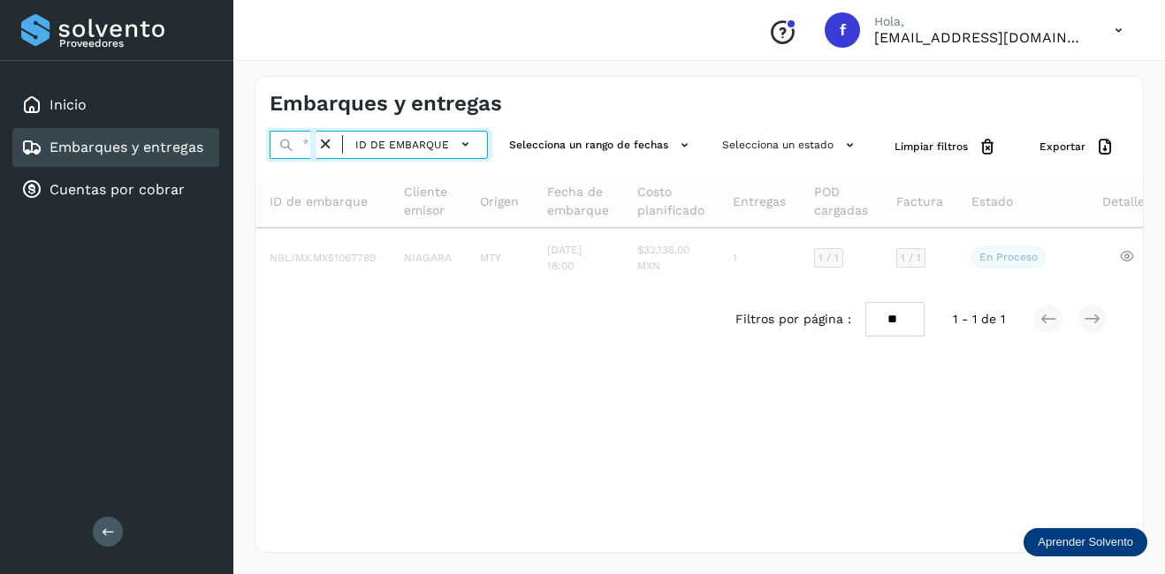
click at [308, 146] on input "text" at bounding box center [292, 145] width 47 height 28
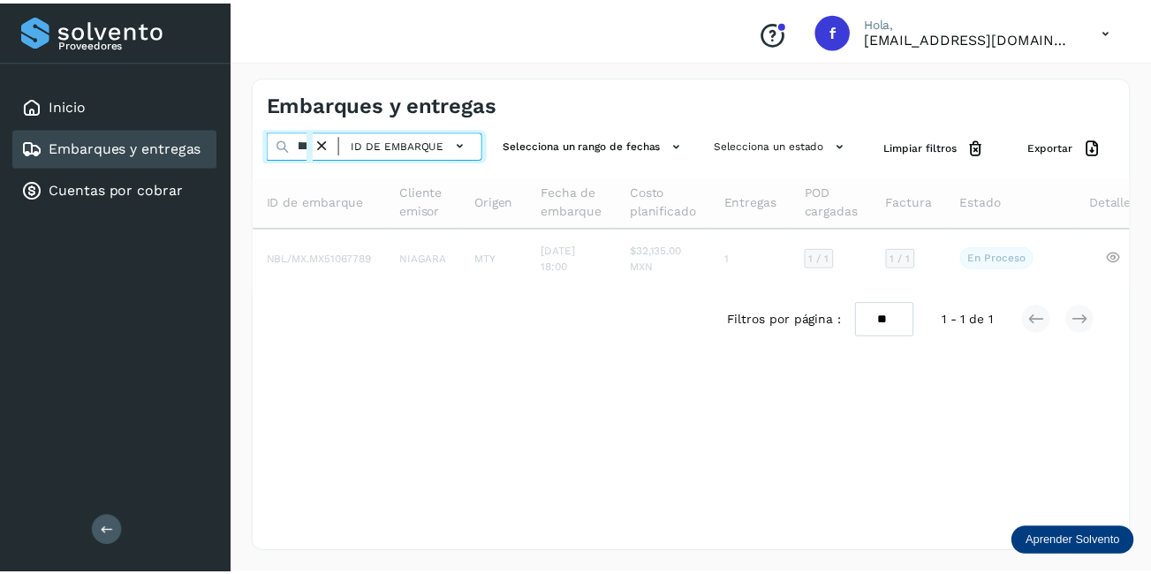
scroll to position [0, 47]
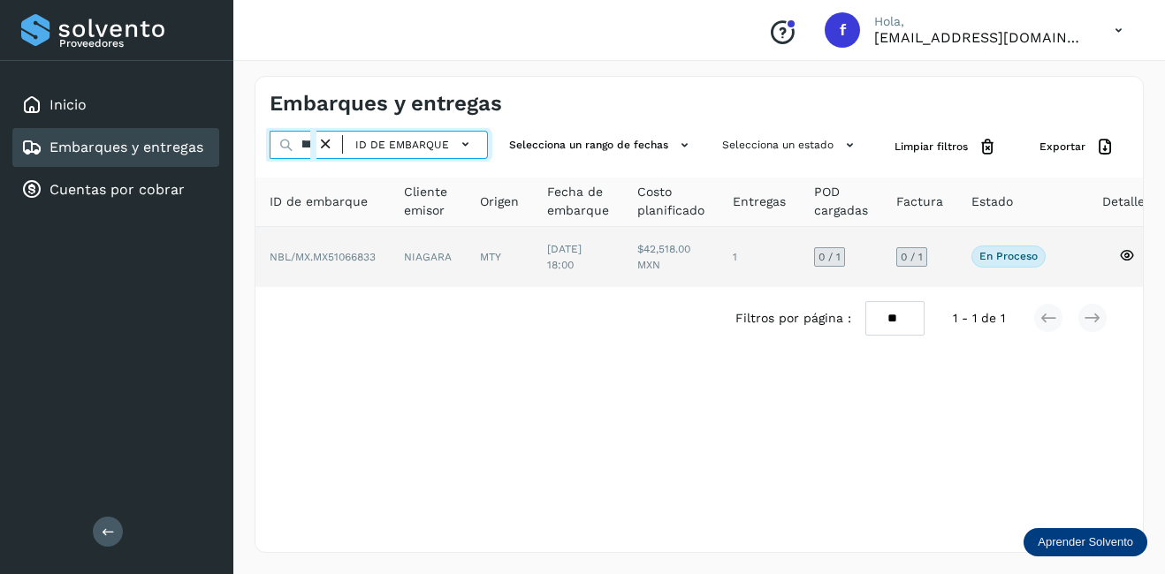
type input "********"
click at [466, 269] on td "NIAGARA" at bounding box center [499, 257] width 67 height 60
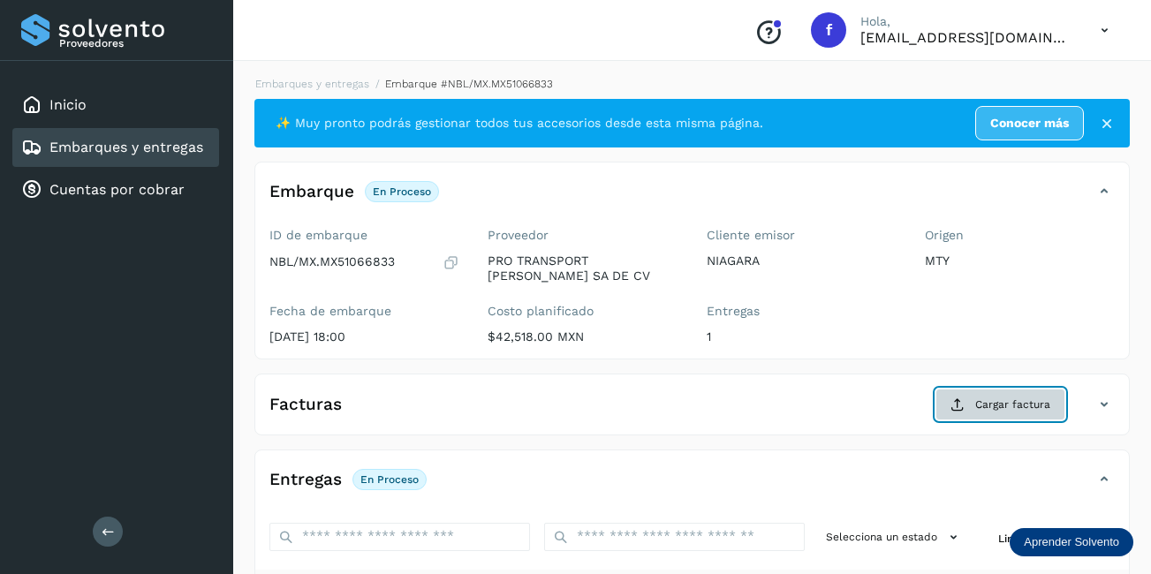
click at [1017, 398] on span "Cargar factura" at bounding box center [1012, 405] width 75 height 16
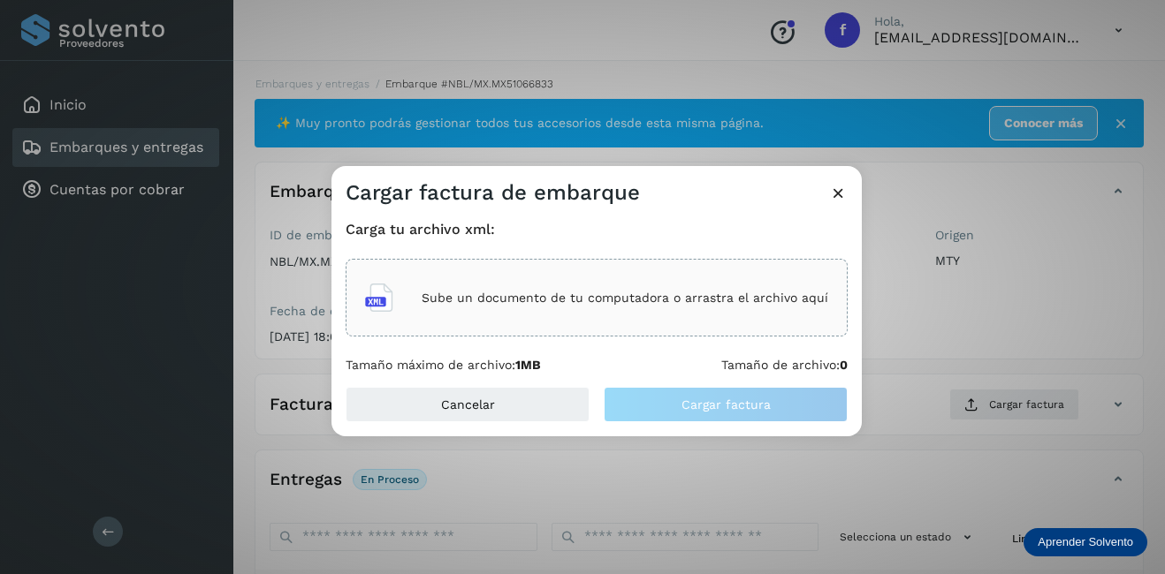
click at [590, 312] on div "Sube un documento de tu computadora o arrastra el archivo aquí" at bounding box center [596, 298] width 463 height 48
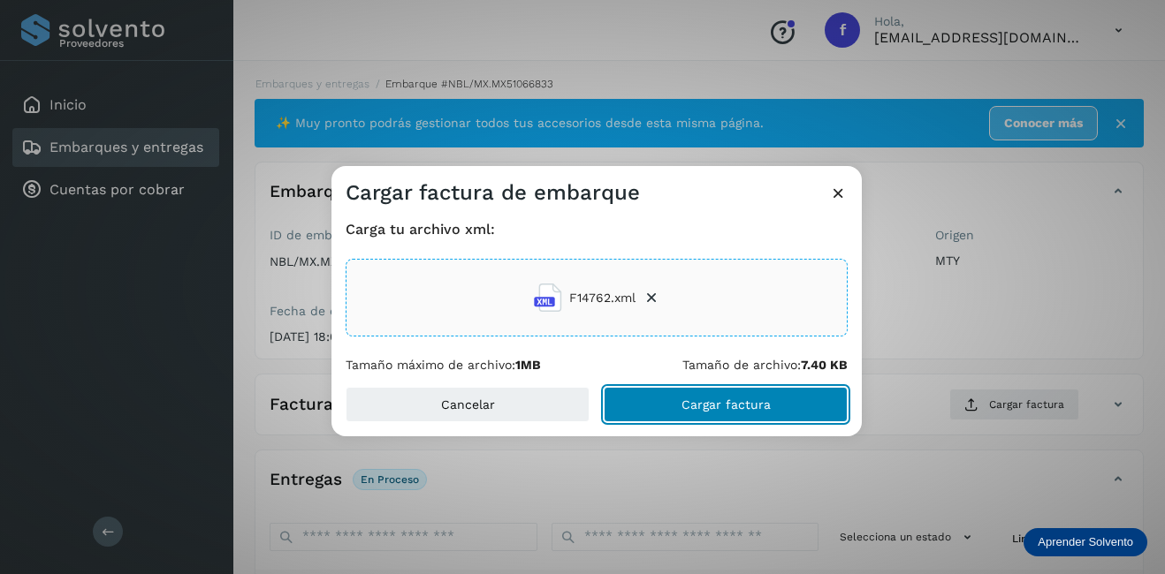
click at [676, 410] on button "Cargar factura" at bounding box center [725, 404] width 244 height 35
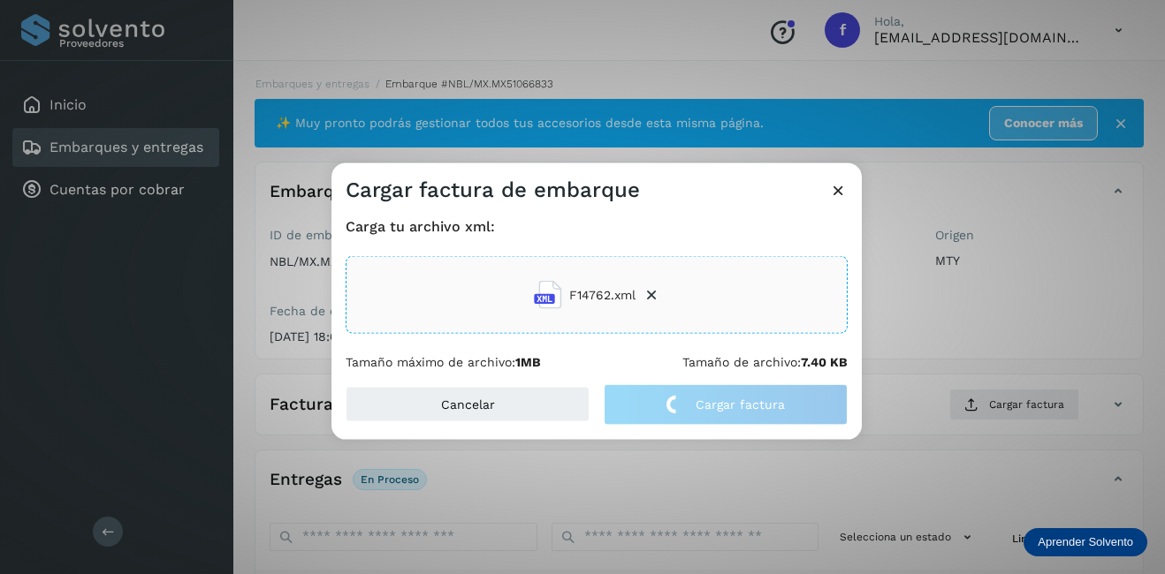
click at [945, 319] on div "Cargar factura de embarque Carga tu archivo xml: F14762.xml Tamaño máximo de ar…" at bounding box center [582, 287] width 1165 height 574
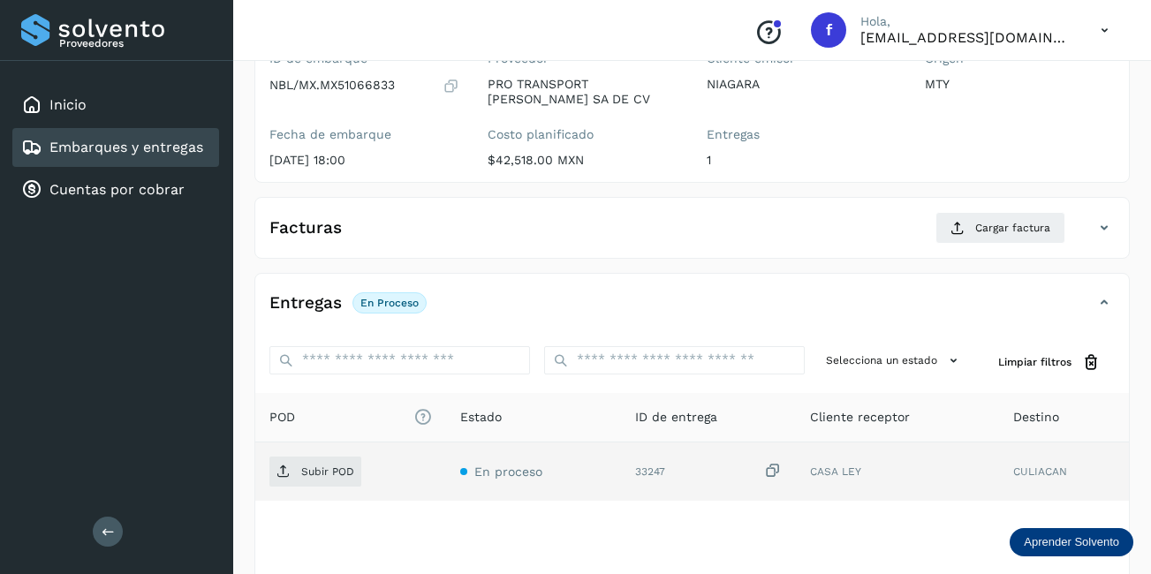
scroll to position [277, 0]
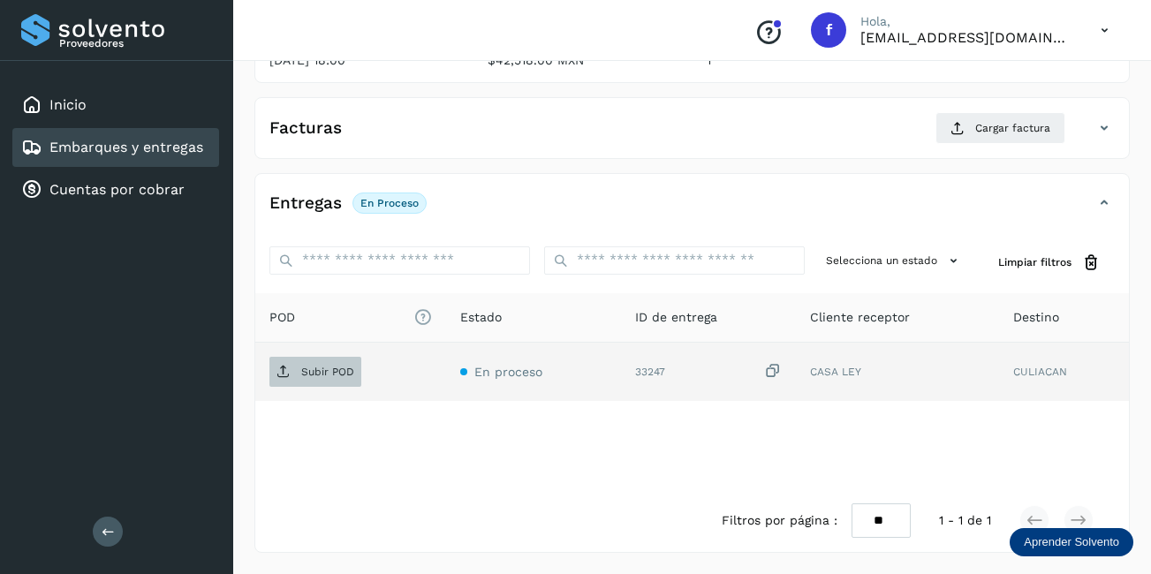
click at [307, 379] on span "Subir POD" at bounding box center [315, 372] width 92 height 28
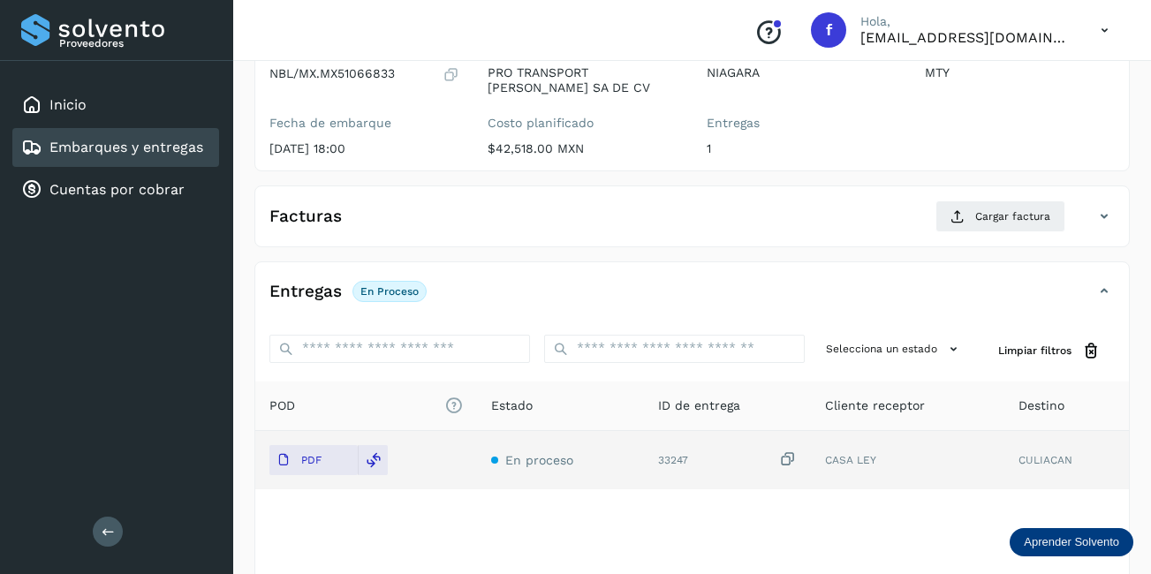
scroll to position [11, 0]
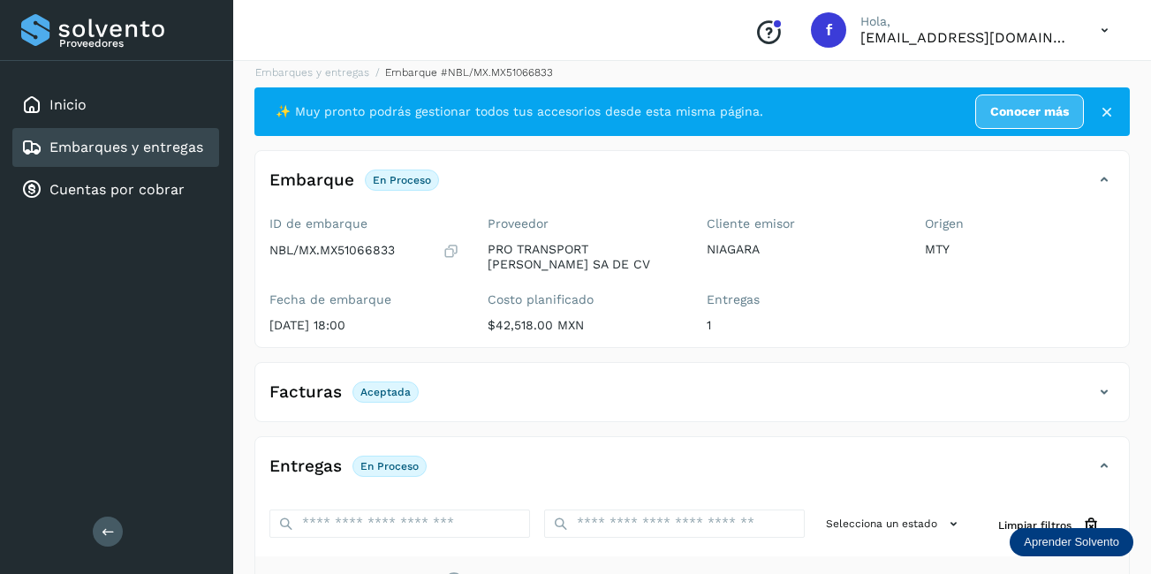
click at [177, 142] on link "Embarques y entregas" at bounding box center [126, 147] width 154 height 17
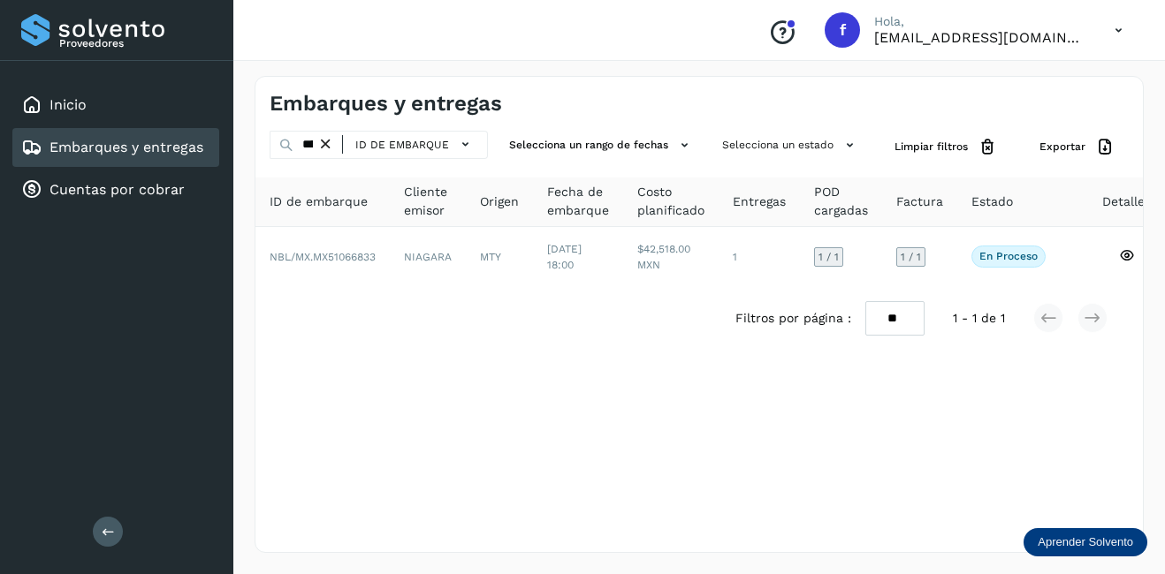
click at [325, 143] on icon at bounding box center [325, 144] width 19 height 19
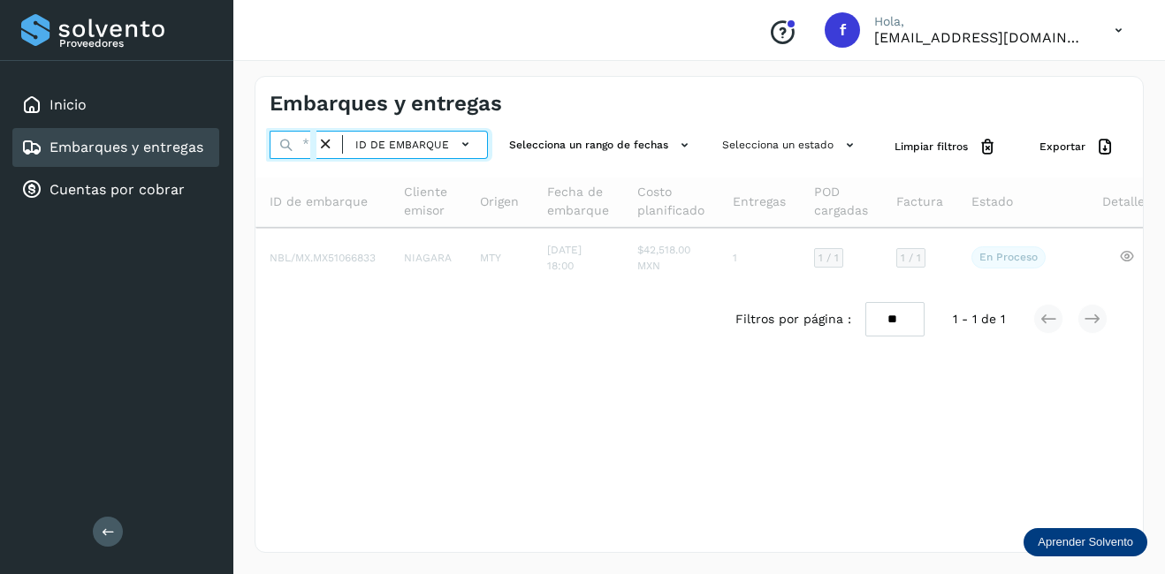
click at [313, 145] on input "text" at bounding box center [292, 145] width 47 height 28
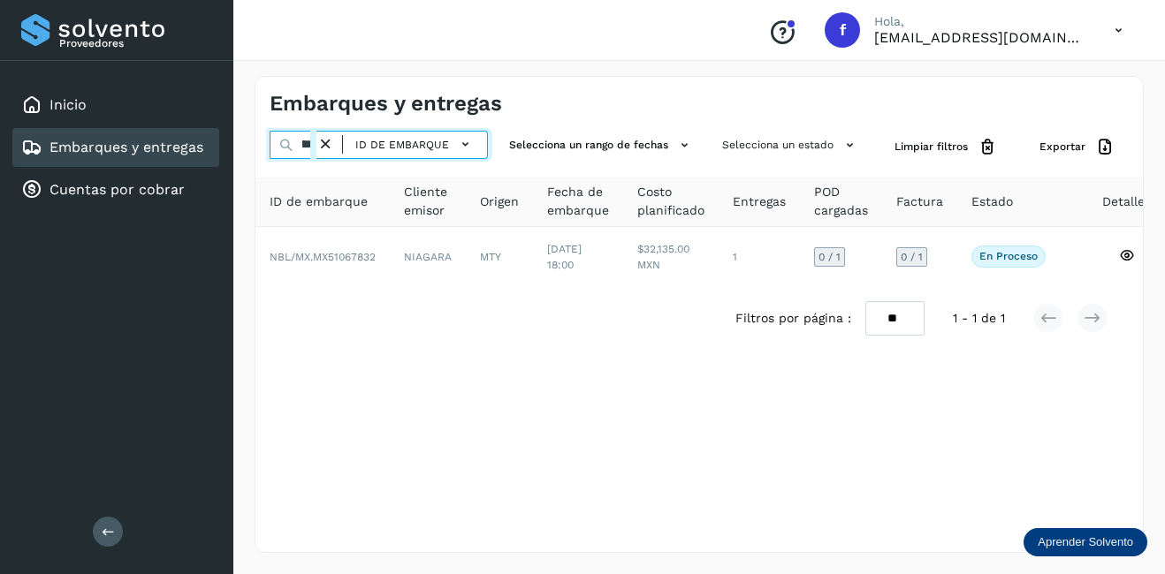
scroll to position [0, 46]
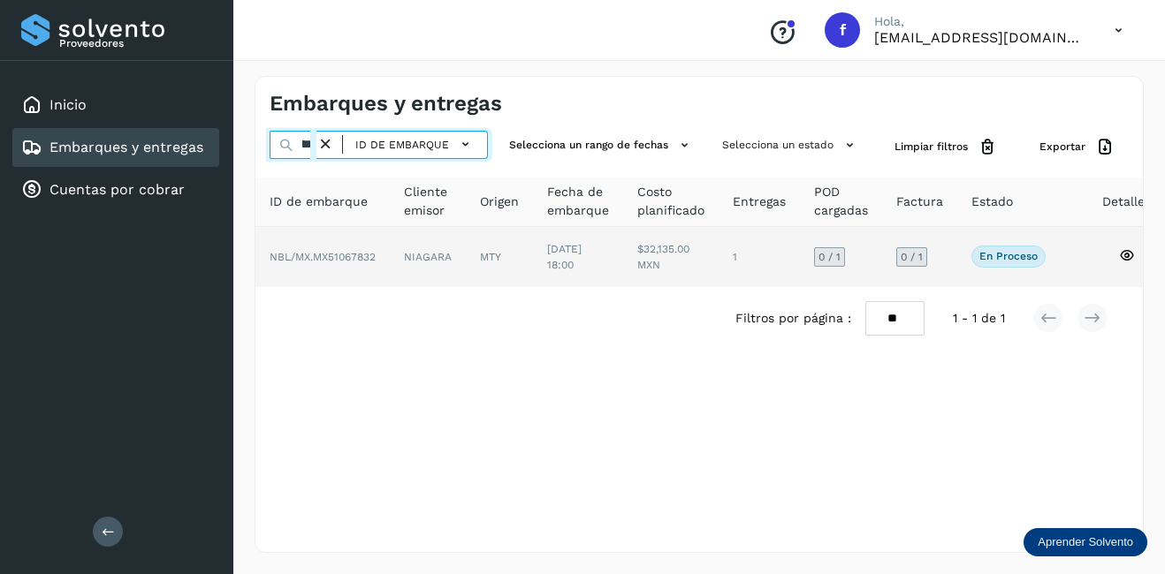
type input "********"
click at [466, 257] on td "NIAGARA" at bounding box center [499, 257] width 67 height 60
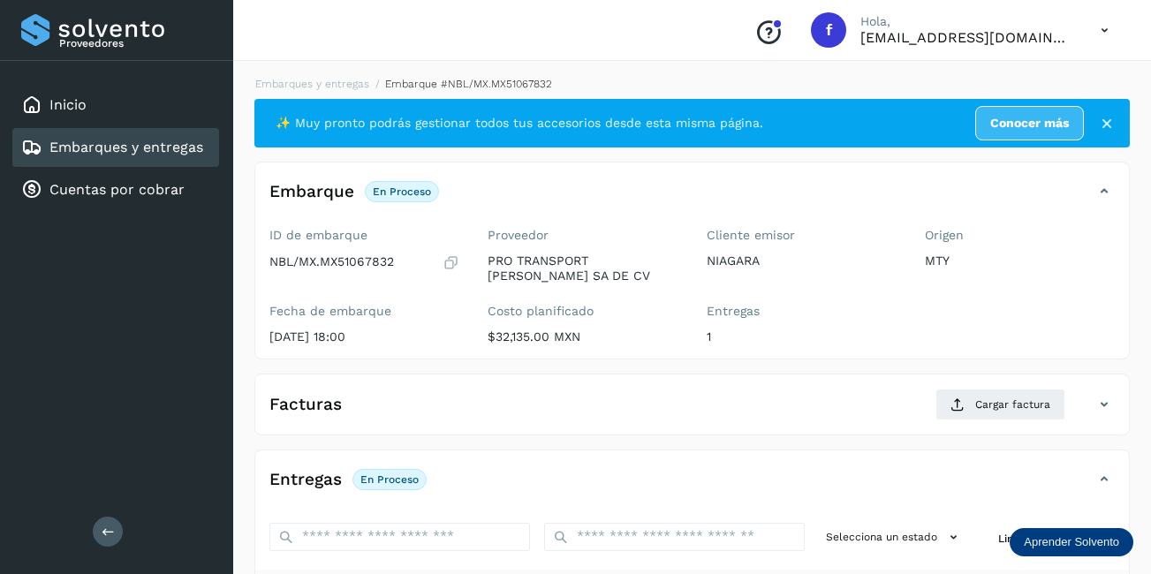
scroll to position [88, 0]
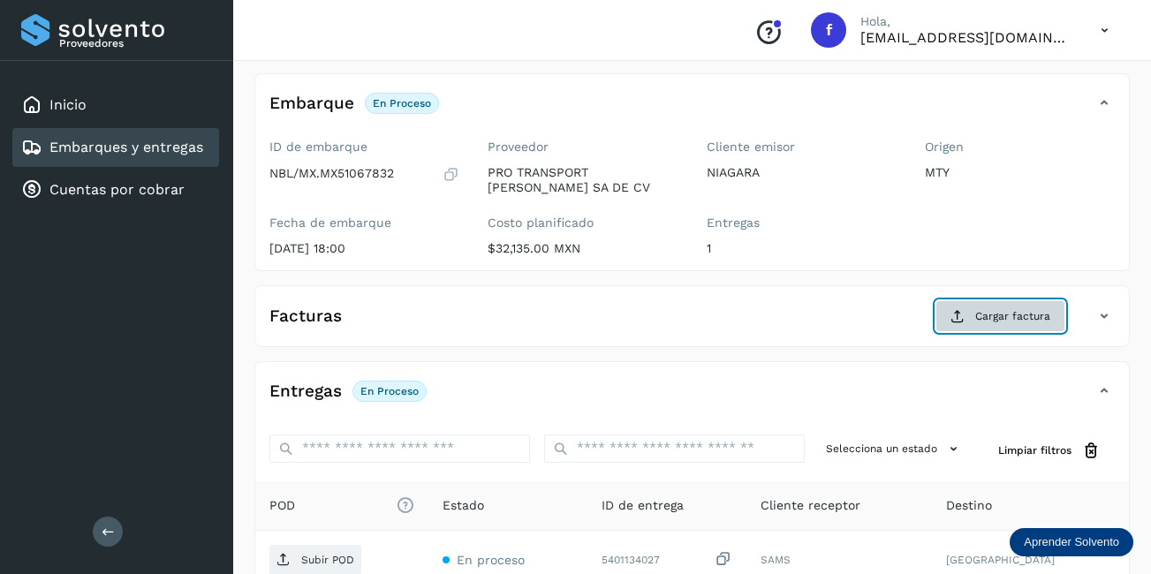
click at [991, 308] on span "Cargar factura" at bounding box center [1012, 316] width 75 height 16
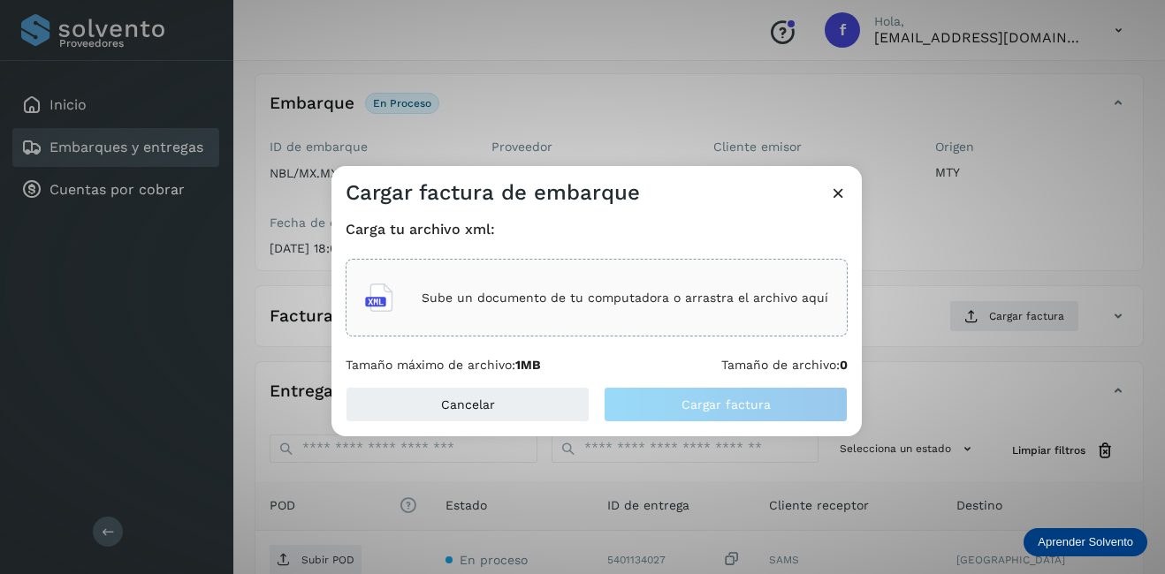
click at [613, 302] on p "Sube un documento de tu computadora o arrastra el archivo aquí" at bounding box center [624, 298] width 406 height 15
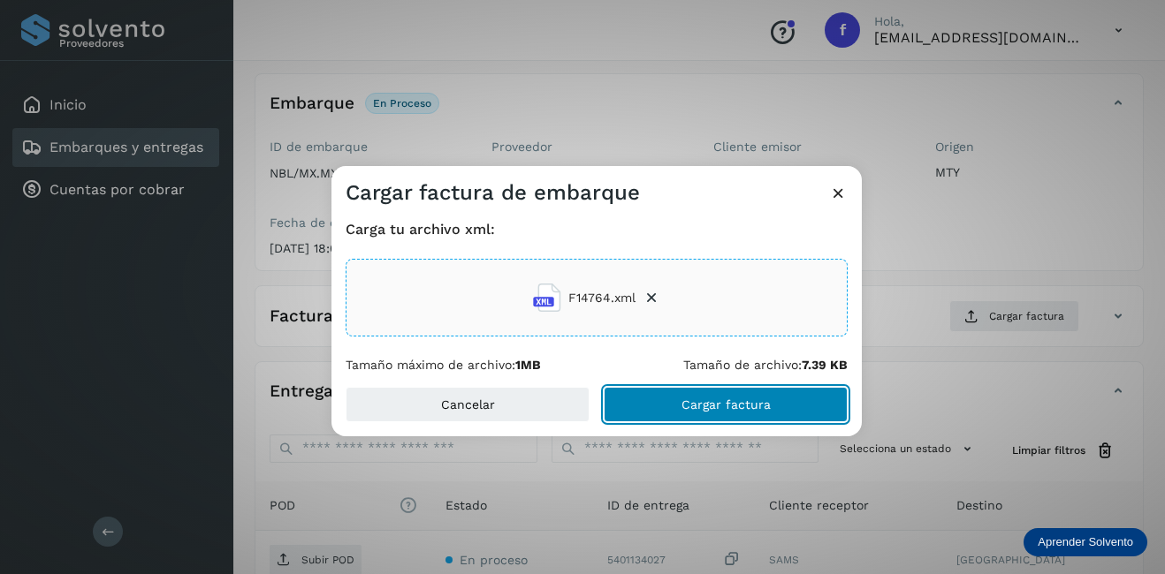
click at [713, 399] on span "Cargar factura" at bounding box center [725, 404] width 89 height 12
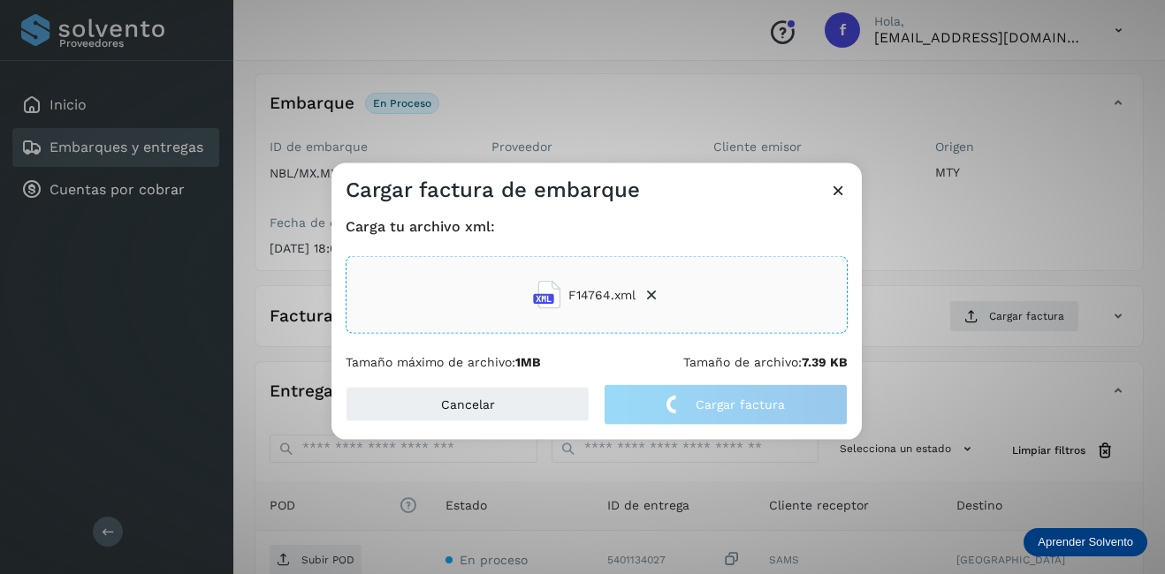
click at [968, 284] on div "Cargar factura de embarque Carga tu archivo xml: F14764.xml Tamaño máximo de ar…" at bounding box center [582, 287] width 1165 height 574
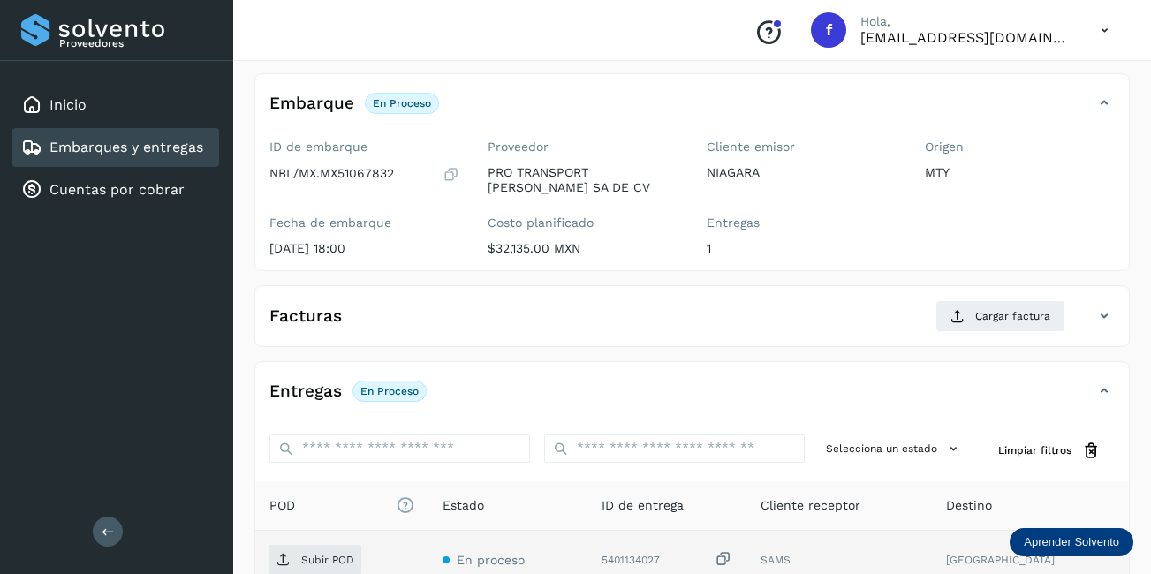
scroll to position [277, 0]
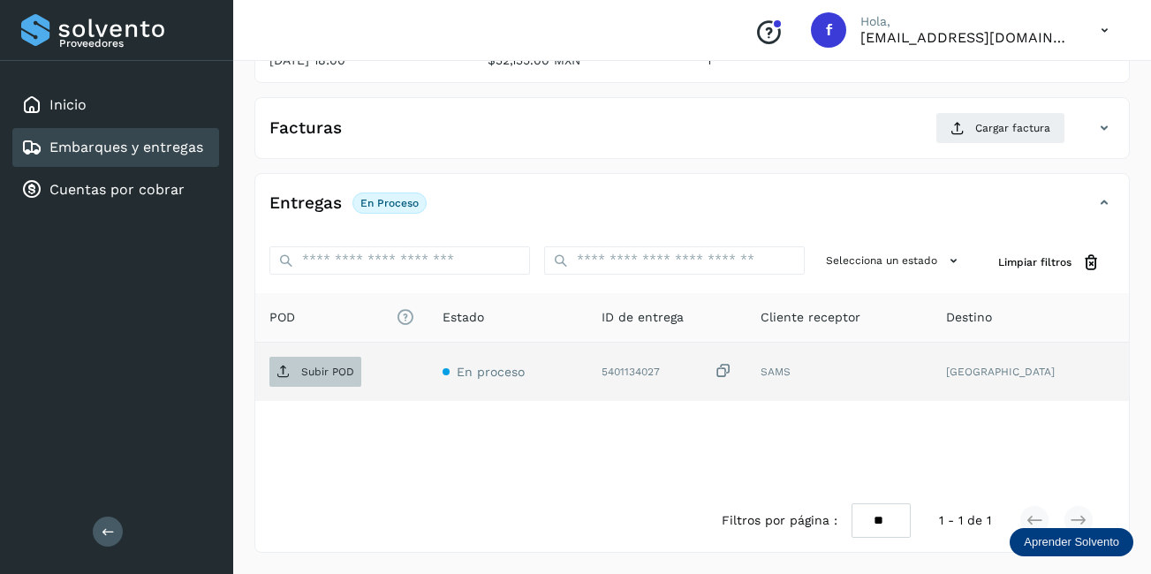
click at [315, 372] on p "Subir POD" at bounding box center [327, 372] width 53 height 12
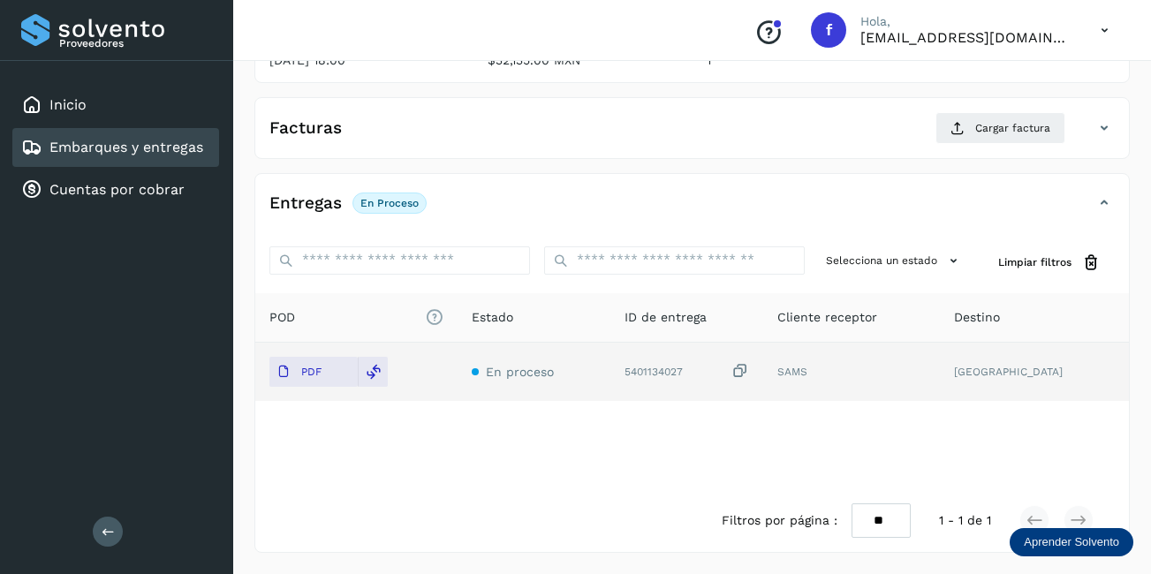
scroll to position [11, 0]
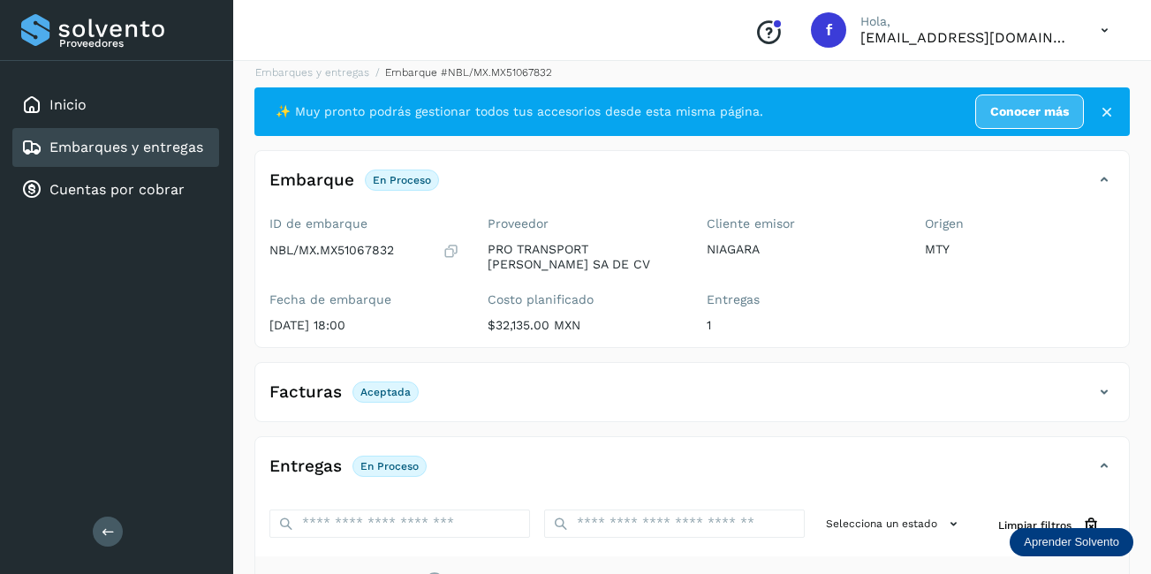
click at [118, 152] on link "Embarques y entregas" at bounding box center [126, 147] width 154 height 17
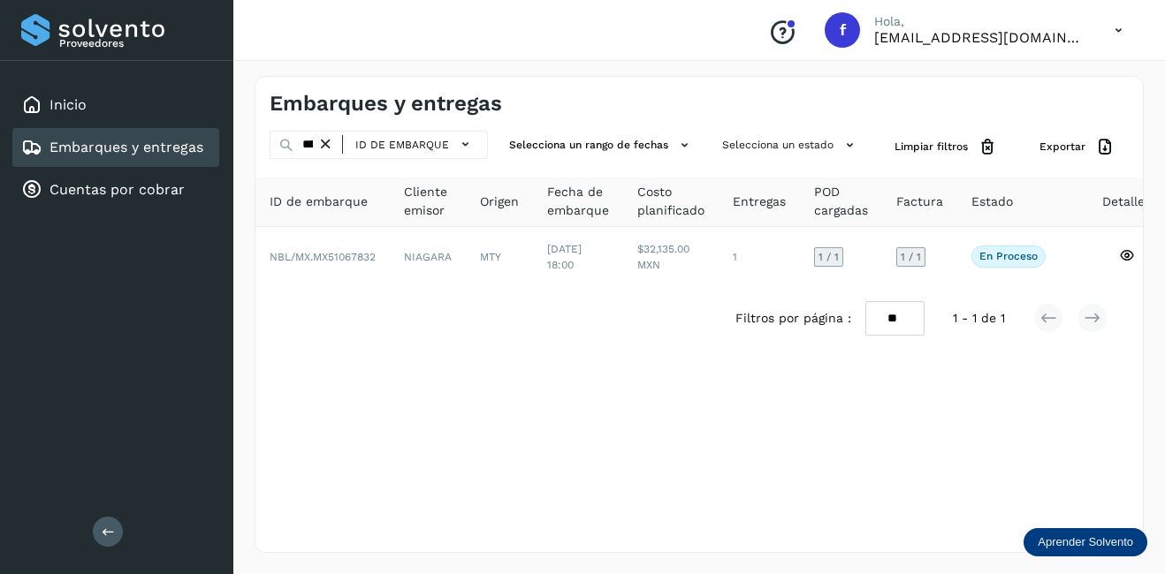
click at [330, 147] on icon at bounding box center [325, 144] width 19 height 19
click at [319, 149] on icon at bounding box center [325, 144] width 19 height 19
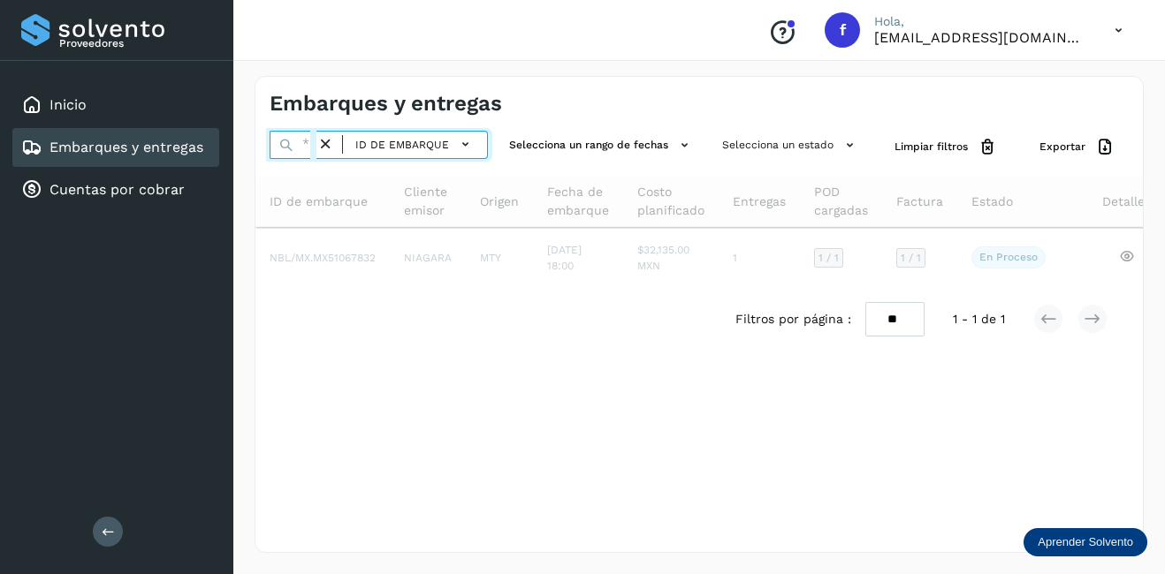
click at [310, 147] on input "text" at bounding box center [292, 145] width 47 height 28
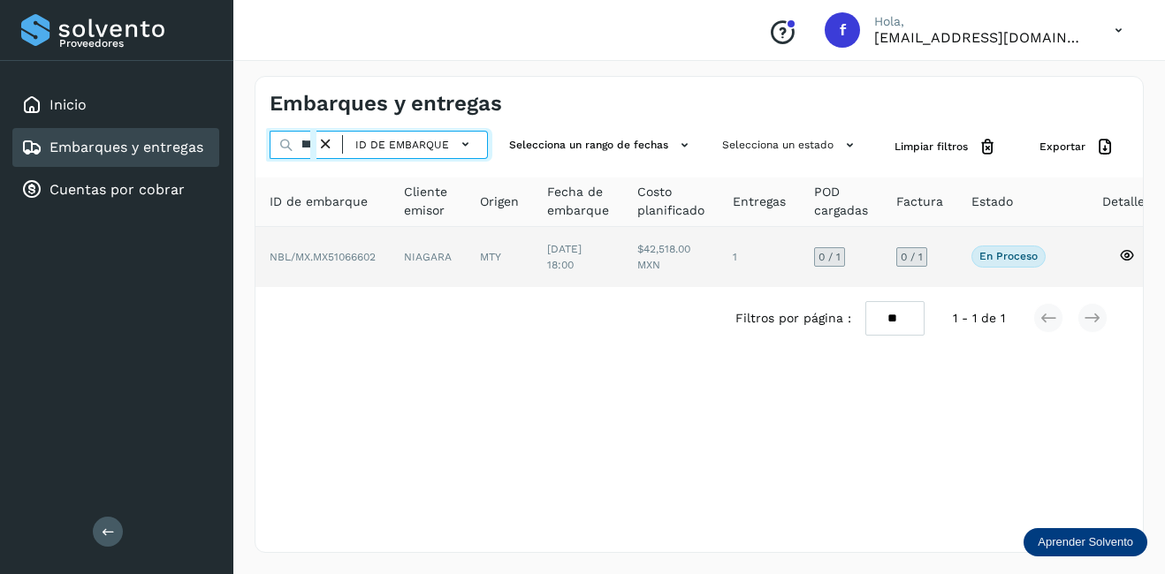
type input "********"
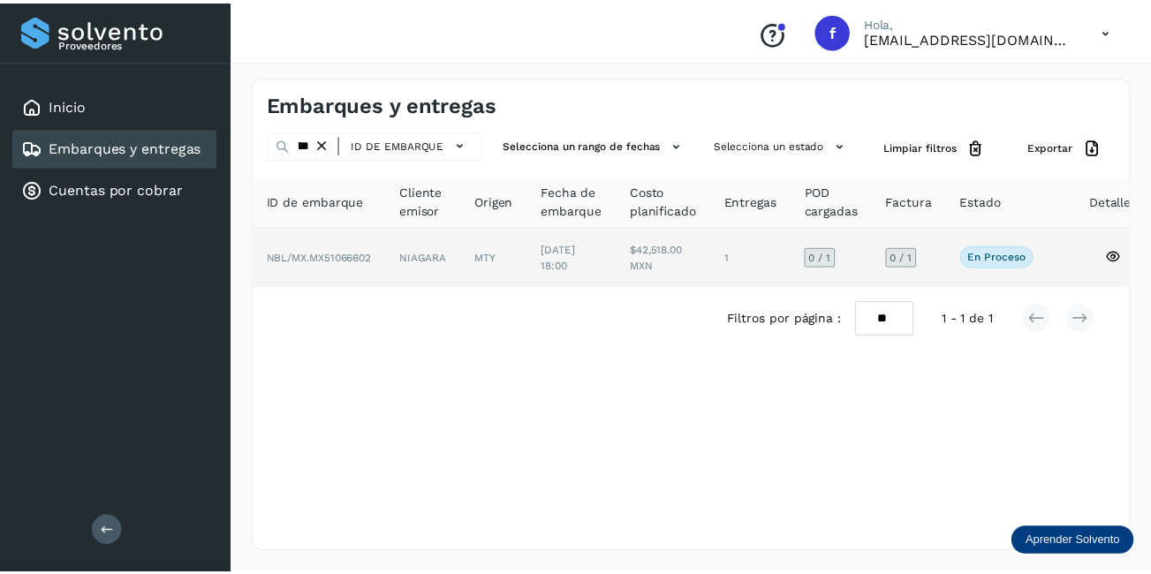
scroll to position [0, 0]
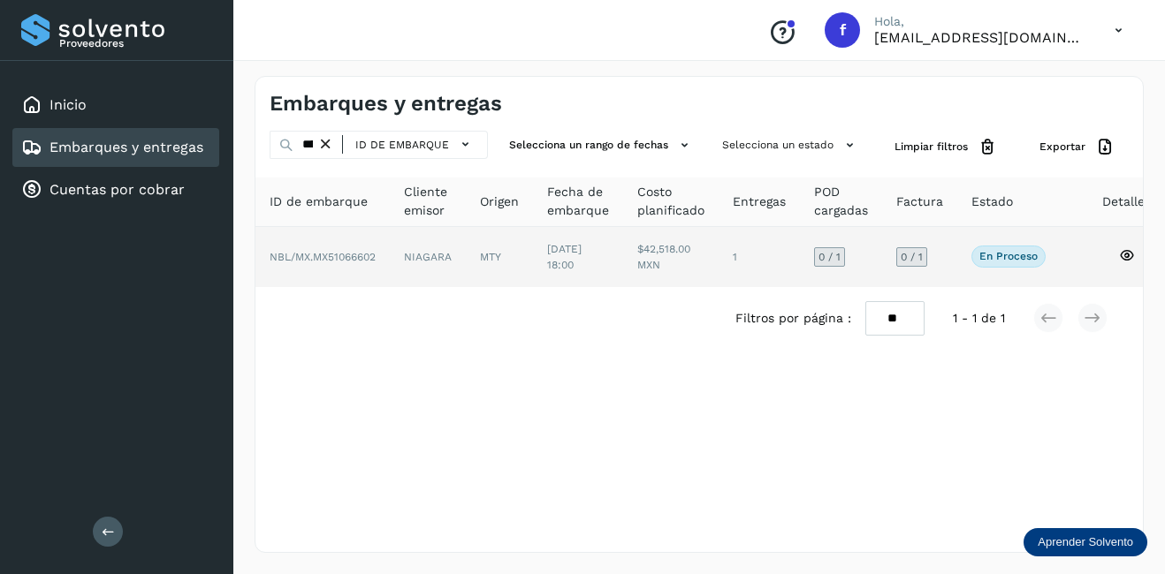
click at [466, 259] on td "NIAGARA" at bounding box center [499, 257] width 67 height 60
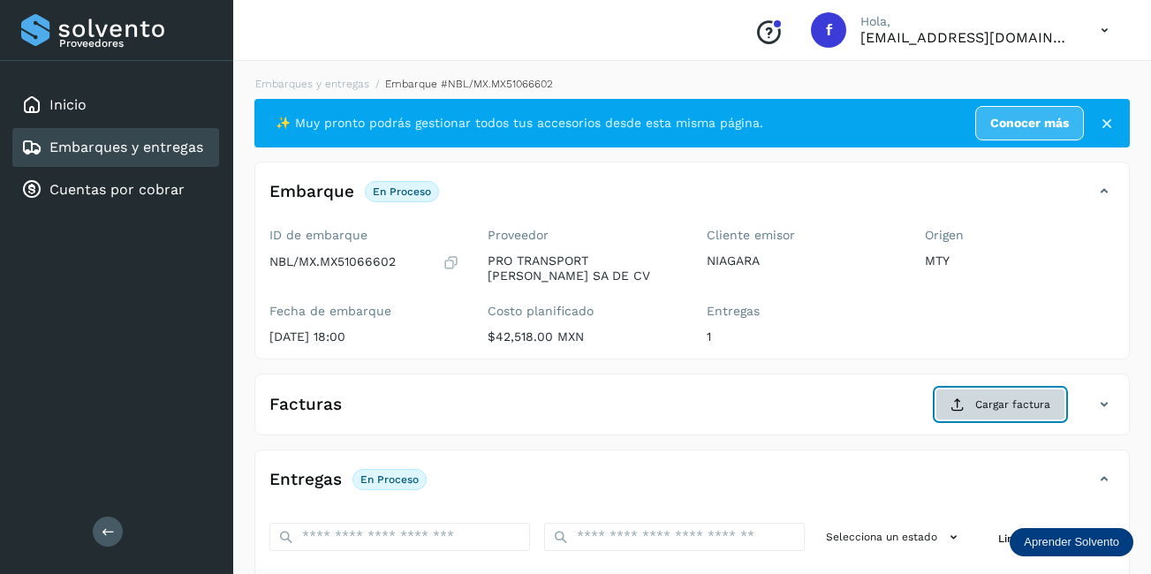
click at [972, 412] on button "Cargar factura" at bounding box center [1001, 405] width 130 height 32
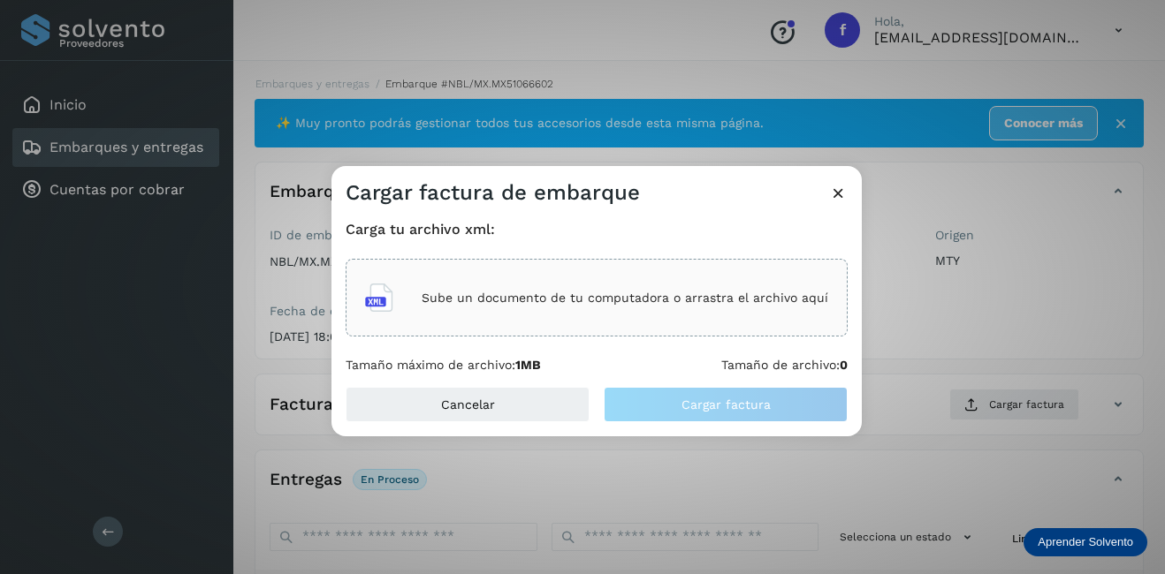
click at [562, 279] on div "Sube un documento de tu computadora o arrastra el archivo aquí" at bounding box center [596, 298] width 463 height 48
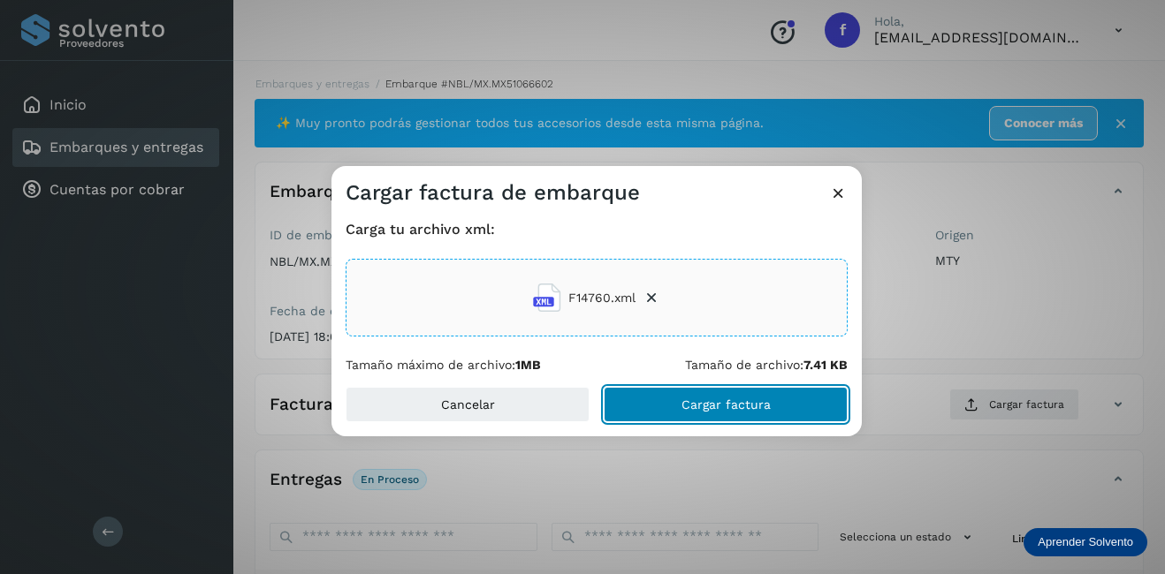
click at [684, 410] on span "Cargar factura" at bounding box center [725, 404] width 89 height 12
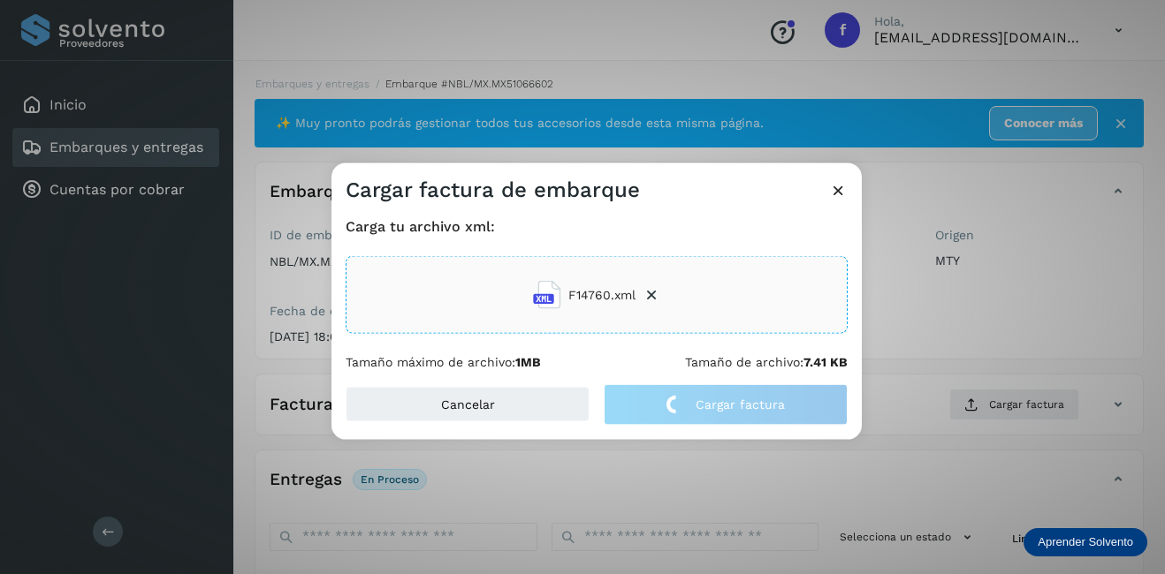
click at [929, 341] on div "Cargar factura de embarque Carga tu archivo xml: F14760.xml Tamaño máximo de ar…" at bounding box center [582, 287] width 1165 height 574
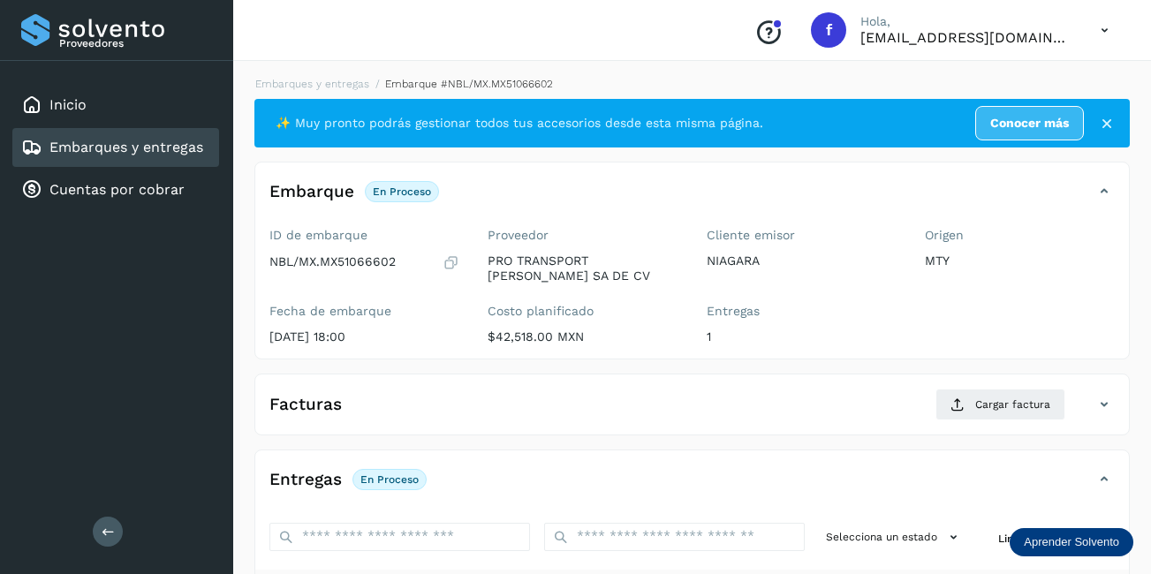
scroll to position [265, 0]
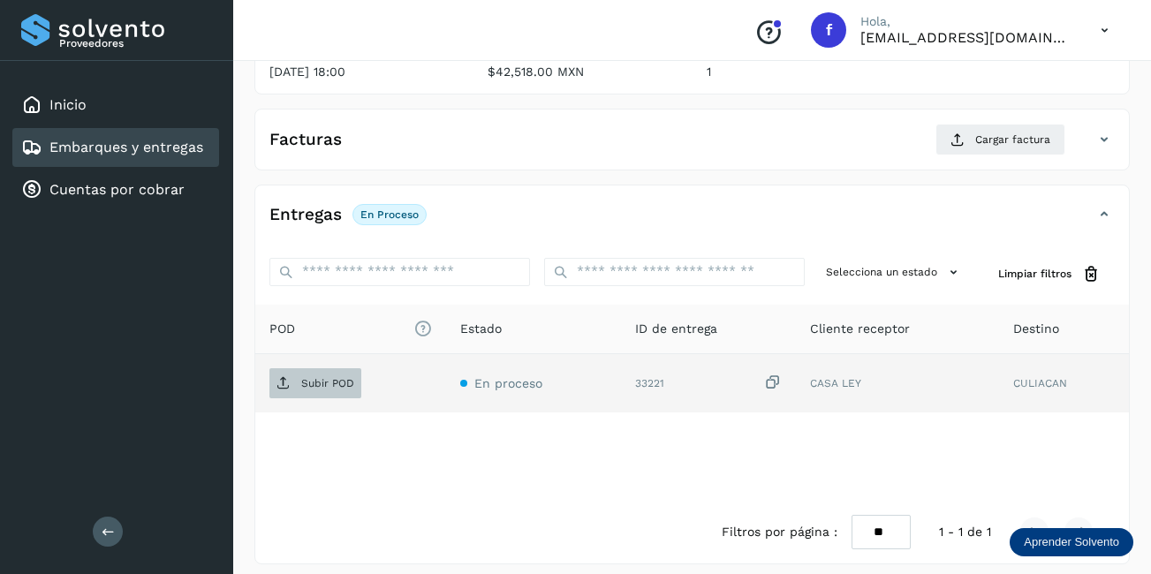
click at [348, 372] on span "Subir POD" at bounding box center [315, 383] width 92 height 28
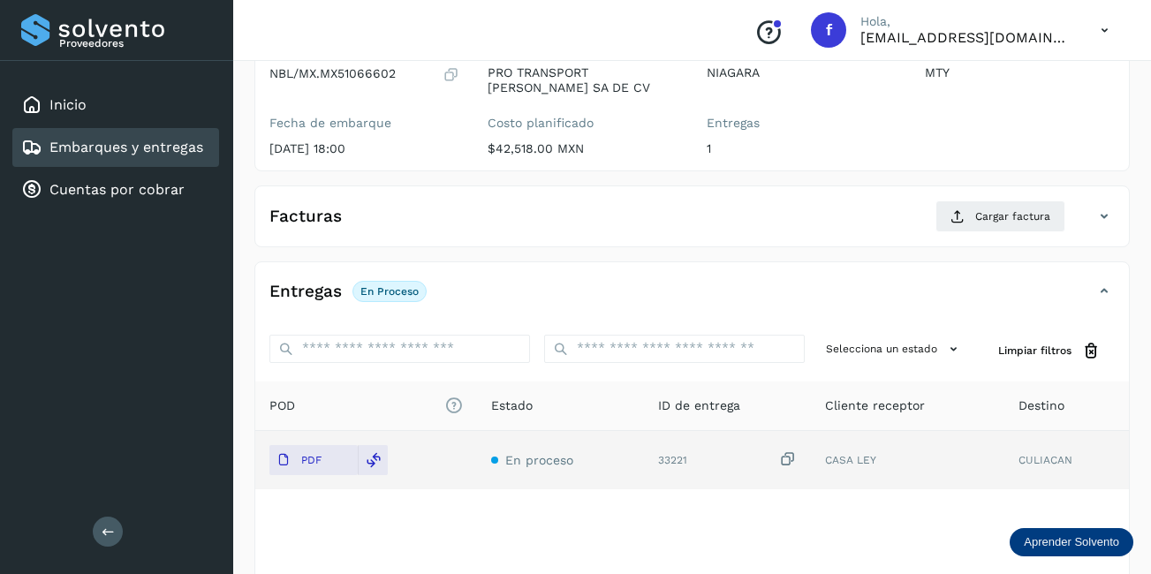
scroll to position [100, 0]
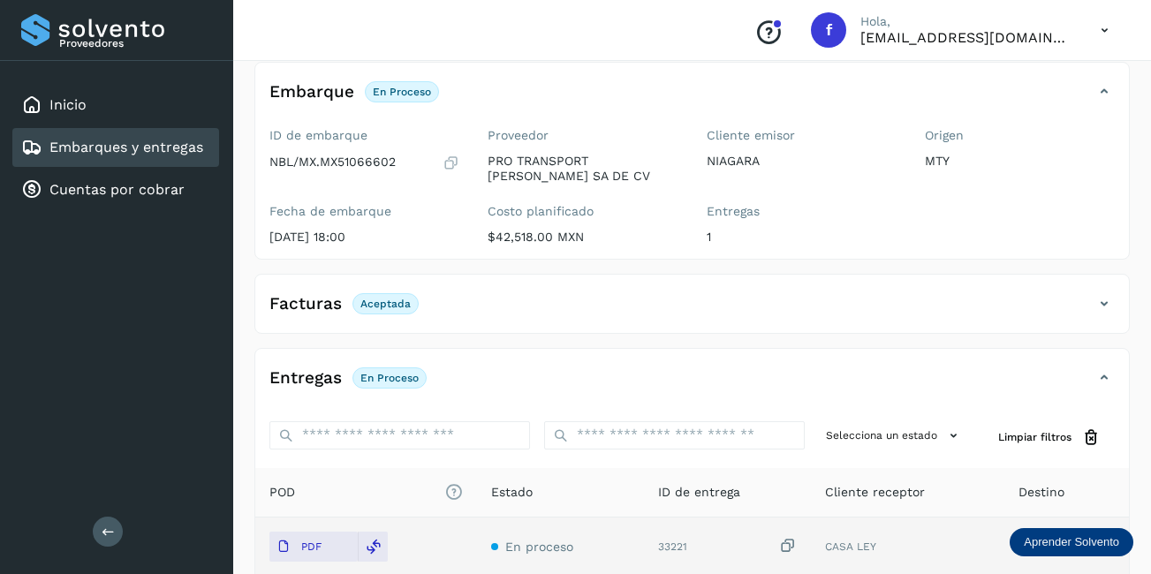
click at [173, 144] on link "Embarques y entregas" at bounding box center [126, 147] width 154 height 17
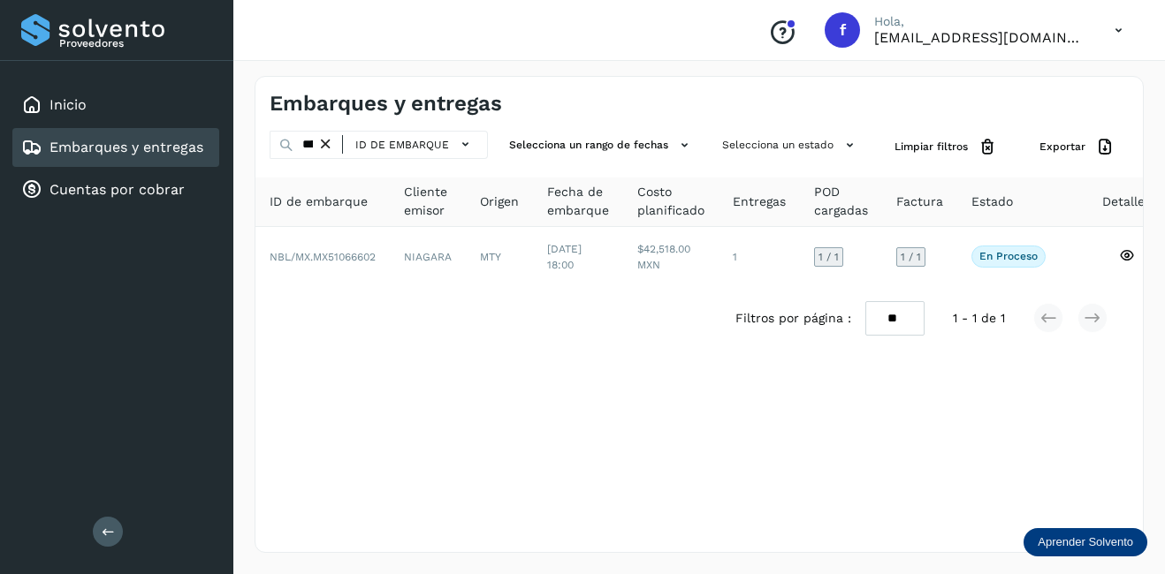
click at [332, 144] on icon at bounding box center [325, 144] width 19 height 19
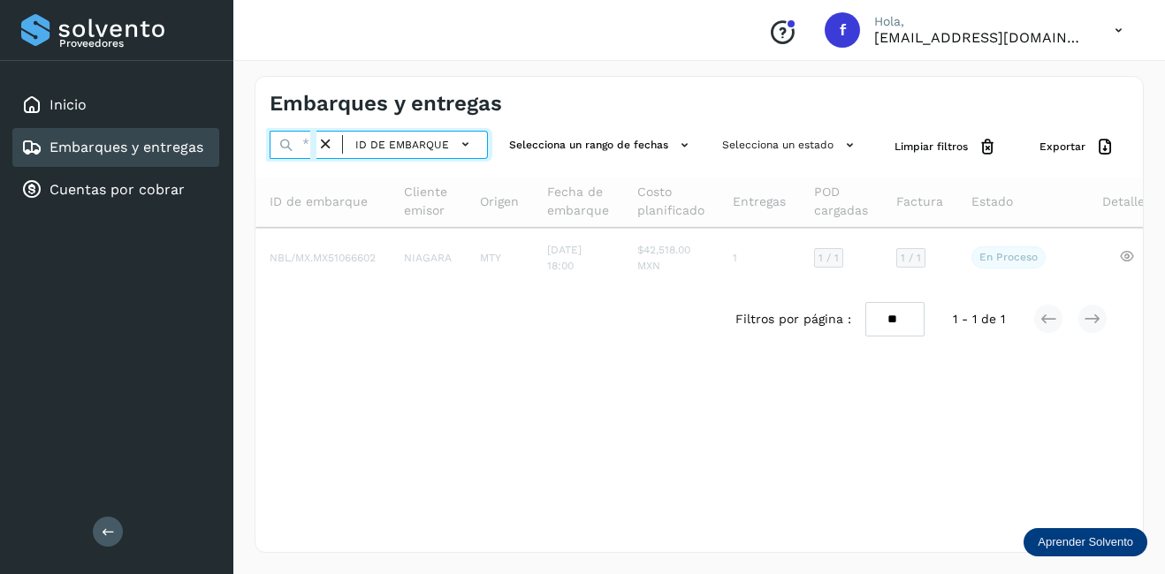
click at [309, 144] on input "text" at bounding box center [292, 145] width 47 height 28
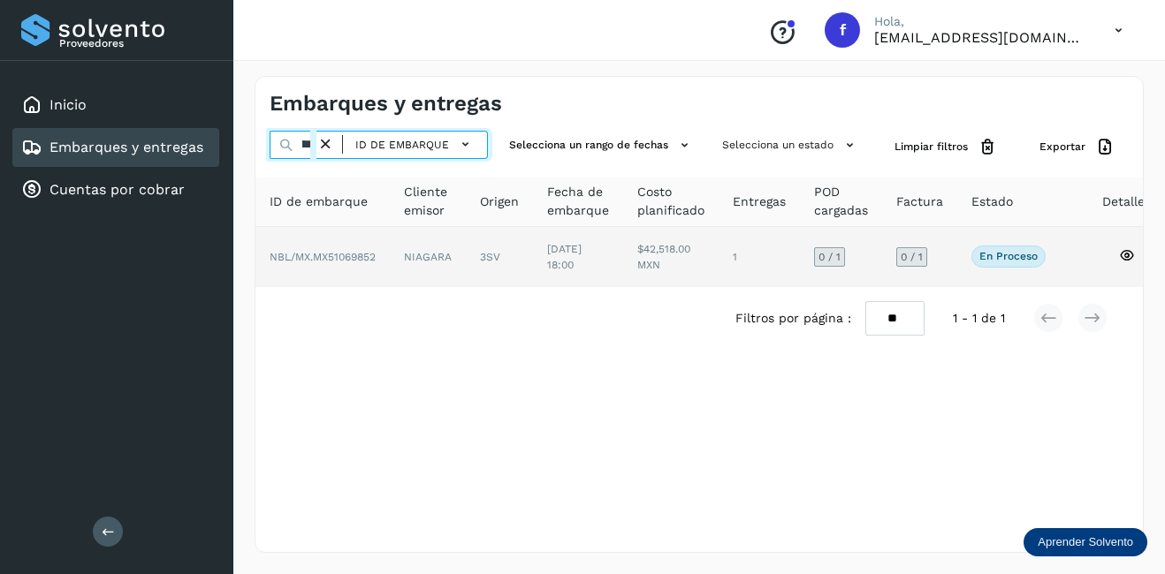
type input "********"
click at [1120, 258] on icon at bounding box center [1127, 255] width 16 height 16
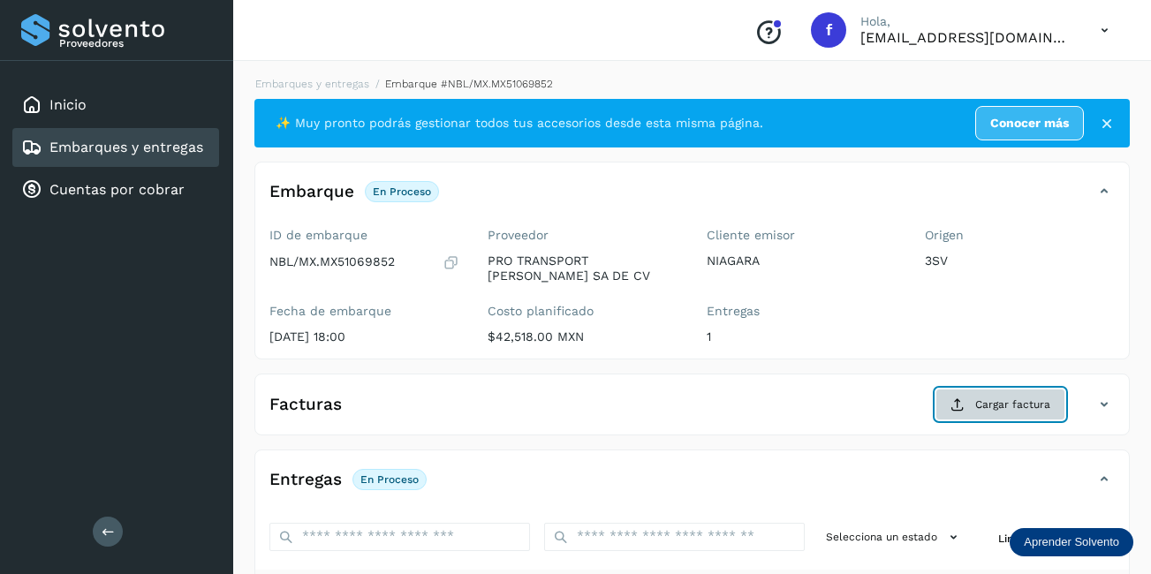
click at [992, 400] on span "Cargar factura" at bounding box center [1012, 405] width 75 height 16
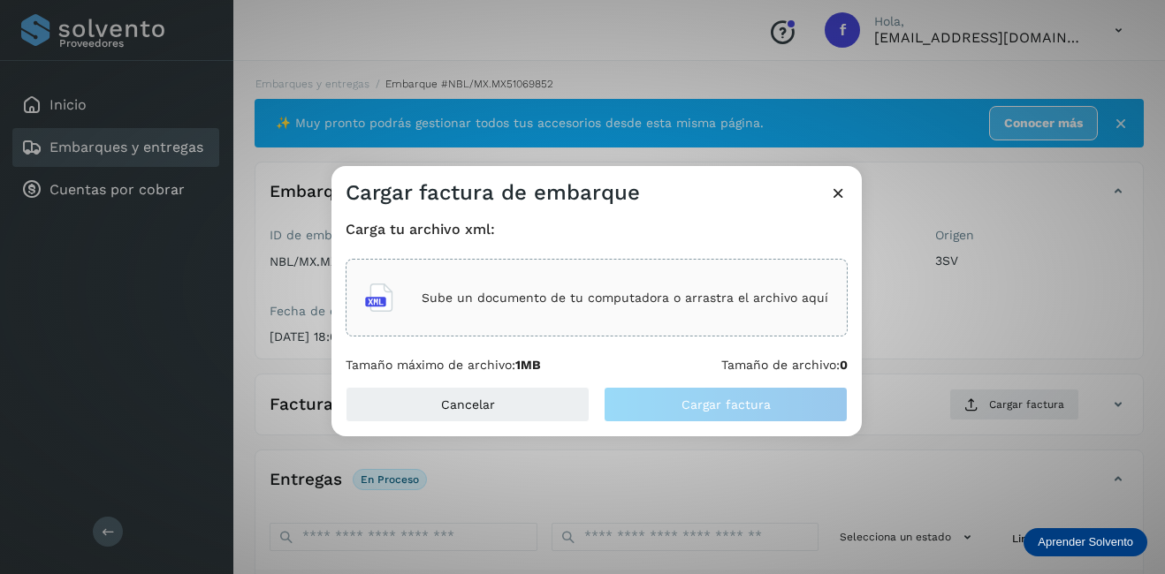
click at [586, 286] on div "Sube un documento de tu computadora o arrastra el archivo aquí" at bounding box center [596, 298] width 463 height 48
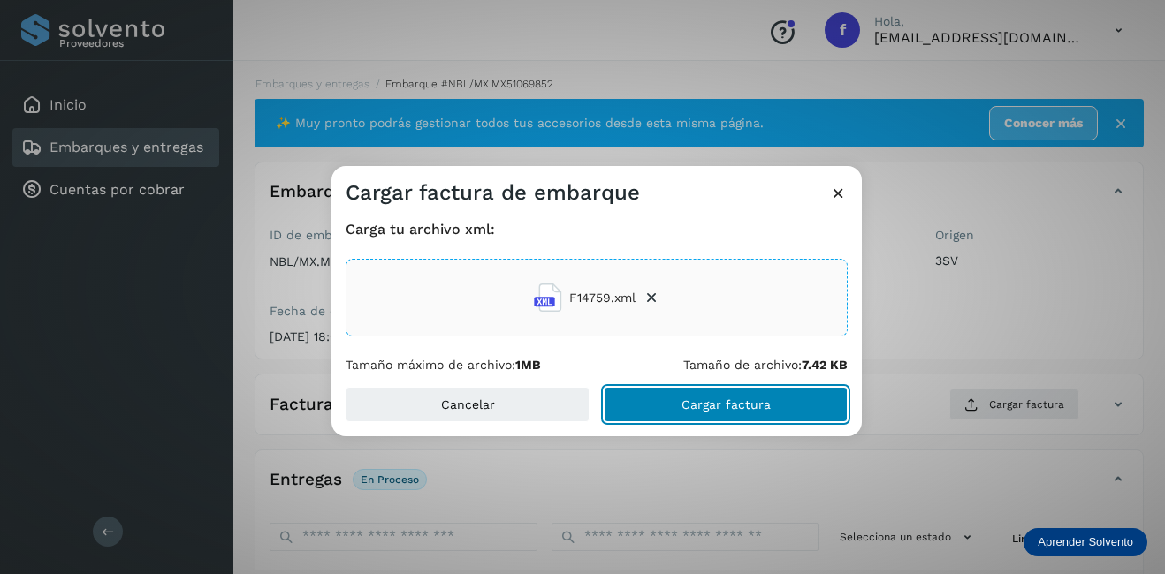
click at [732, 399] on span "Cargar factura" at bounding box center [725, 404] width 89 height 12
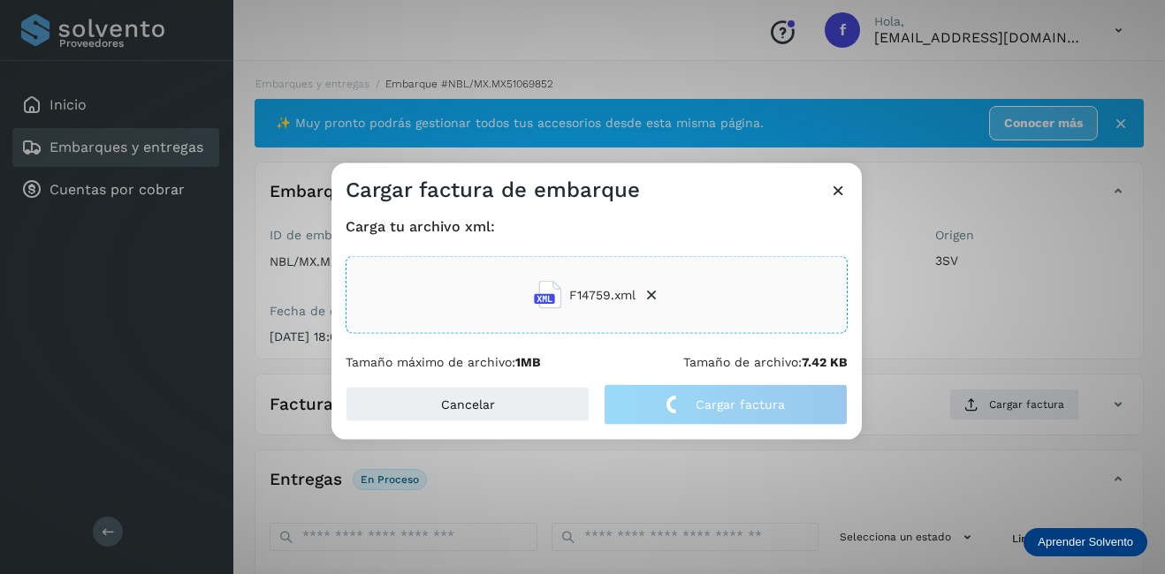
click at [931, 318] on div "Cargar factura de embarque Carga tu archivo xml: F14759.xml Tamaño máximo de ar…" at bounding box center [582, 287] width 1165 height 574
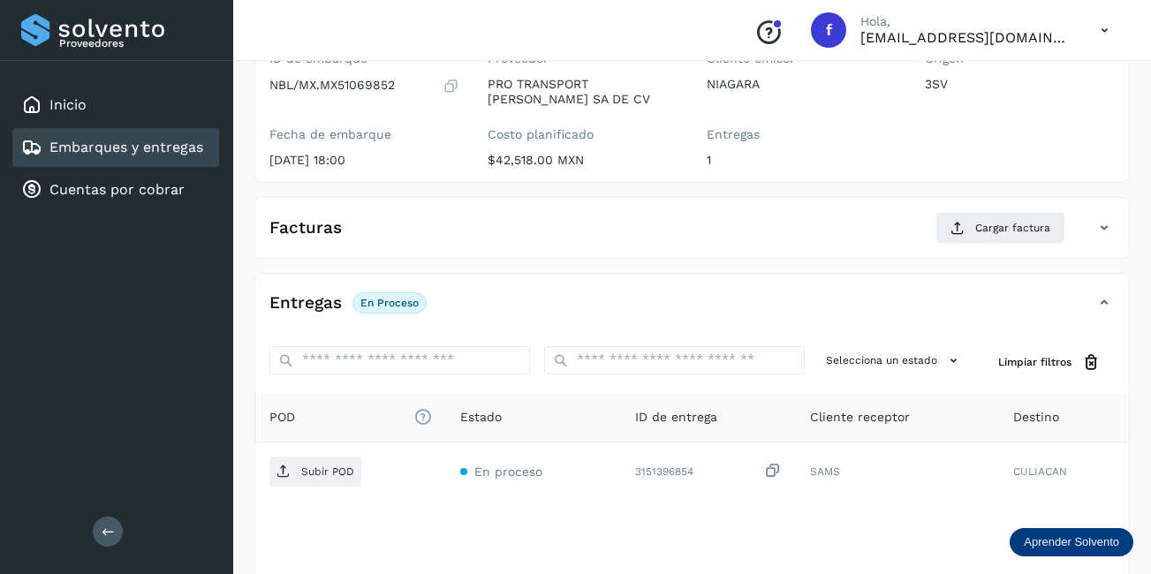
scroll to position [265, 0]
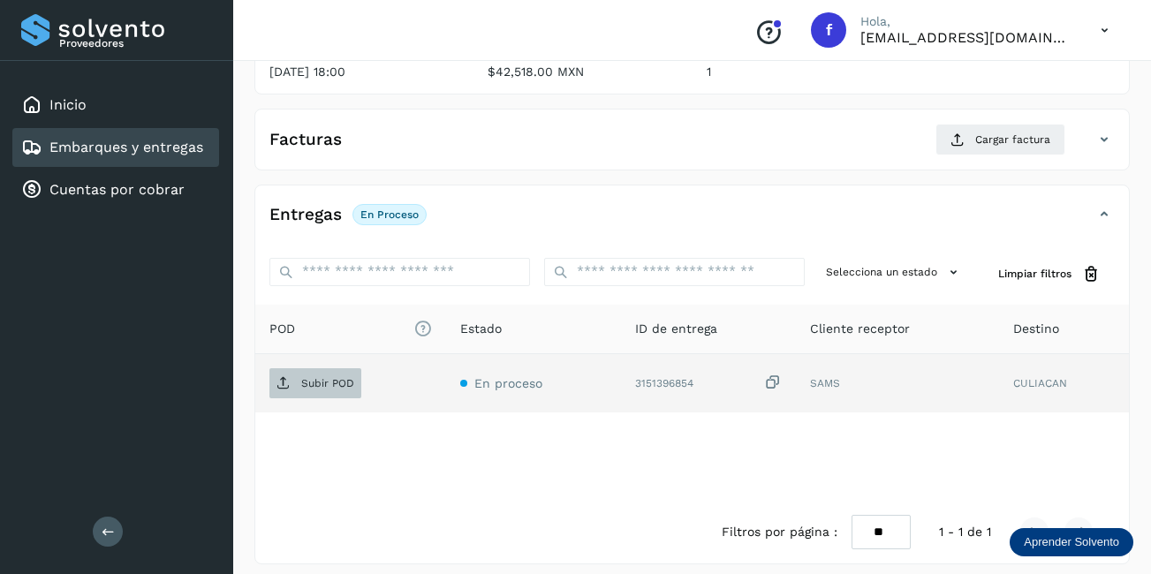
click at [316, 383] on p "Subir POD" at bounding box center [327, 383] width 53 height 12
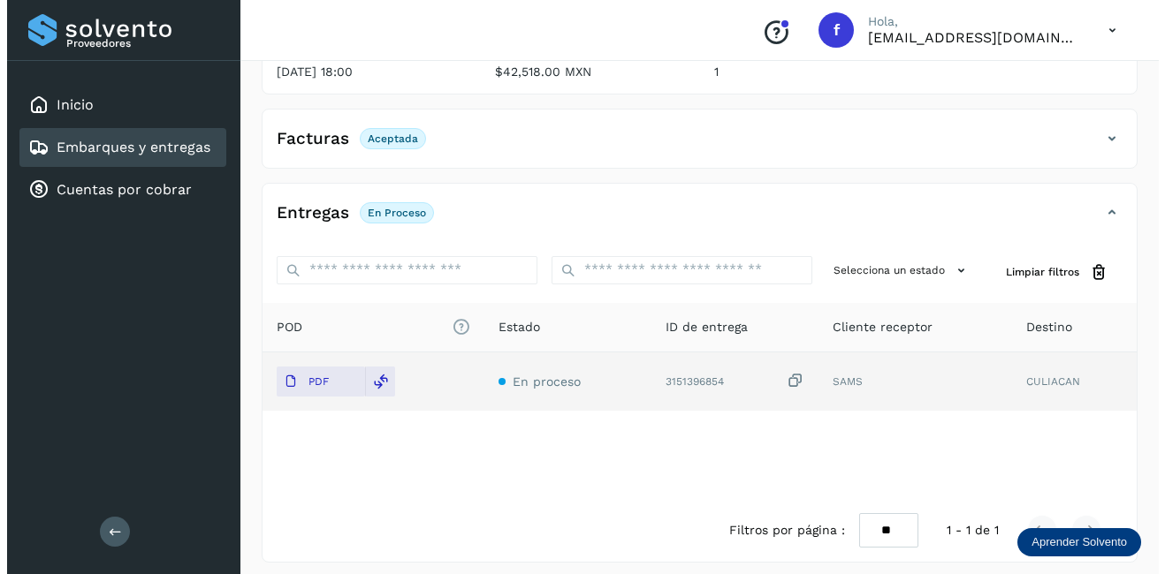
scroll to position [0, 0]
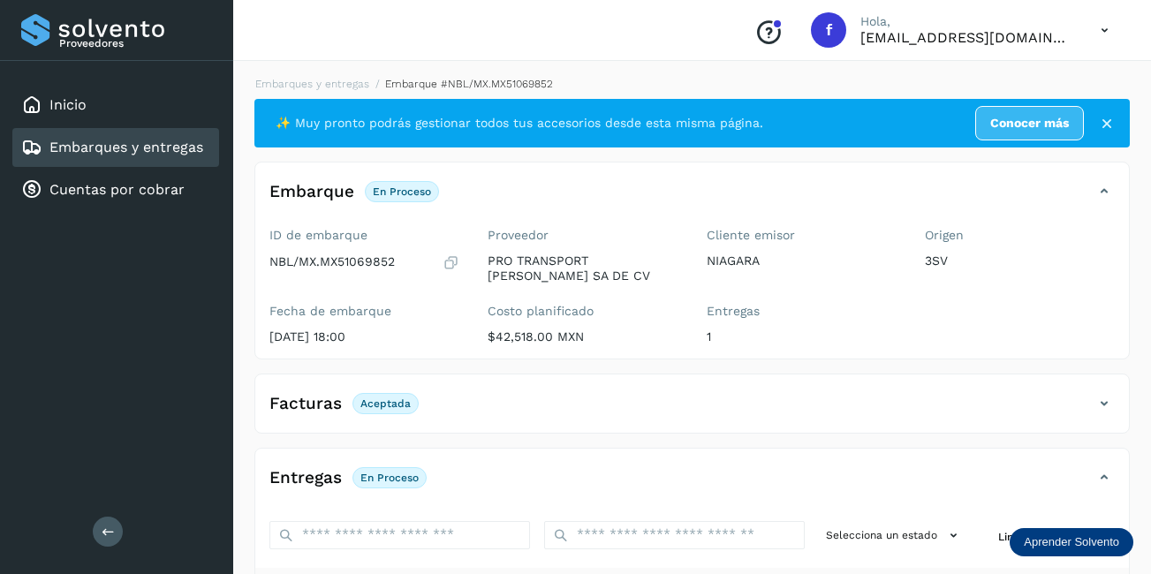
click at [102, 161] on div "Embarques y entregas" at bounding box center [115, 147] width 207 height 39
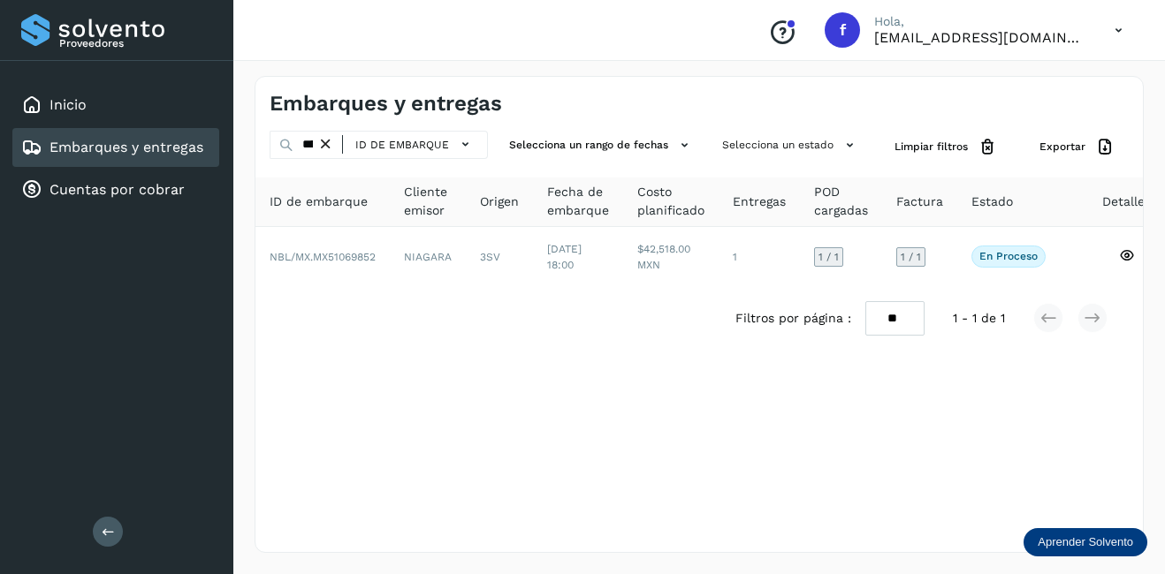
click at [325, 147] on icon at bounding box center [325, 144] width 19 height 19
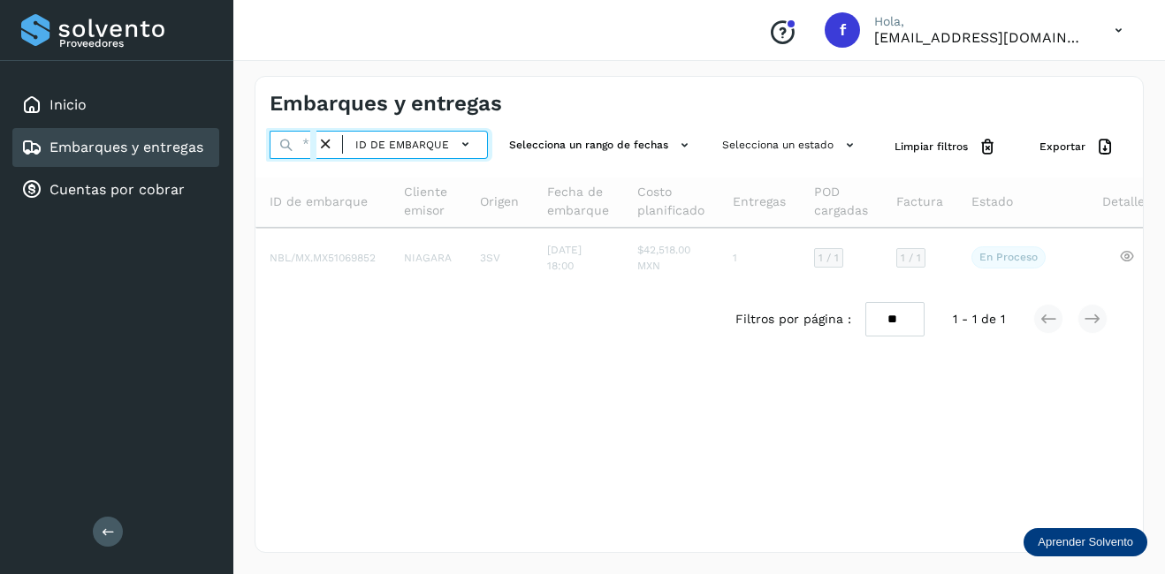
click at [311, 144] on input "text" at bounding box center [292, 145] width 47 height 28
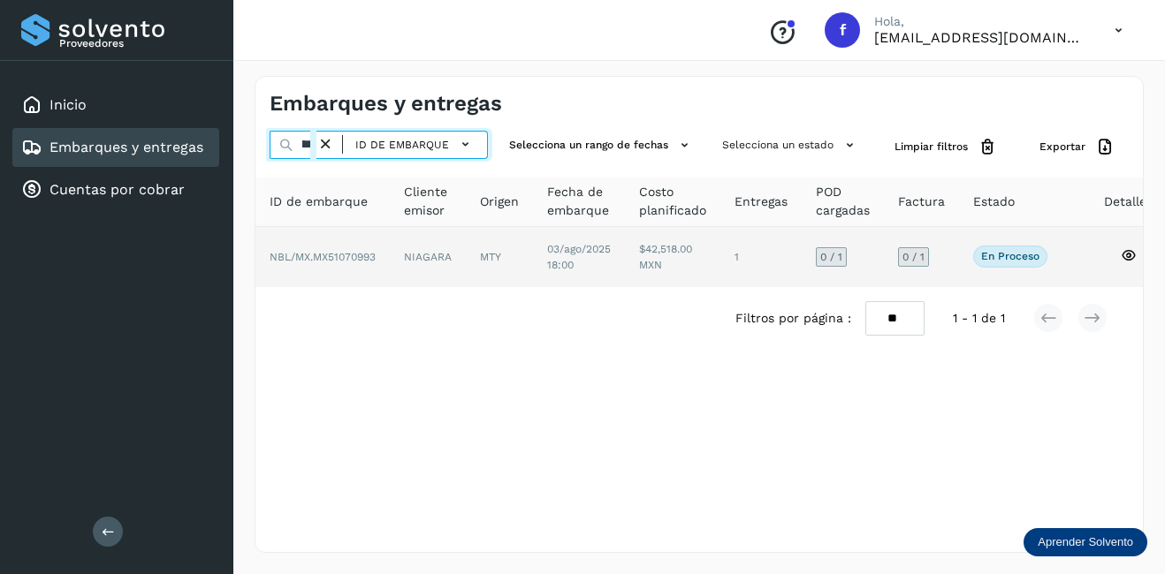
type input "********"
click at [466, 258] on td "NIAGARA" at bounding box center [499, 257] width 67 height 60
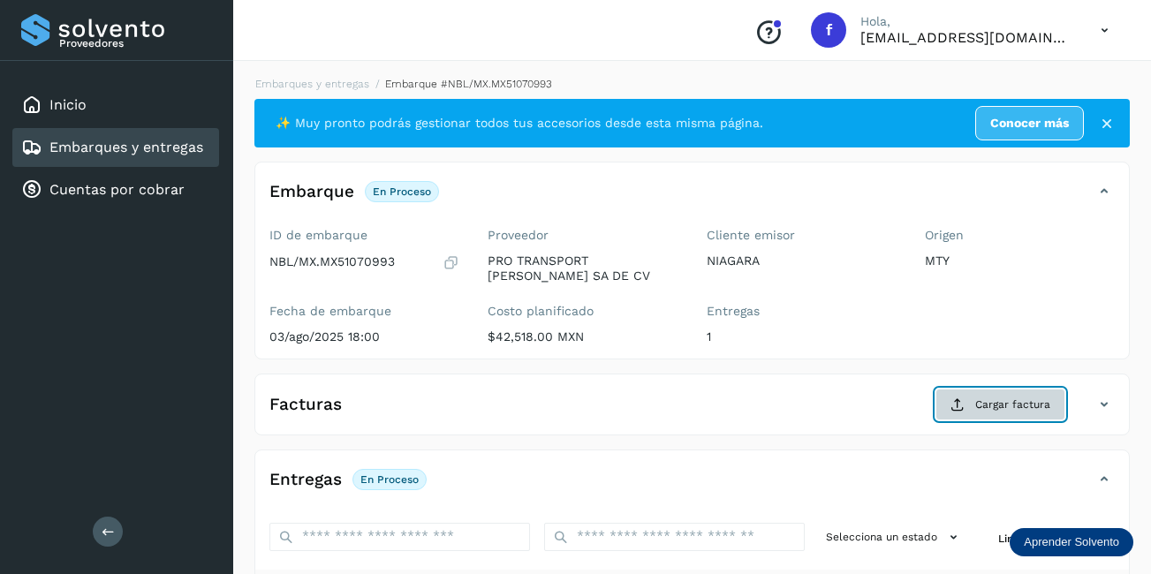
click at [990, 408] on span "Cargar factura" at bounding box center [1012, 405] width 75 height 16
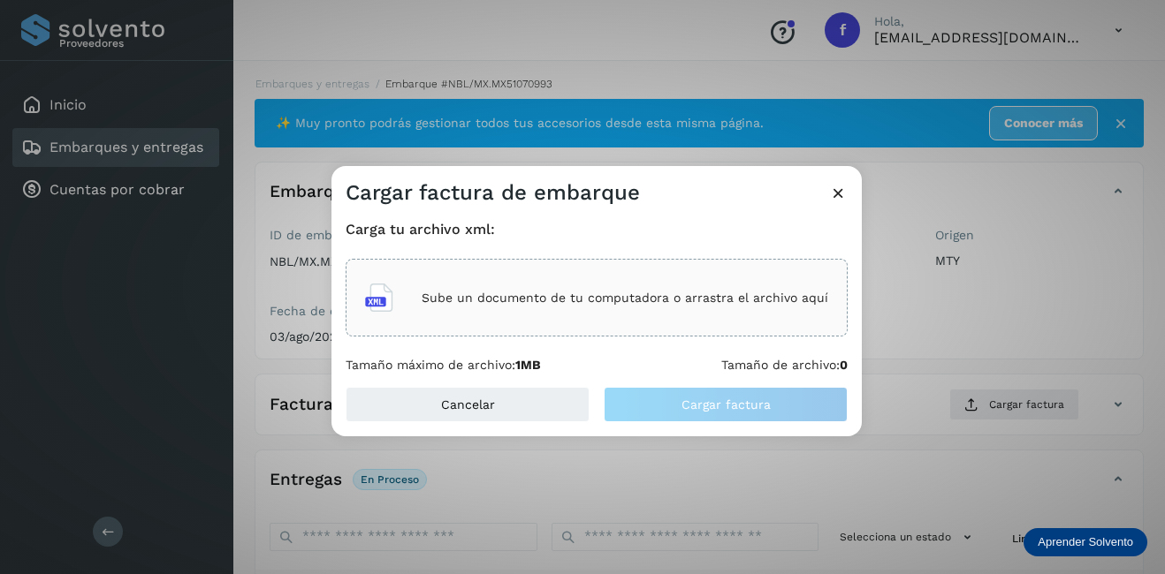
click at [534, 279] on div "Sube un documento de tu computadora o arrastra el archivo aquí" at bounding box center [596, 298] width 463 height 48
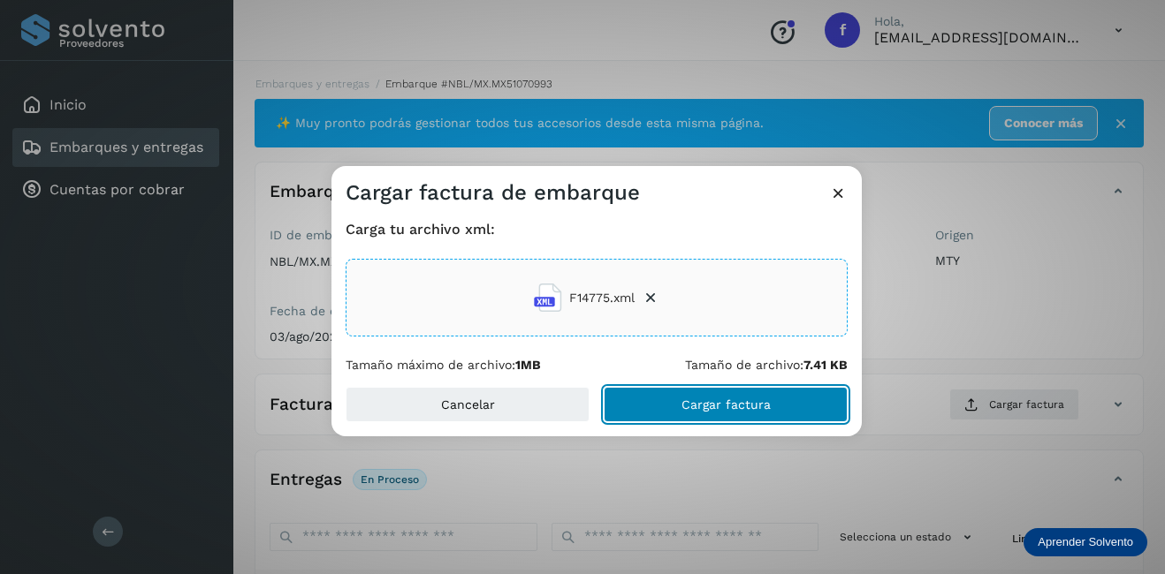
click at [753, 413] on button "Cargar factura" at bounding box center [725, 404] width 244 height 35
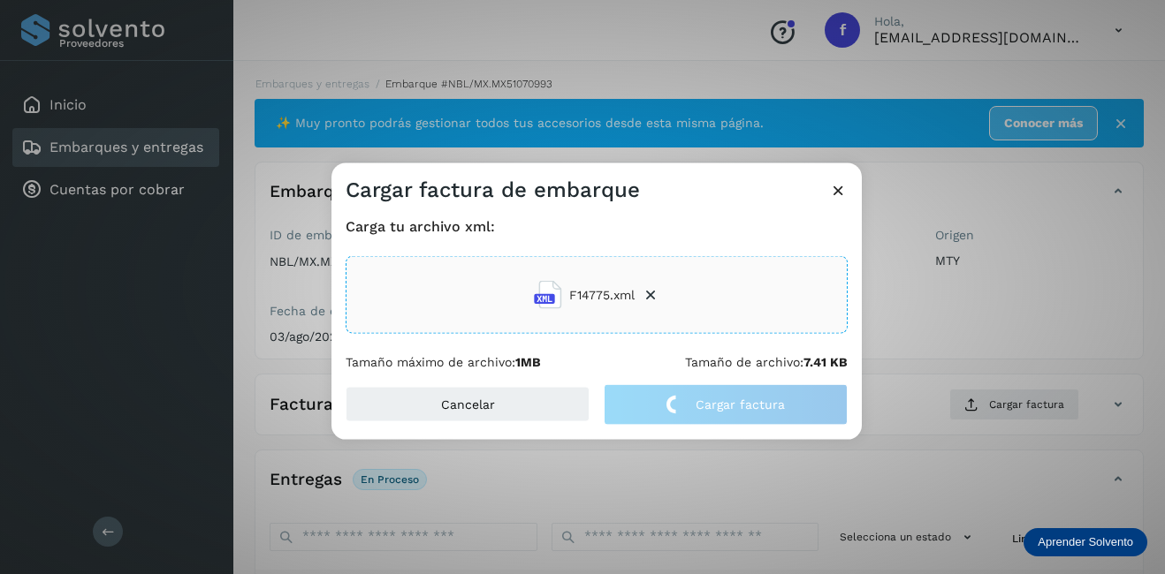
click at [943, 335] on div "Cargar factura de embarque Carga tu archivo xml: F14775.xml Tamaño máximo de ar…" at bounding box center [582, 287] width 1165 height 574
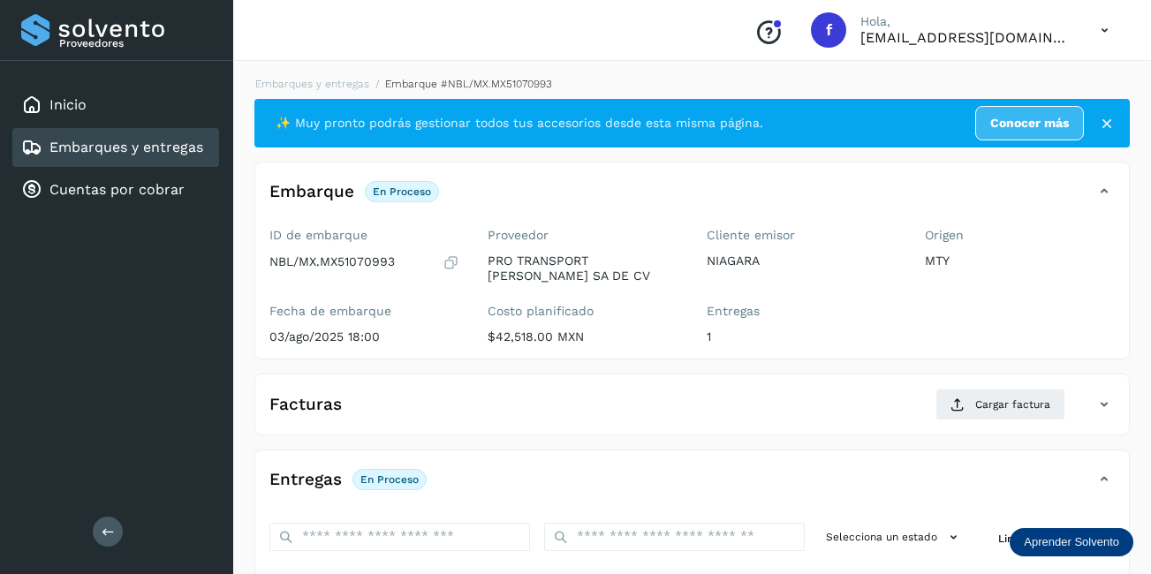
scroll to position [265, 0]
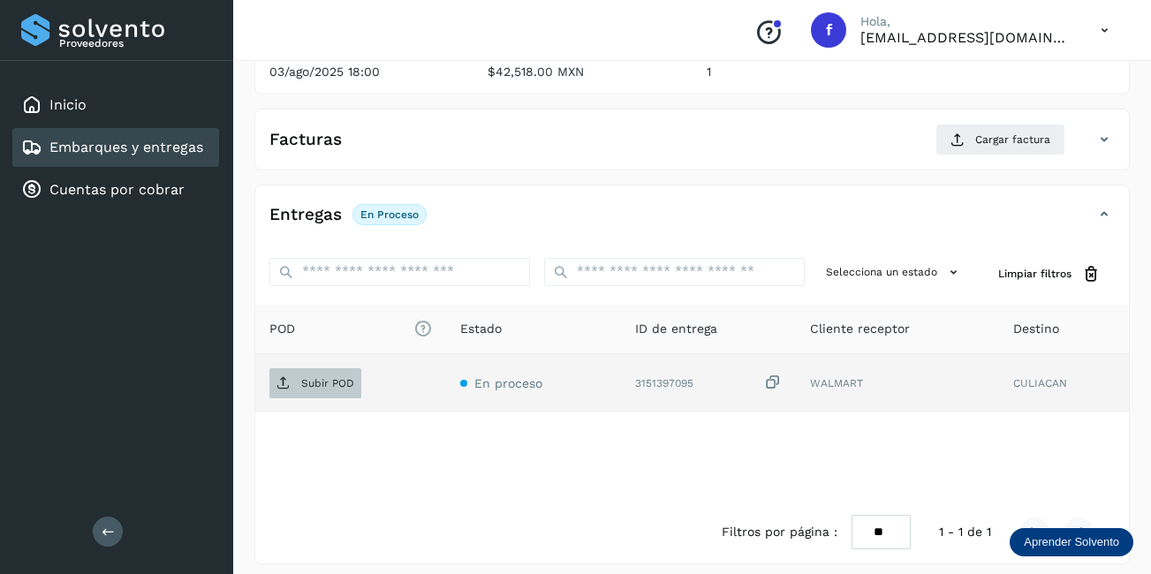
click at [322, 379] on p "Subir POD" at bounding box center [327, 383] width 53 height 12
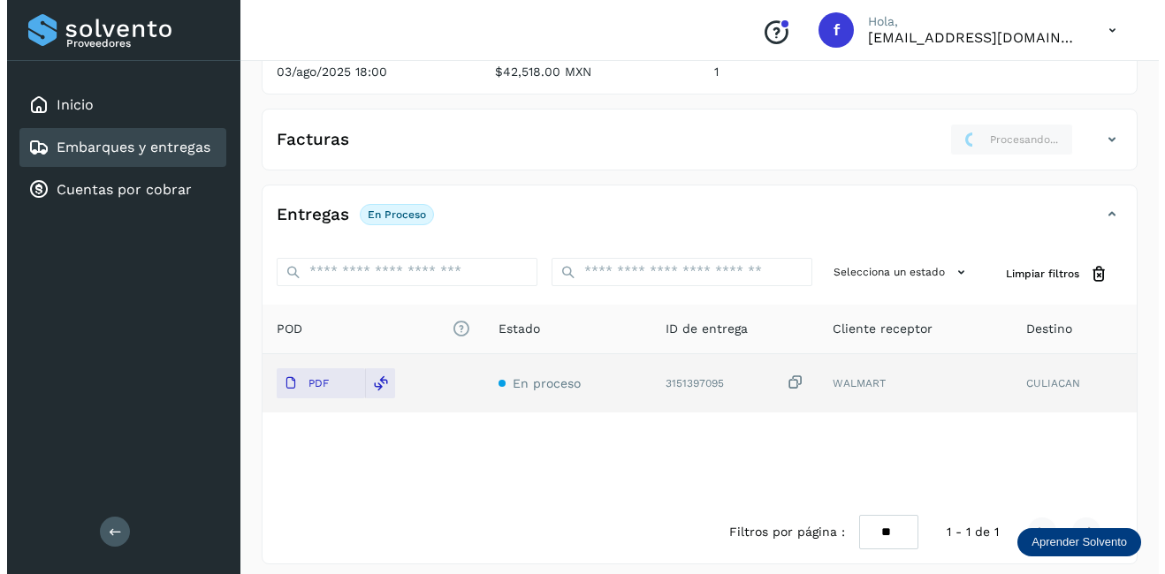
scroll to position [0, 0]
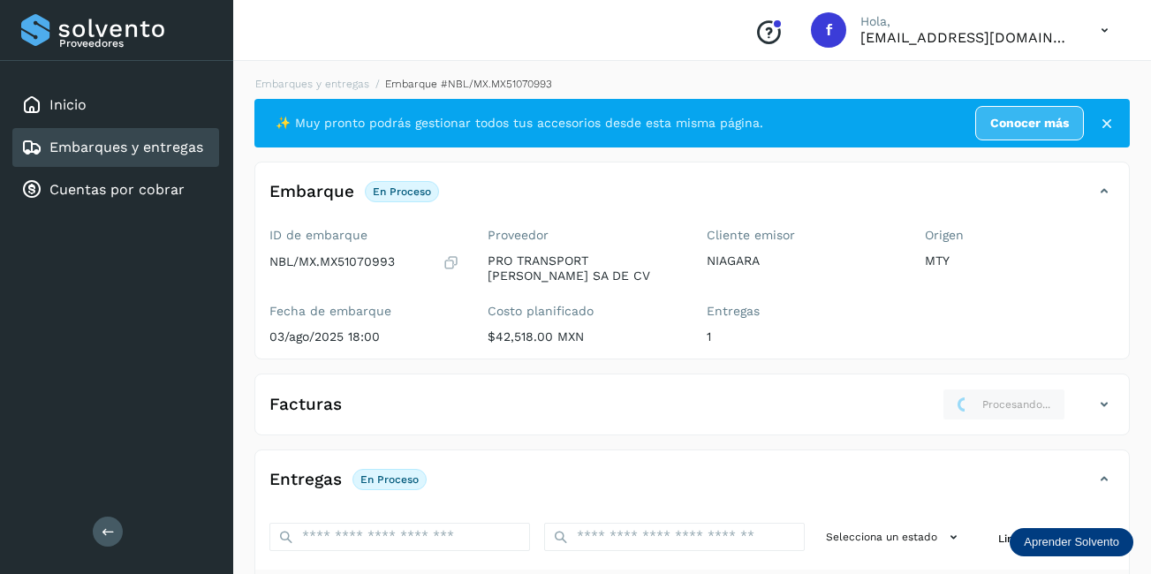
click at [103, 148] on link "Embarques y entregas" at bounding box center [126, 147] width 154 height 17
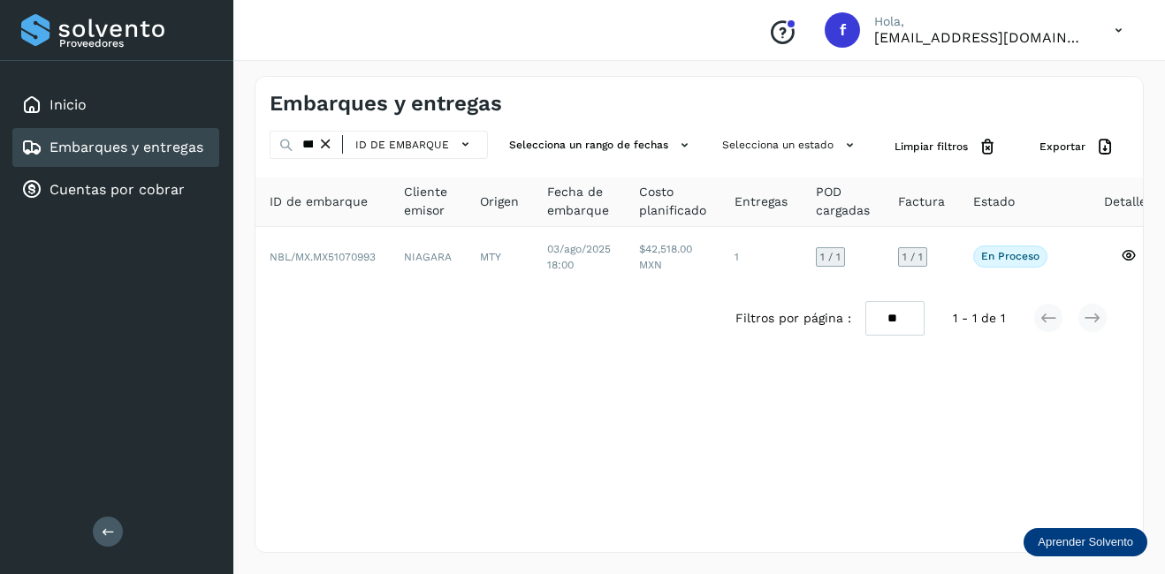
click at [323, 141] on icon at bounding box center [325, 144] width 19 height 19
click at [311, 143] on input "text" at bounding box center [292, 145] width 47 height 28
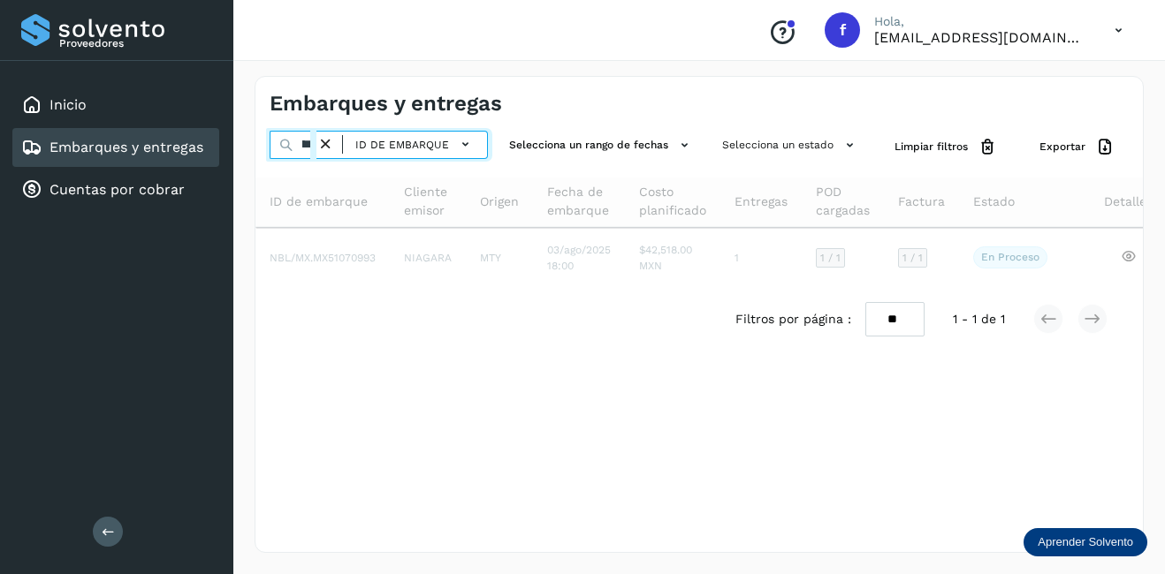
scroll to position [0, 49]
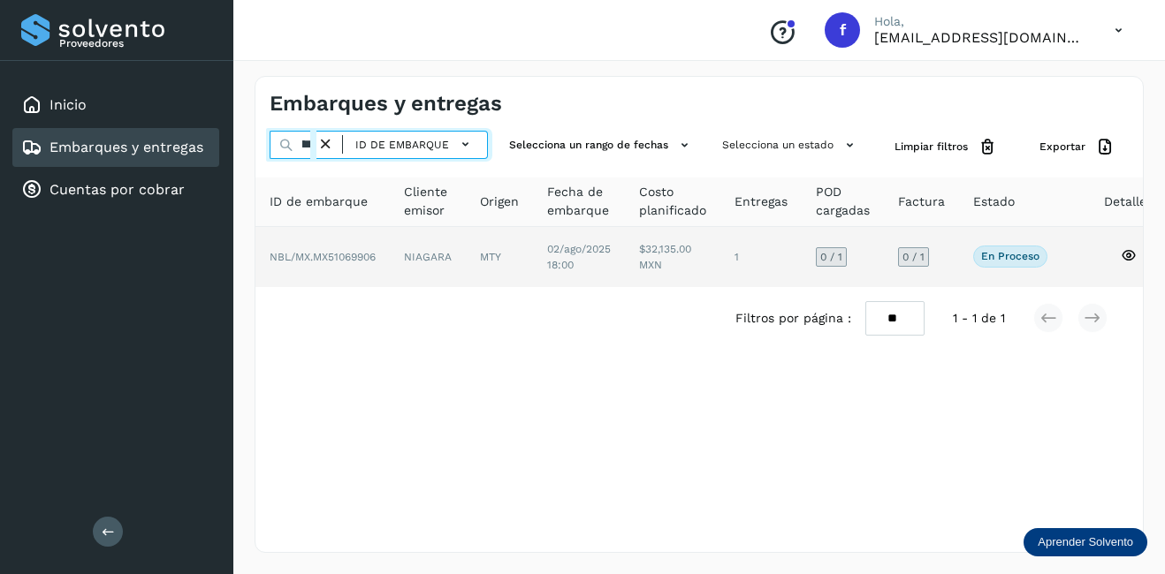
type input "********"
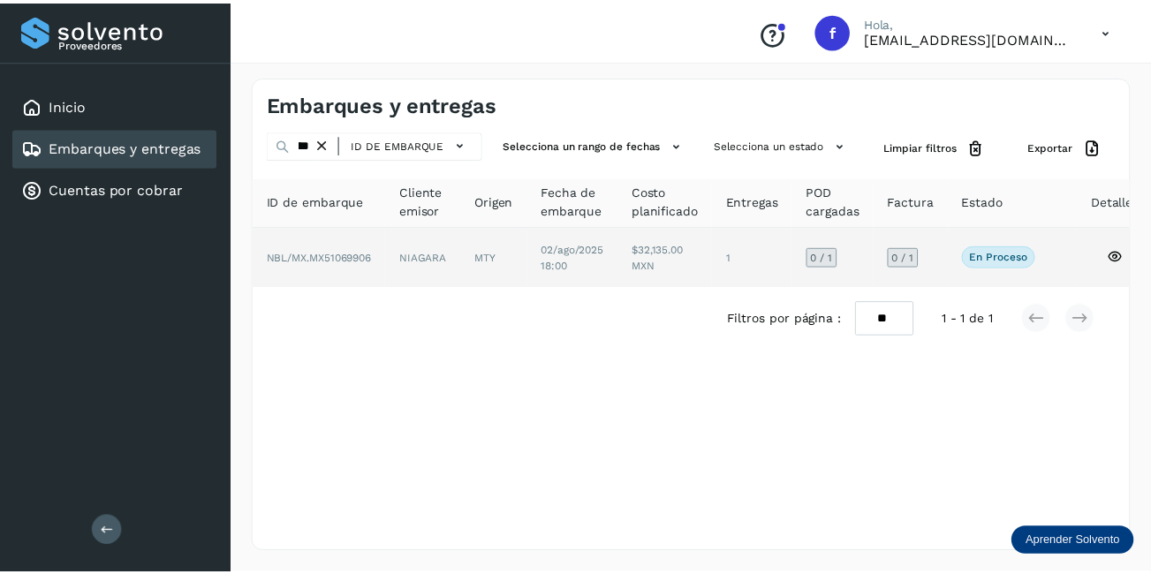
scroll to position [0, 0]
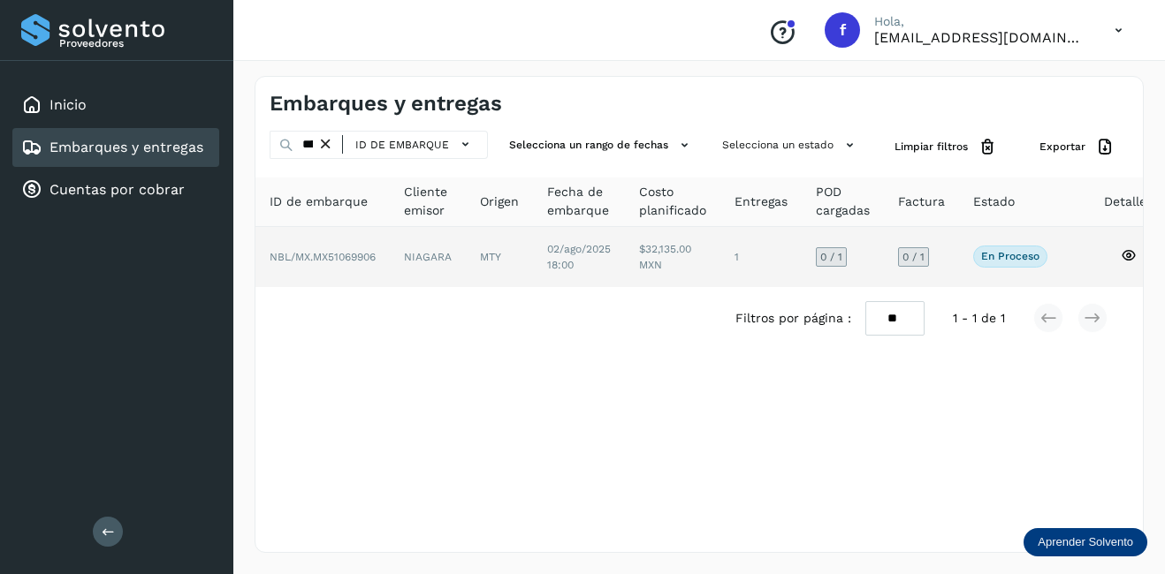
click at [390, 262] on td "NBL/MX.MX51069906" at bounding box center [428, 257] width 76 height 60
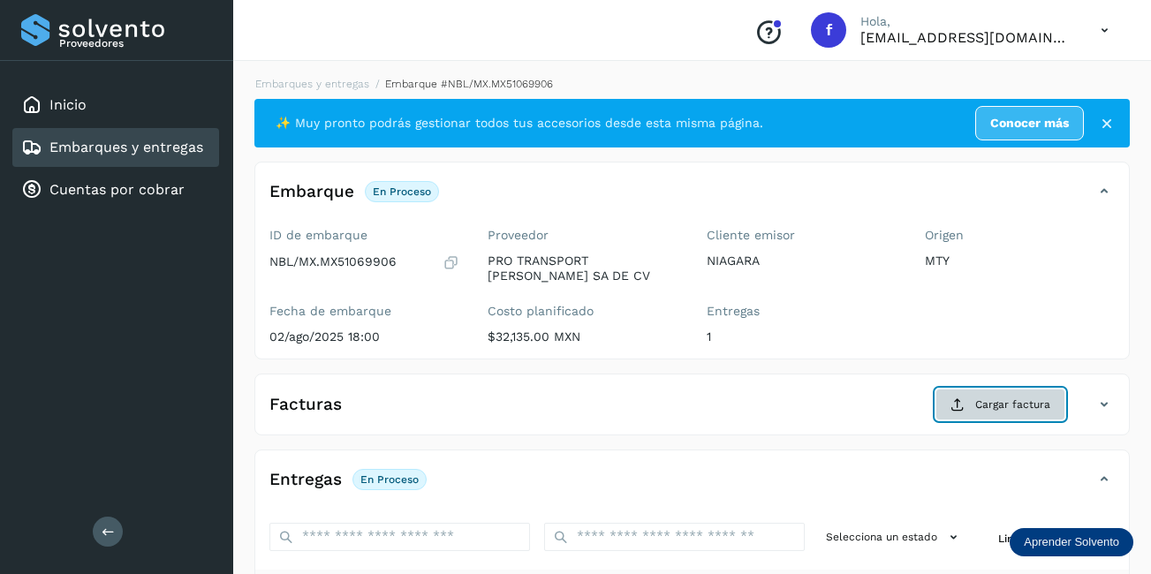
click at [988, 392] on button "Cargar factura" at bounding box center [1001, 405] width 130 height 32
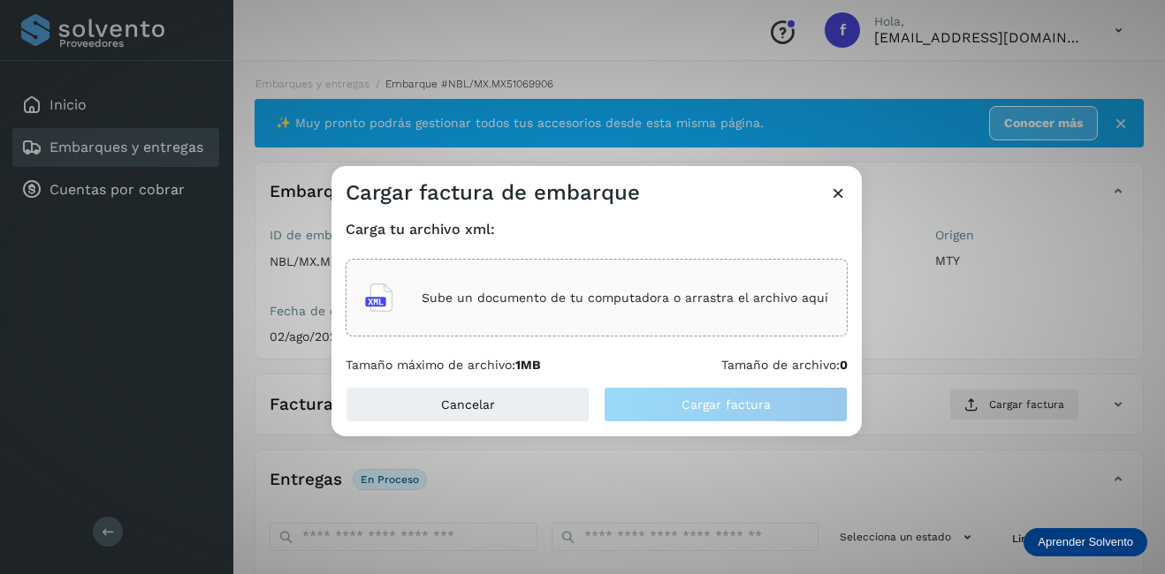
click at [623, 289] on div "Sube un documento de tu computadora o arrastra el archivo aquí" at bounding box center [596, 298] width 463 height 48
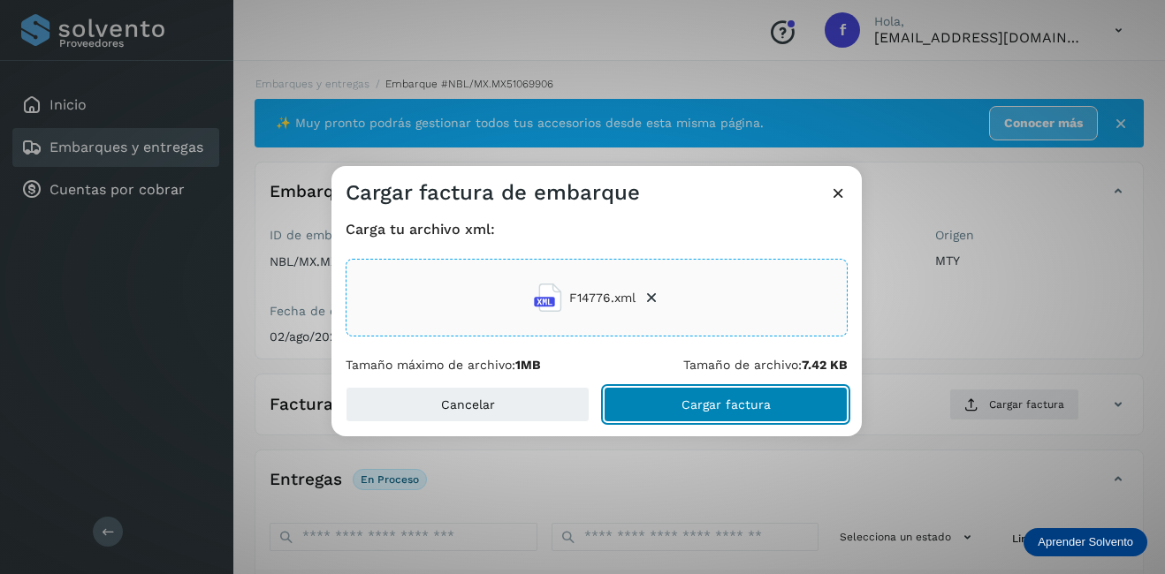
click at [771, 420] on button "Cargar factura" at bounding box center [725, 404] width 244 height 35
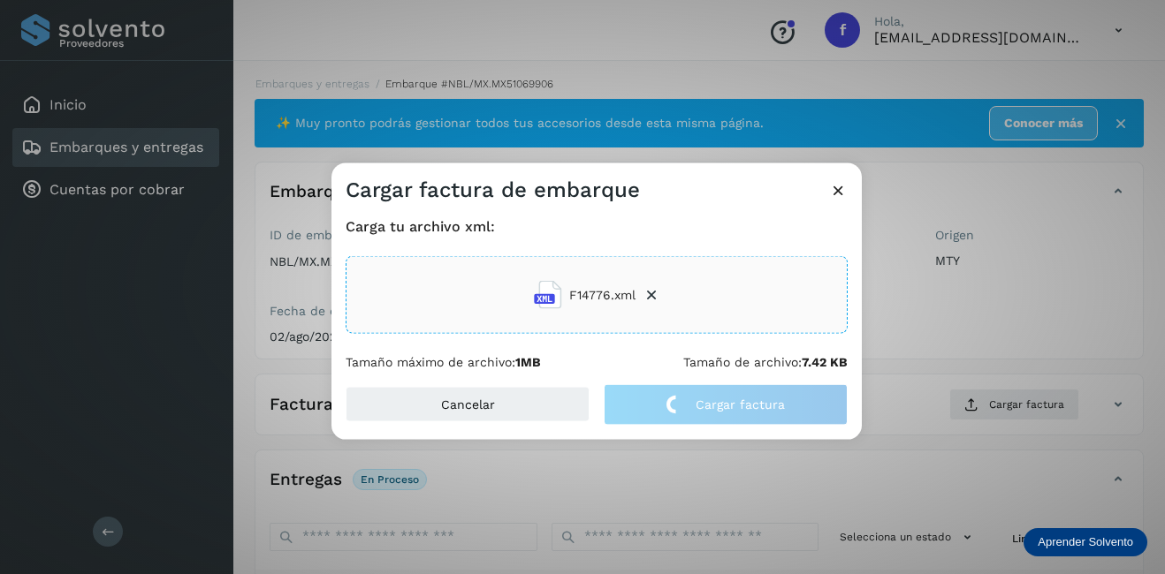
click at [975, 349] on div "Cargar factura de embarque Carga tu archivo xml: F14776.xml Tamaño máximo de ar…" at bounding box center [582, 287] width 1165 height 574
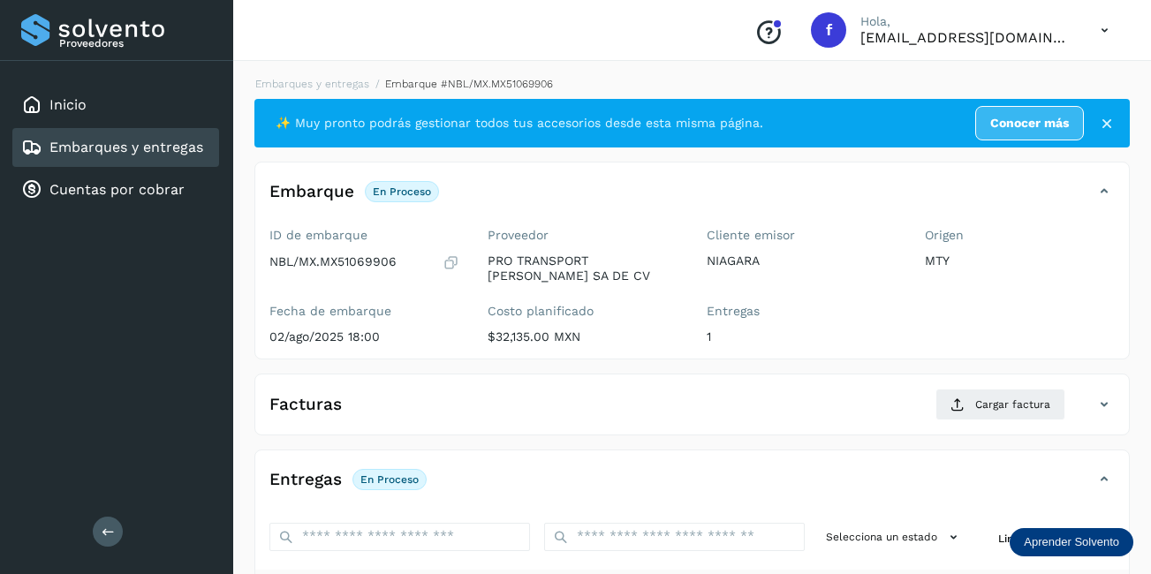
scroll to position [177, 0]
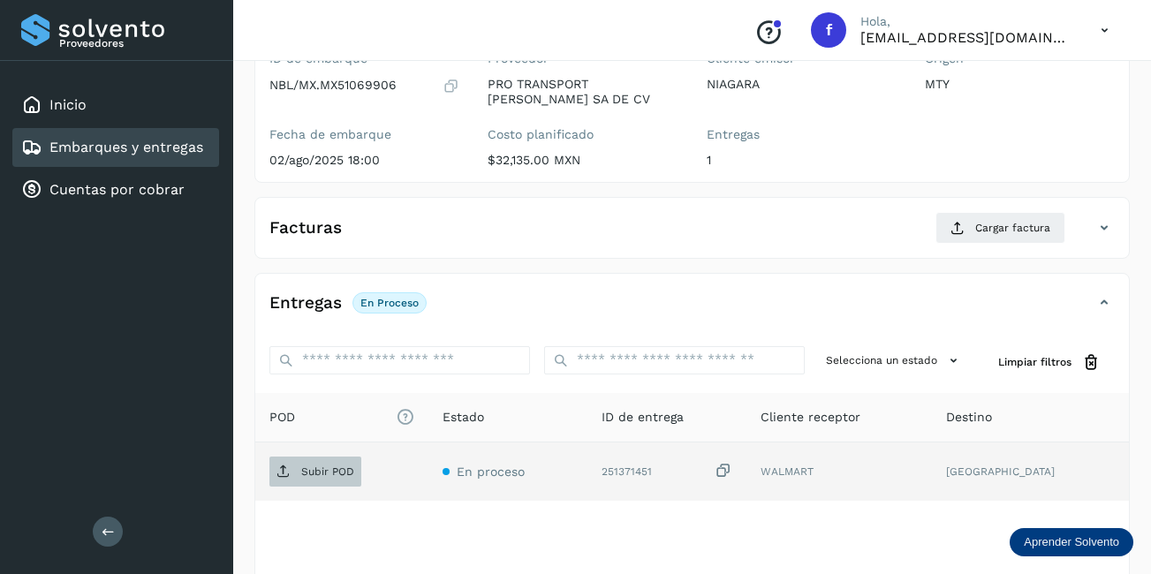
click at [338, 459] on span "Subir POD" at bounding box center [315, 472] width 92 height 28
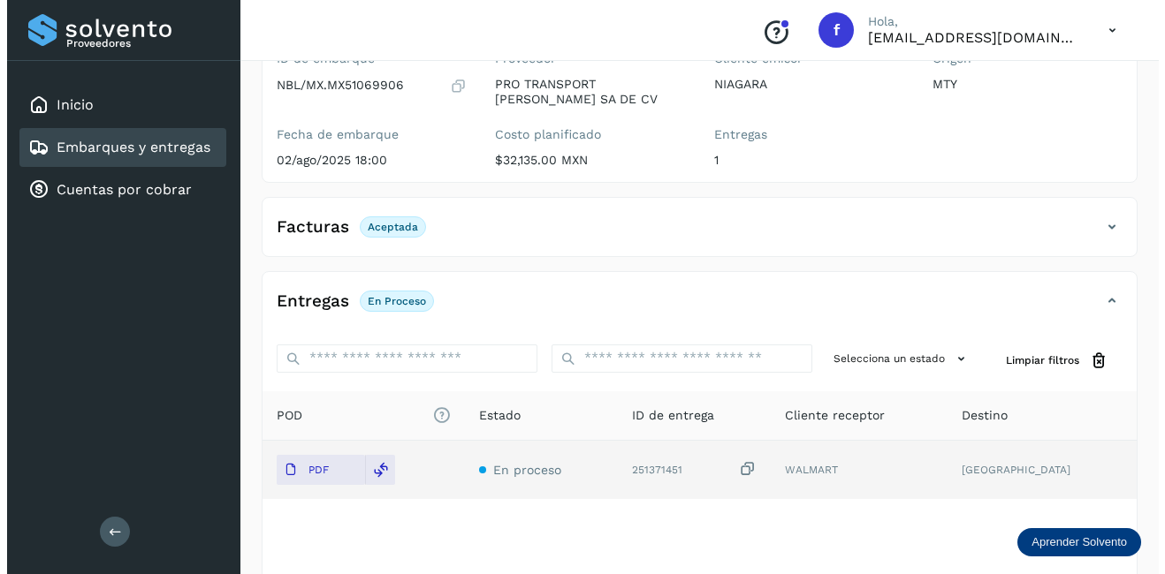
scroll to position [0, 0]
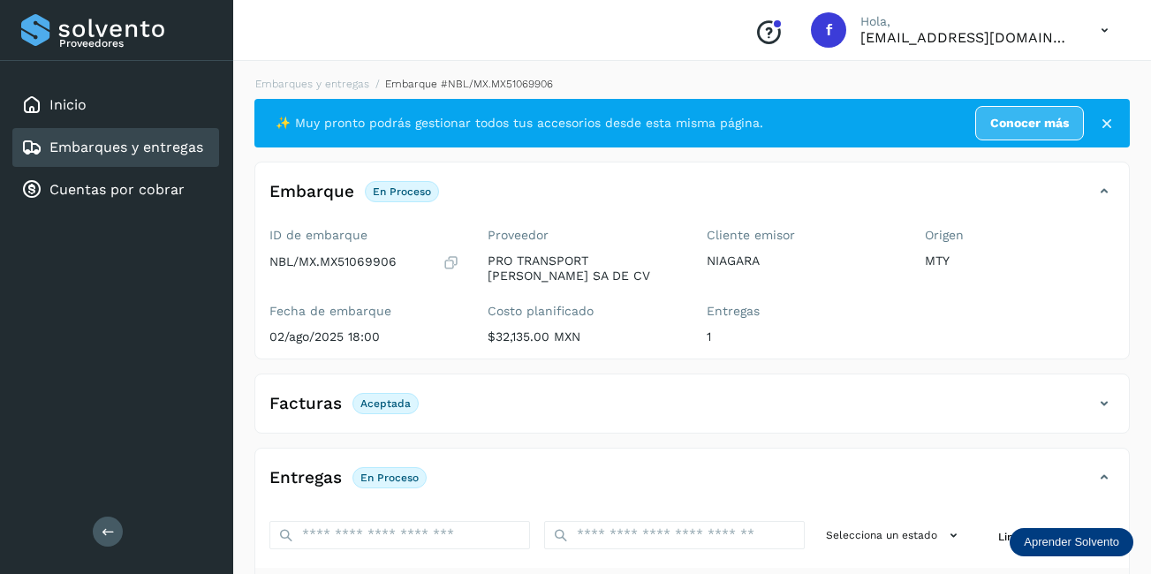
click at [111, 148] on link "Embarques y entregas" at bounding box center [126, 147] width 154 height 17
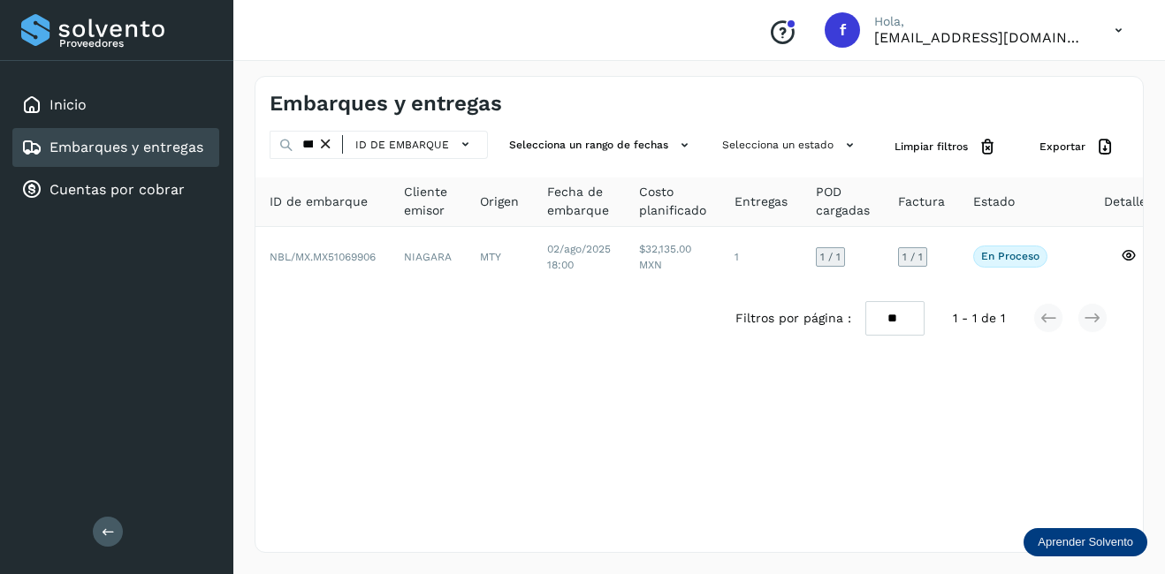
click at [330, 148] on icon at bounding box center [325, 144] width 19 height 19
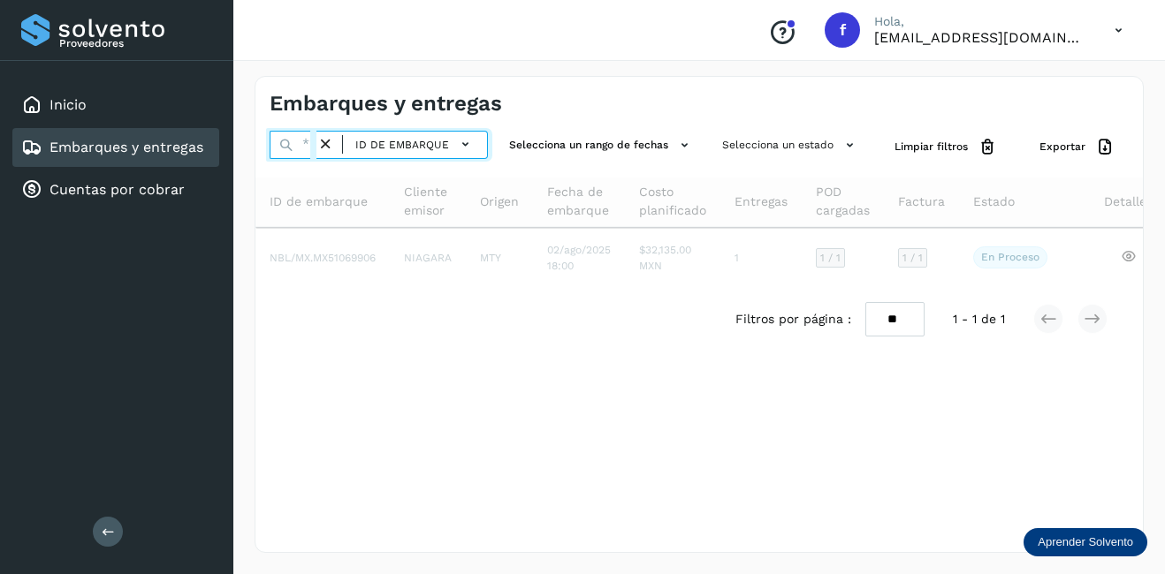
click at [307, 152] on input "text" at bounding box center [292, 145] width 47 height 28
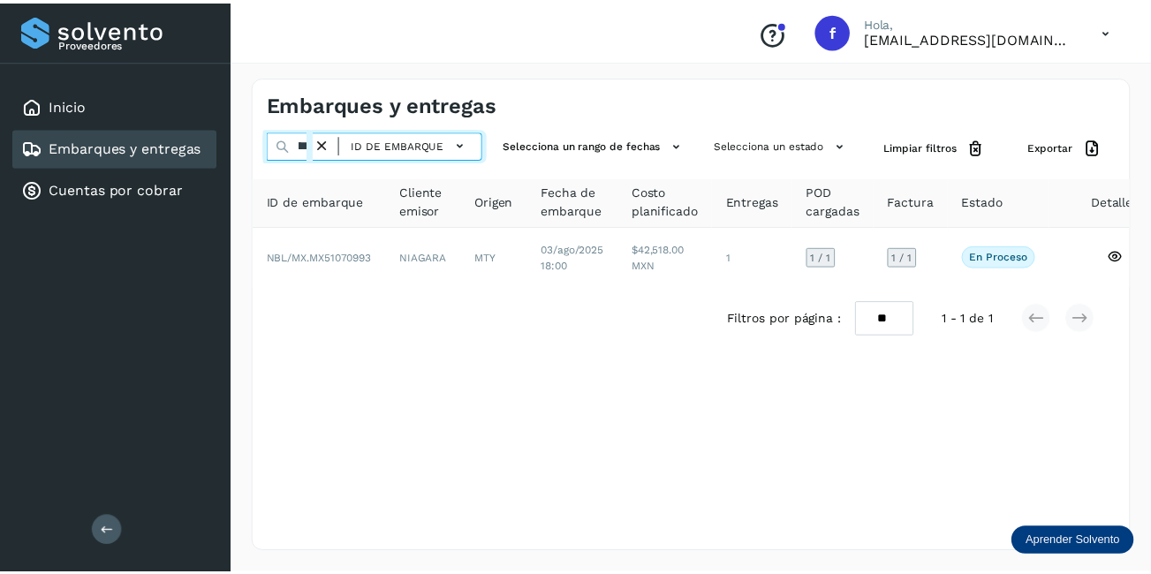
scroll to position [0, 48]
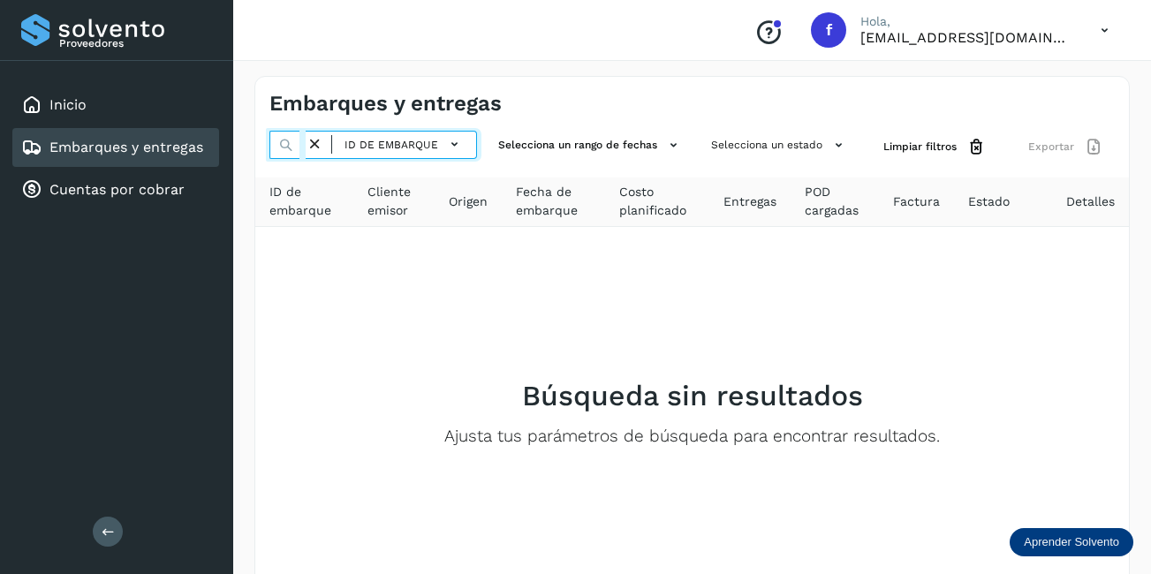
type input "********"
click at [312, 150] on icon at bounding box center [315, 144] width 19 height 19
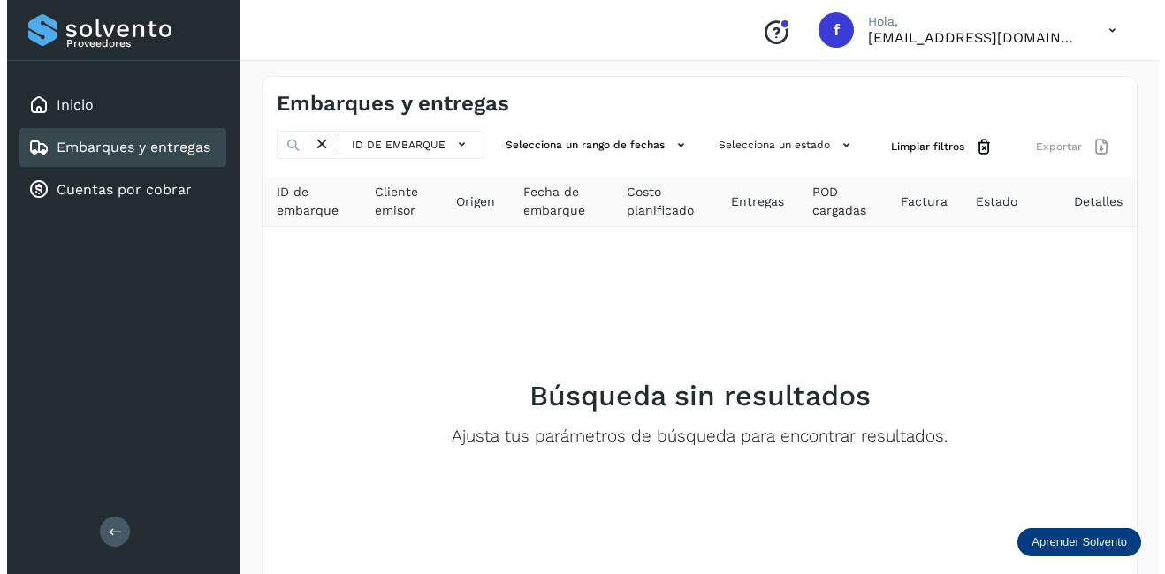
scroll to position [0, 0]
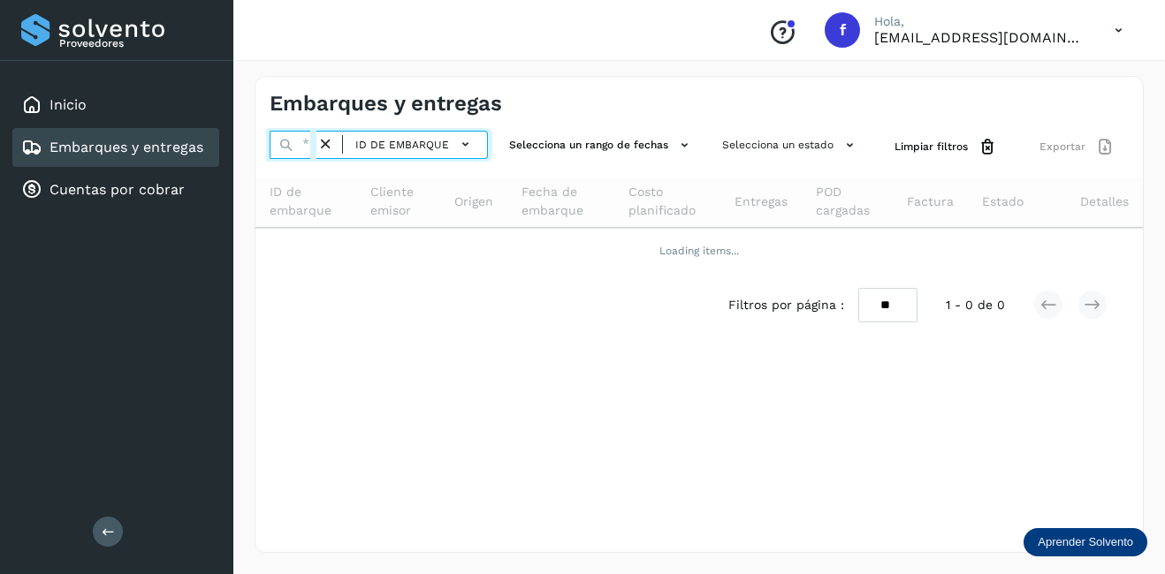
click at [305, 142] on input "text" at bounding box center [292, 145] width 47 height 28
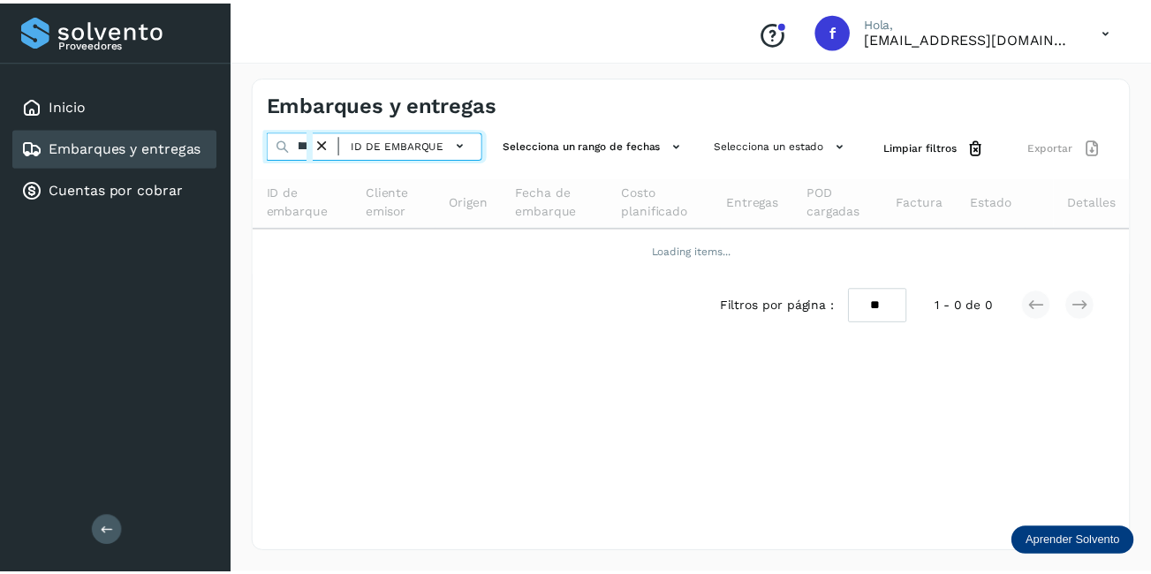
scroll to position [0, 43]
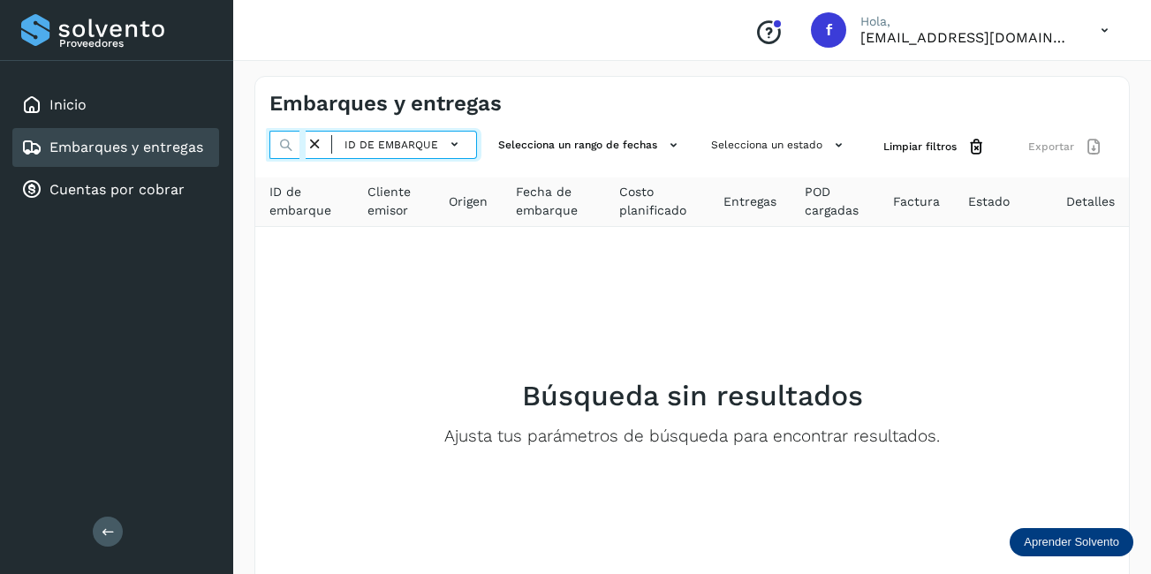
type input "********"
click at [314, 140] on icon at bounding box center [315, 144] width 19 height 19
